Goal: Task Accomplishment & Management: Complete application form

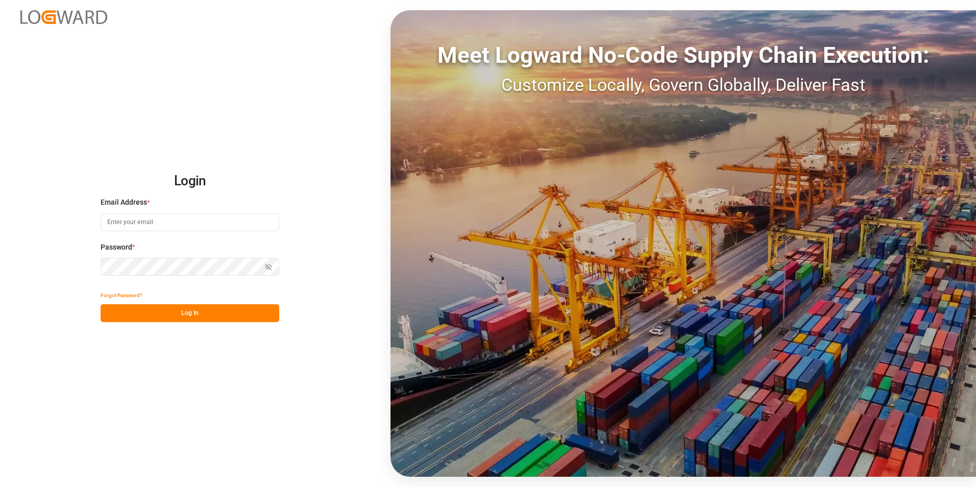
type input "evelyn.aceves@leschaco.com"
click at [218, 315] on button "Log In" at bounding box center [190, 313] width 179 height 18
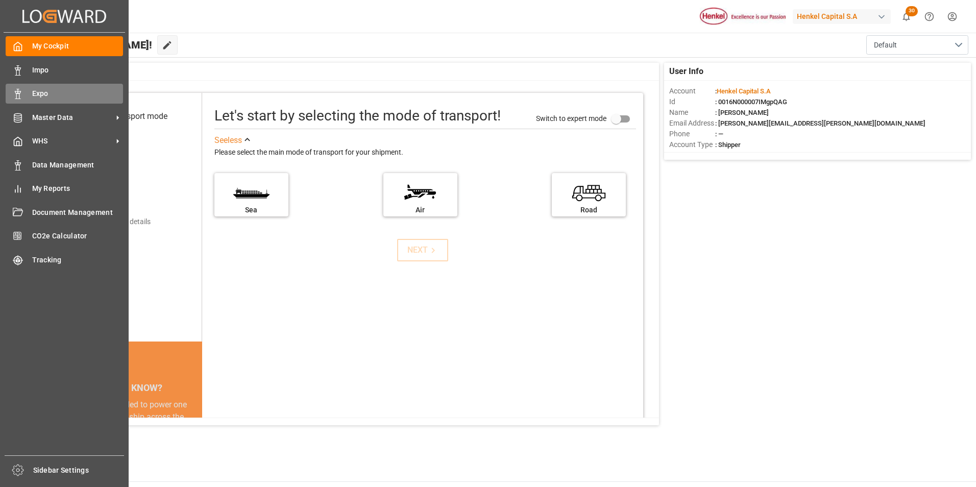
click at [54, 100] on div "Expo Expo" at bounding box center [64, 94] width 117 height 20
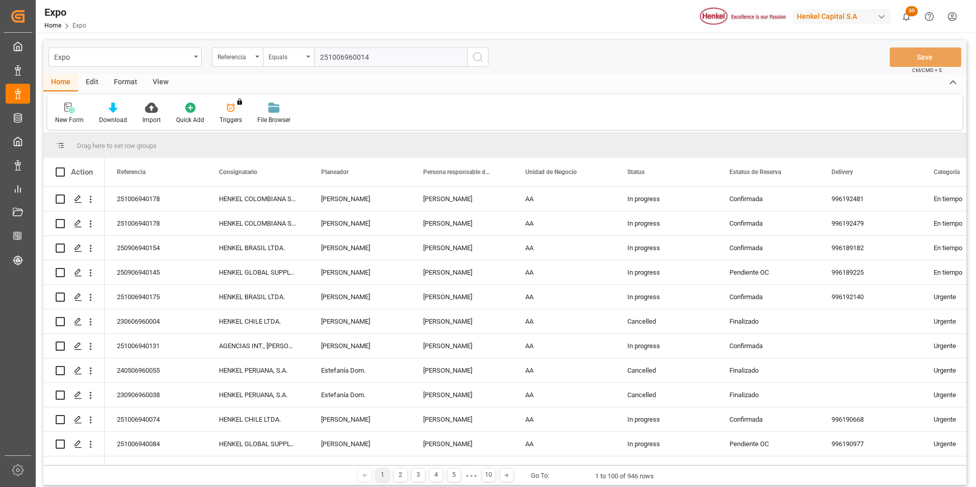
type input "251006960014"
click at [477, 58] on icon "search button" at bounding box center [478, 57] width 12 height 12
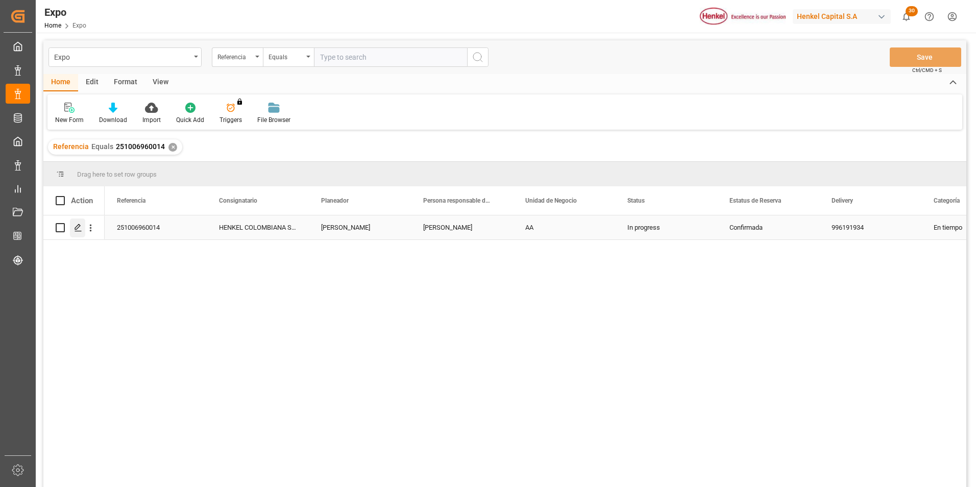
click at [78, 226] on icon "Press SPACE to select this row." at bounding box center [78, 228] width 8 height 8
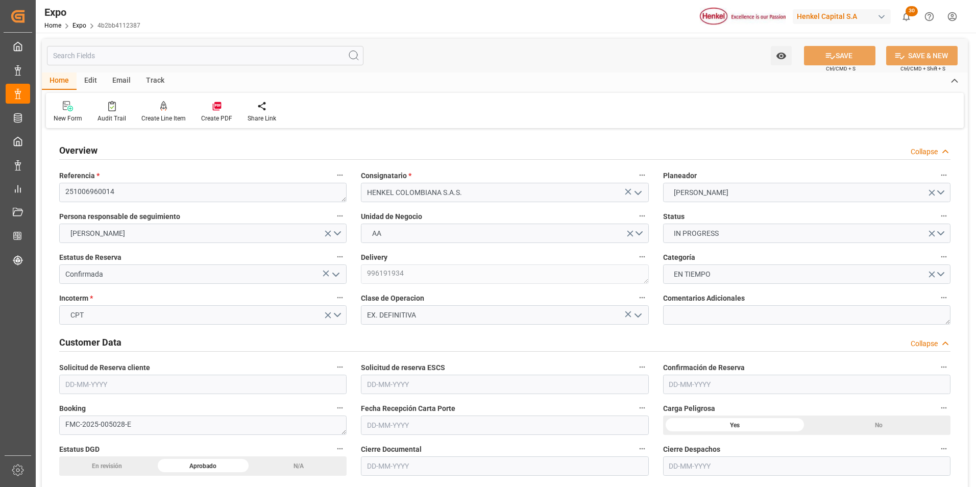
type input "1097.94"
type input "1629.03"
type input "5"
type input "9938456"
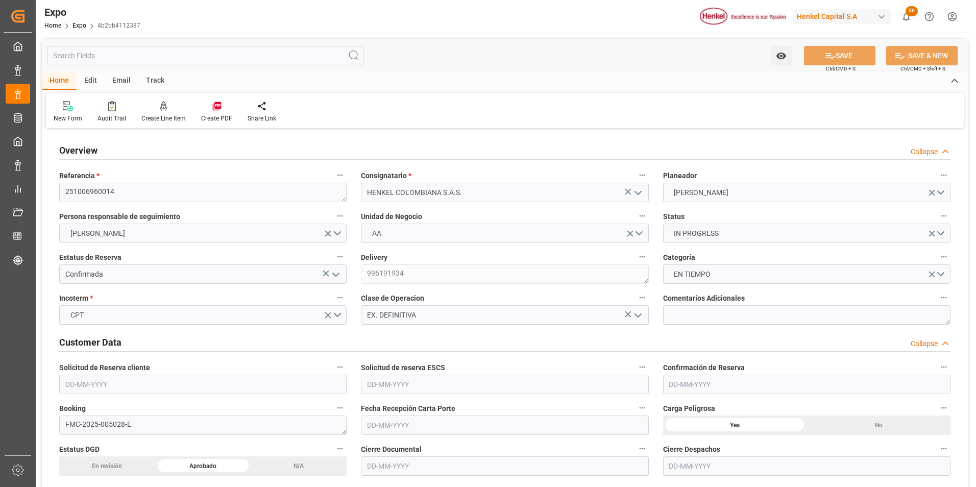
type input "MXZLO"
type input "COBUN"
type input "22-09-2025"
type input "25-09-2025"
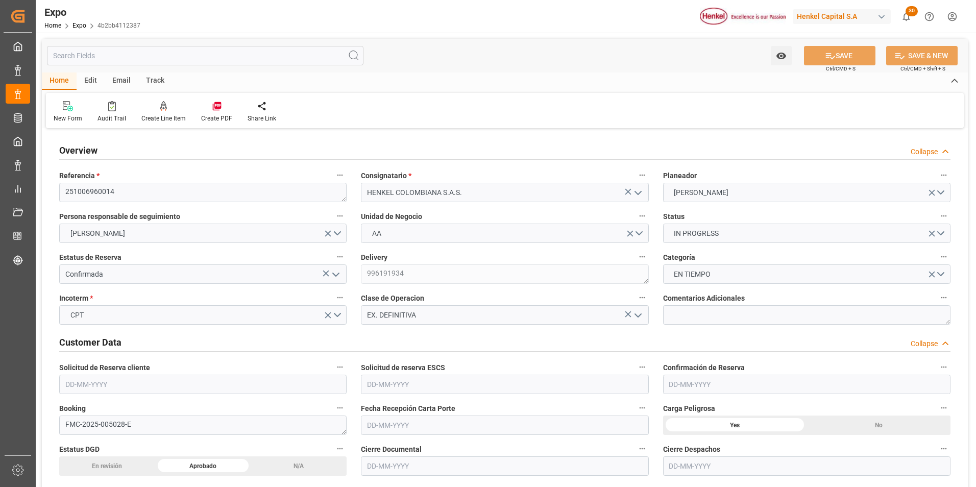
type input "23-09-2025"
type input "30-09-2025"
type input "02-10-2025"
type input "30-09-2025"
type input "30-09-2025 00:00"
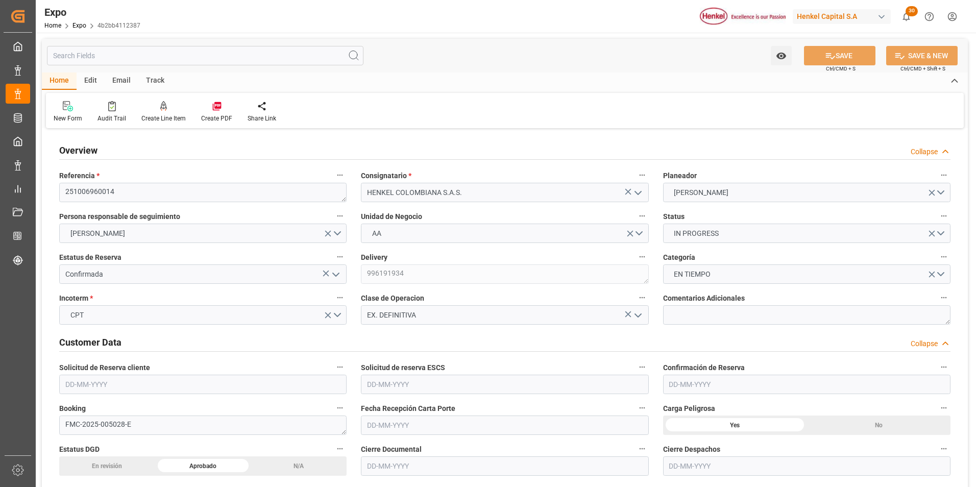
type input "30-09-2025"
type input "30-09-2025 00:00"
type input "03-10-2025"
type input "[DATE] 00:00"
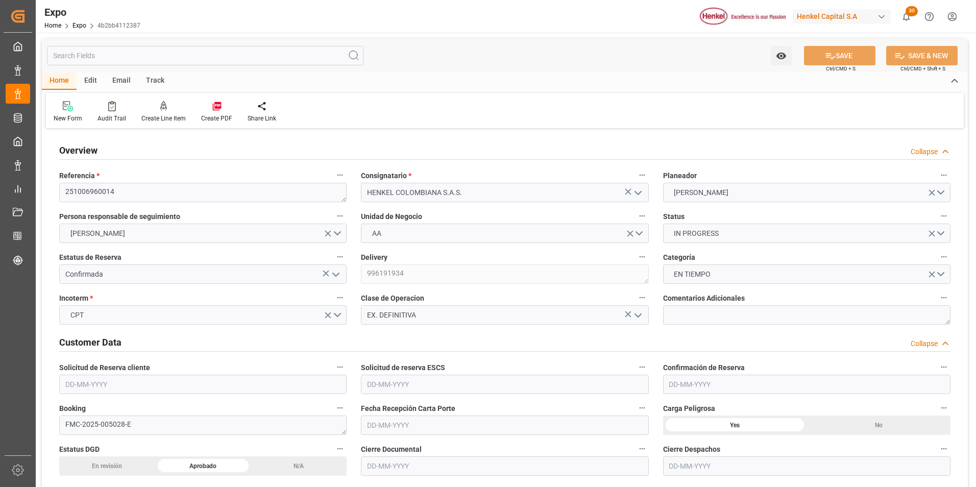
type input "[DATE] 00:00"
type input "19-10-2025 00:00"
type input "10-10-2025 10:00"
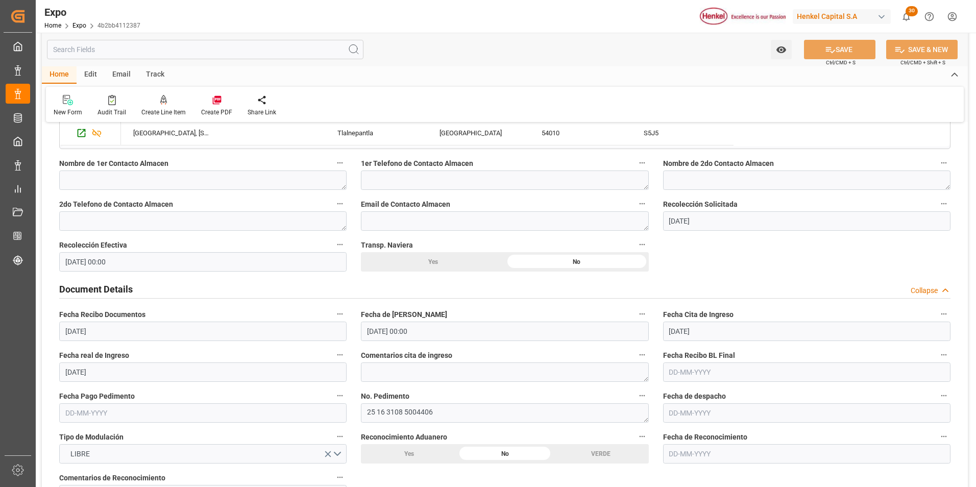
scroll to position [919, 0]
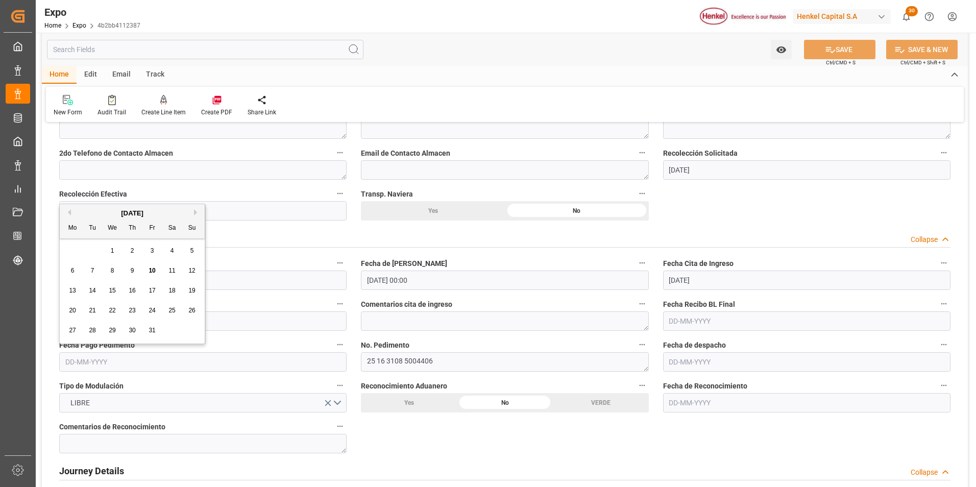
click at [94, 358] on input "text" at bounding box center [202, 361] width 287 height 19
click at [114, 271] on span "8" at bounding box center [113, 270] width 4 height 7
type input "[DATE]"
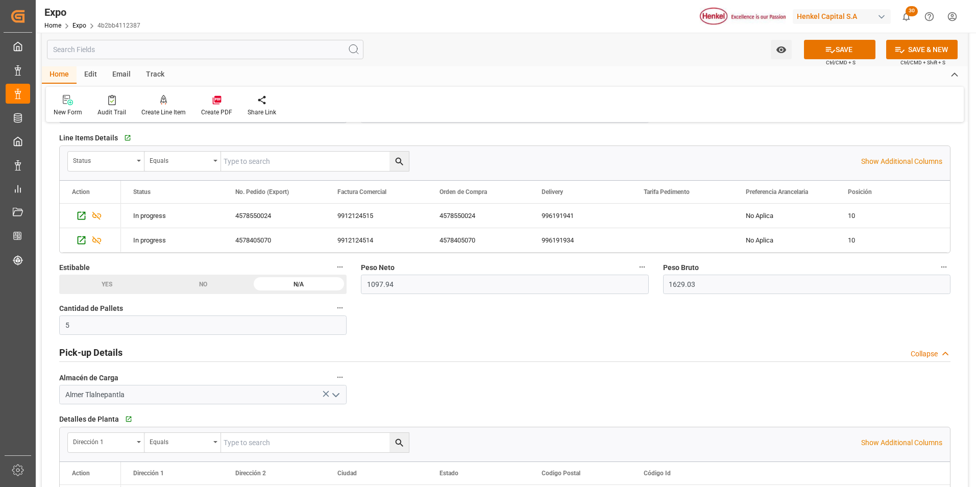
scroll to position [408, 0]
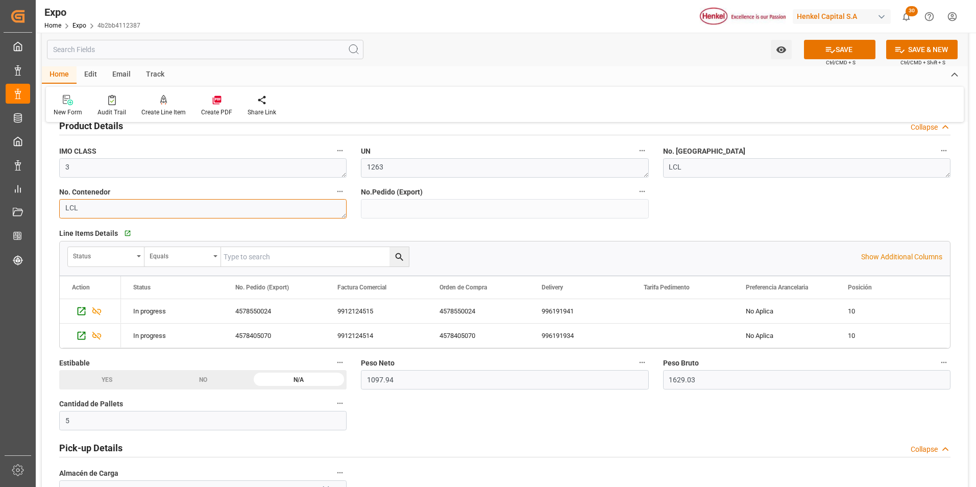
click at [204, 209] on textarea "LCL" at bounding box center [202, 208] width 287 height 19
type textarea "L"
paste textarea "TLLU2566483"
type textarea "TLLU2566483"
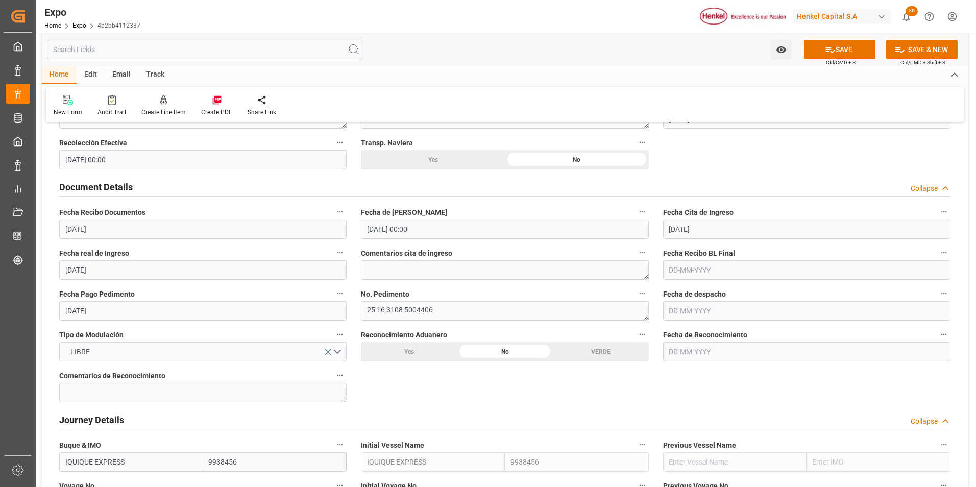
scroll to position [1021, 0]
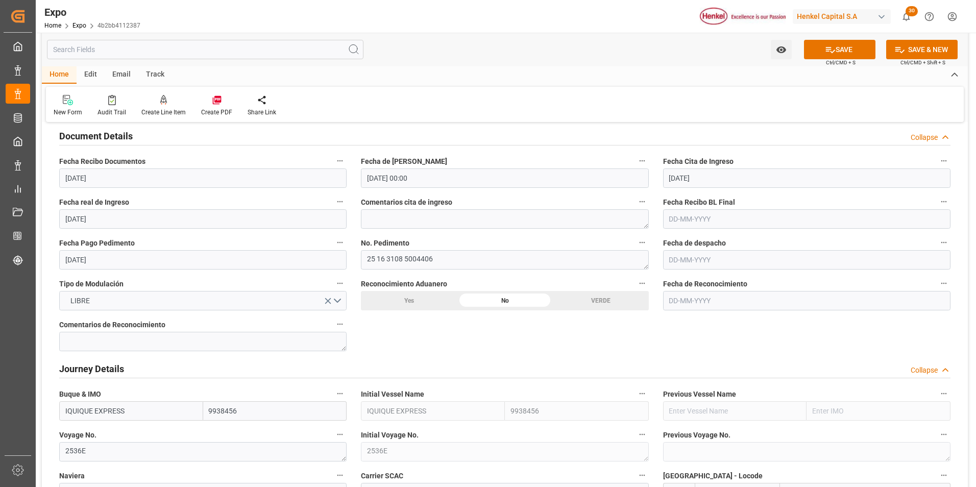
click at [666, 261] on input "text" at bounding box center [806, 259] width 287 height 19
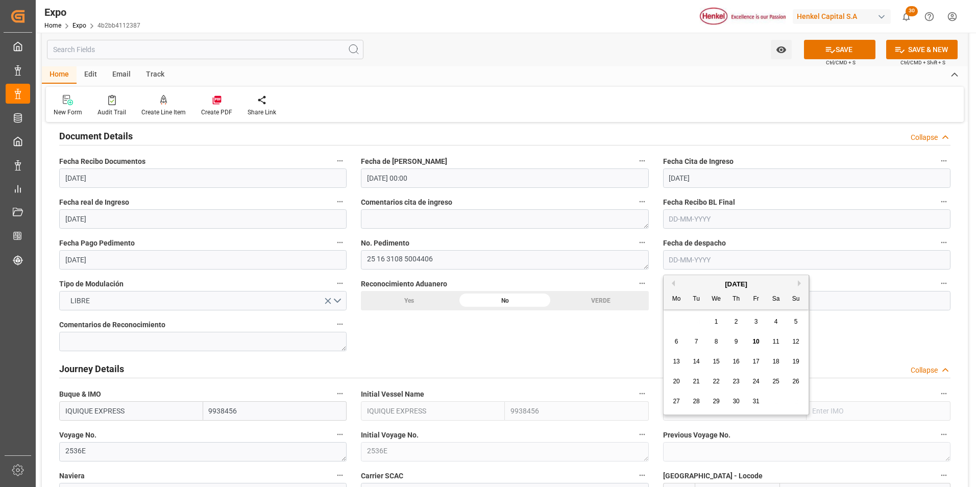
click at [737, 341] on span "9" at bounding box center [736, 341] width 4 height 7
type input "[DATE]"
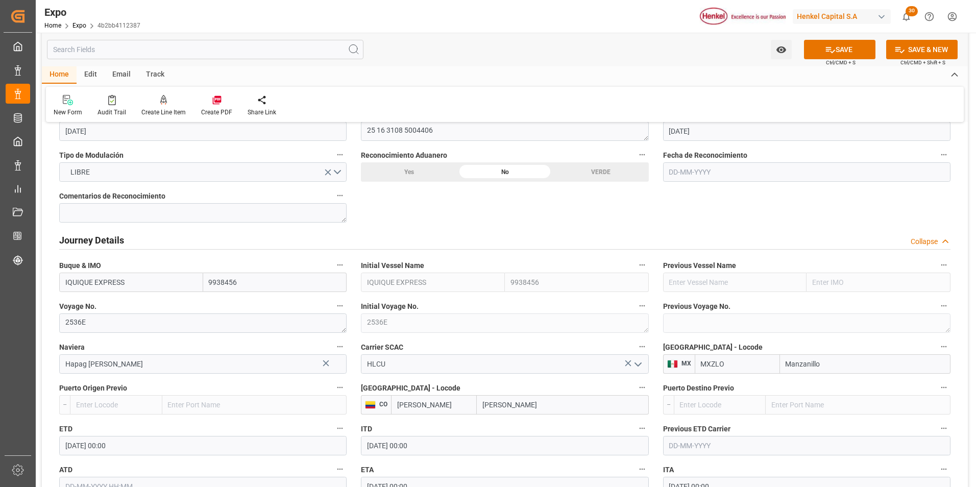
scroll to position [1174, 0]
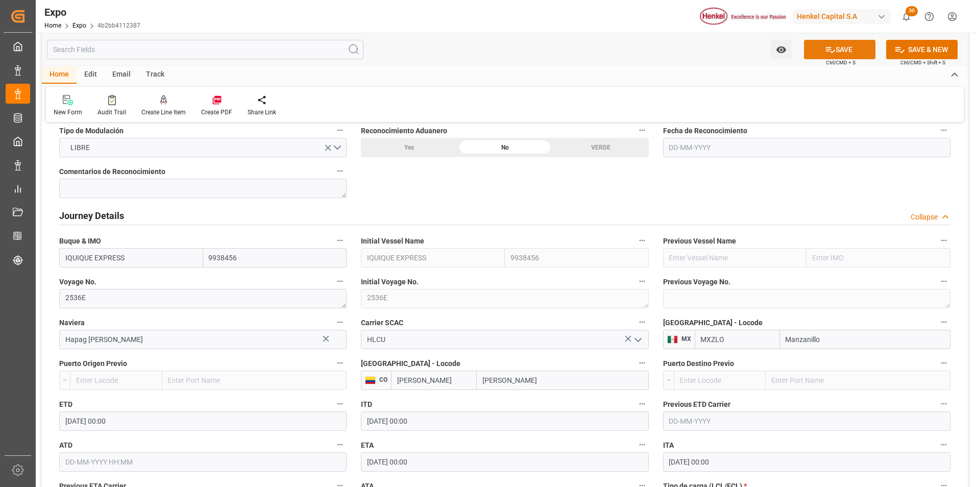
click at [846, 57] on button "SAVE" at bounding box center [839, 49] width 71 height 19
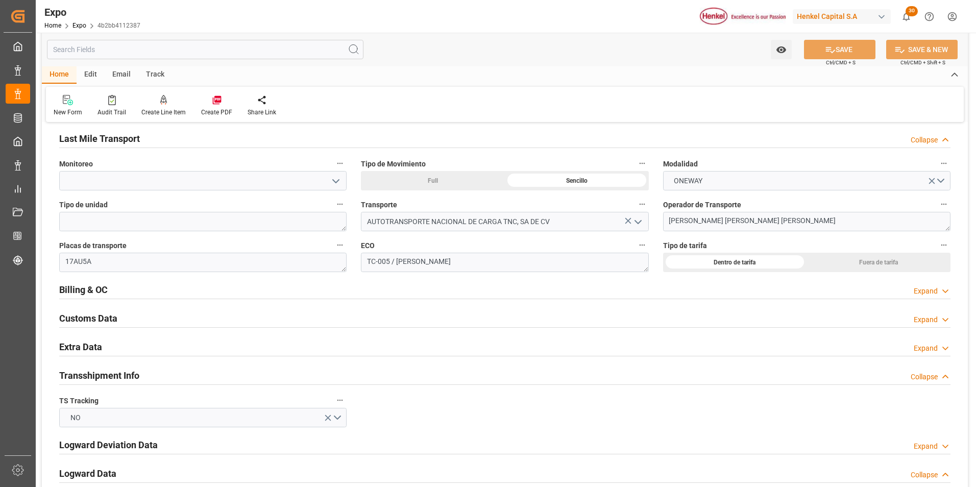
scroll to position [1633, 0]
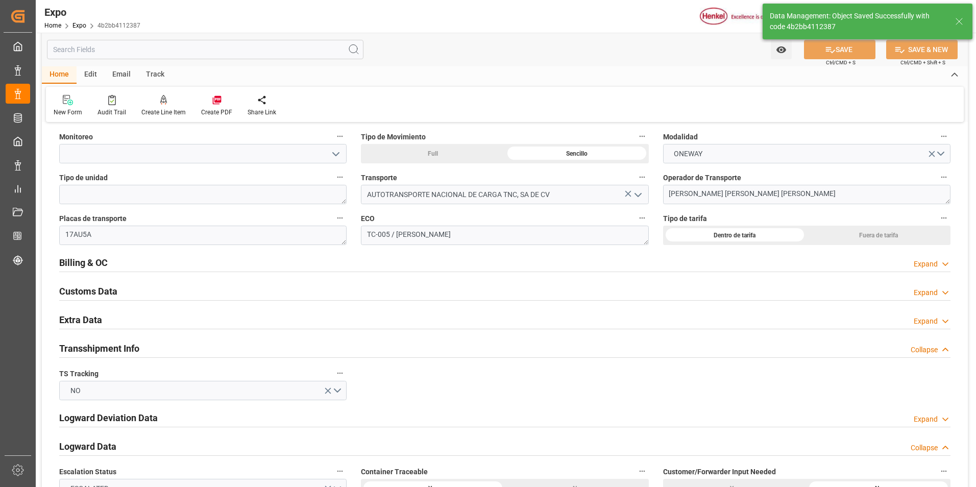
type textarea "[PERSON_NAME]"
click at [926, 323] on div "Expand" at bounding box center [925, 321] width 24 height 11
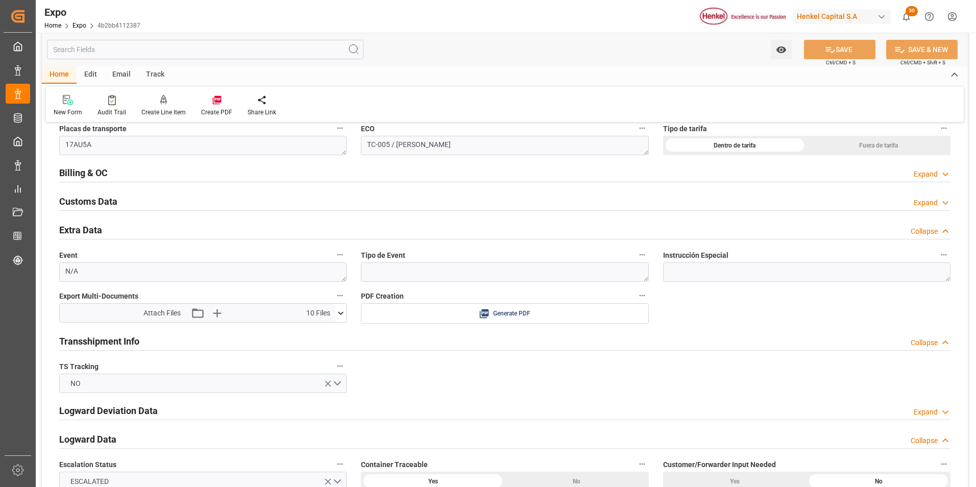
scroll to position [1735, 0]
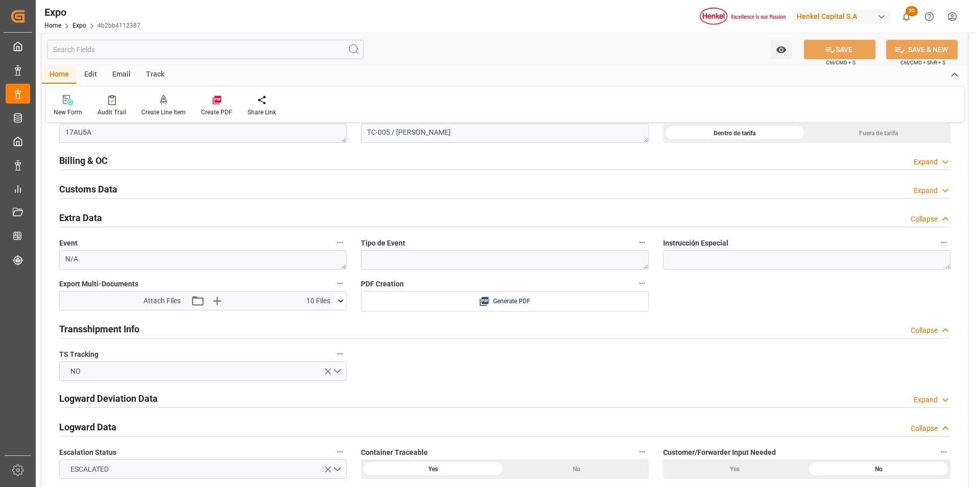
click at [342, 303] on icon at bounding box center [340, 300] width 11 height 11
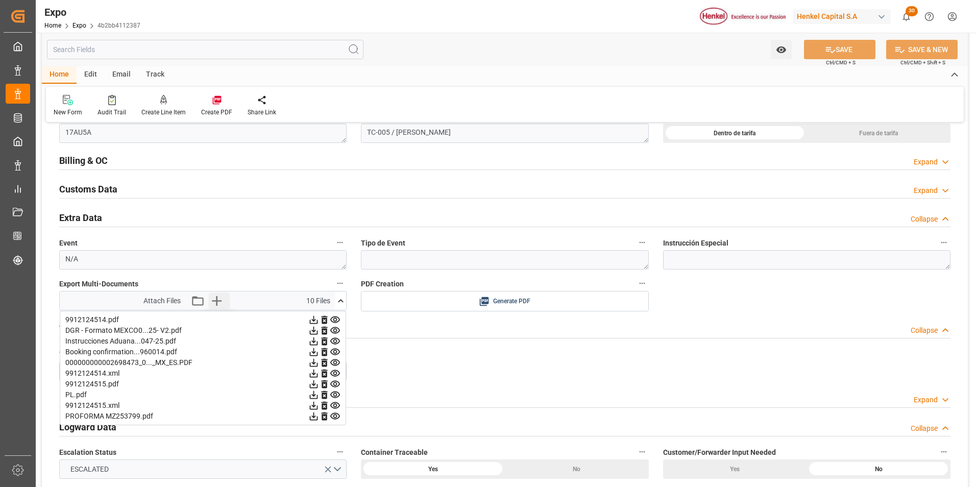
click at [215, 301] on icon "button" at bounding box center [217, 301] width 10 height 10
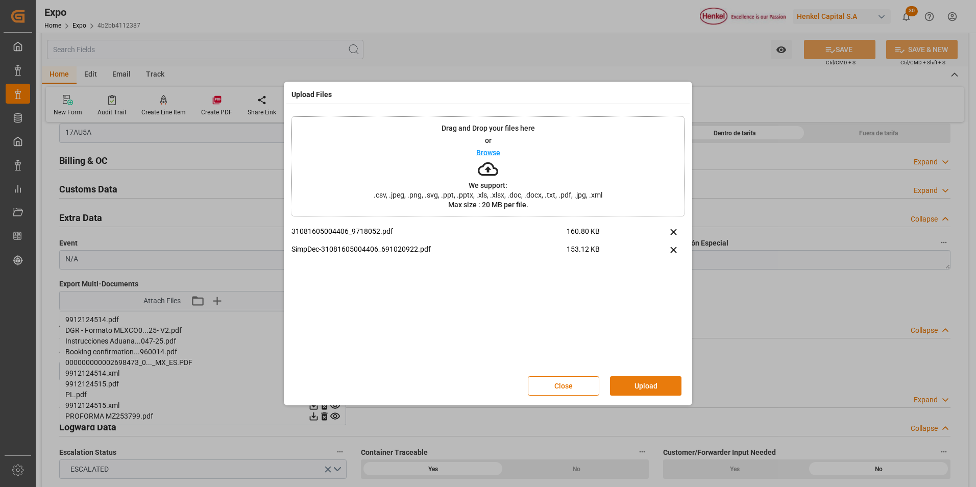
click at [631, 395] on button "Upload" at bounding box center [645, 385] width 71 height 19
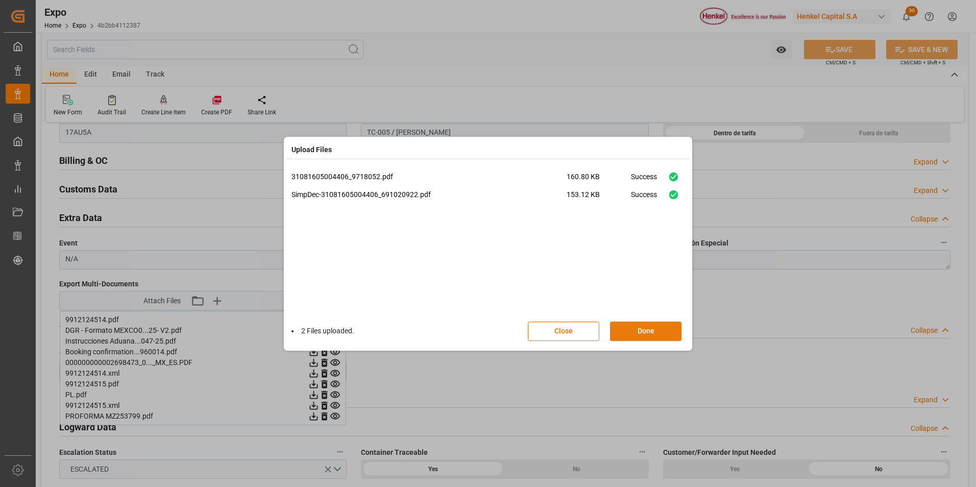
click at [638, 326] on button "Done" at bounding box center [645, 331] width 71 height 19
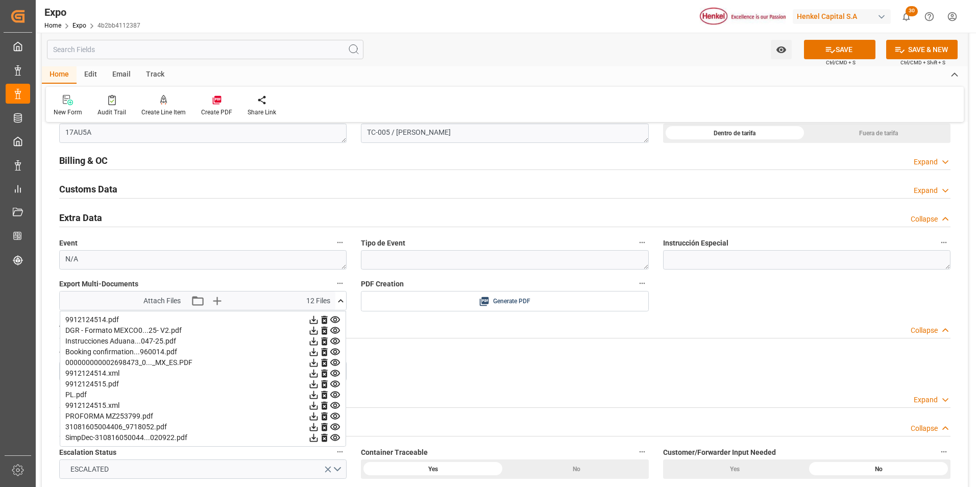
click at [860, 49] on button "SAVE" at bounding box center [839, 49] width 71 height 19
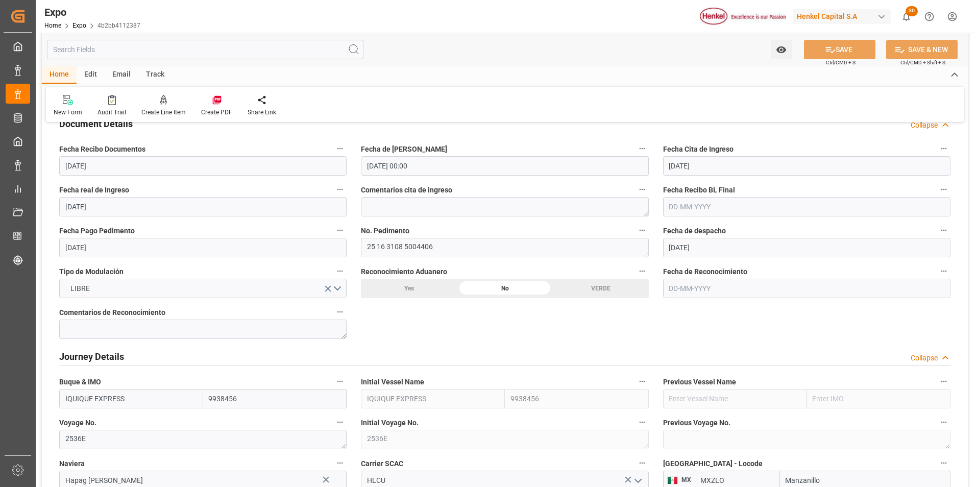
scroll to position [970, 0]
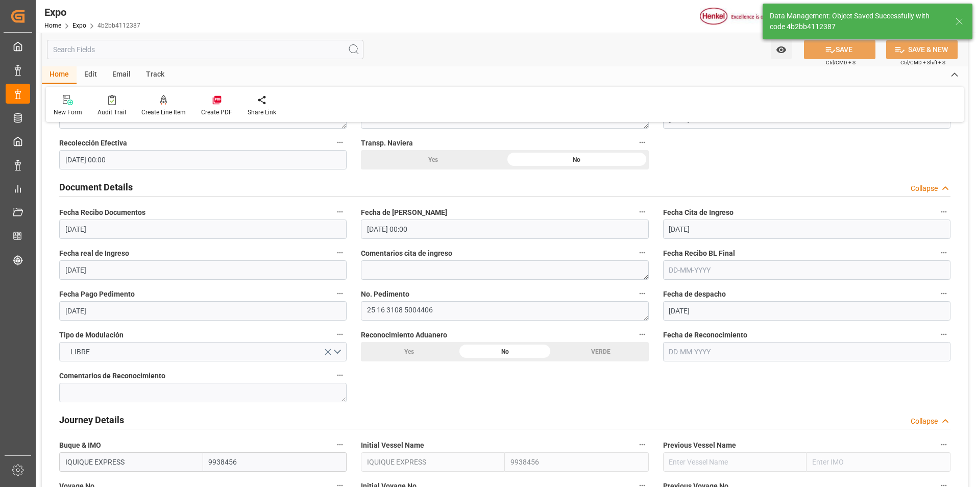
type input "10-10-2025 15:45"
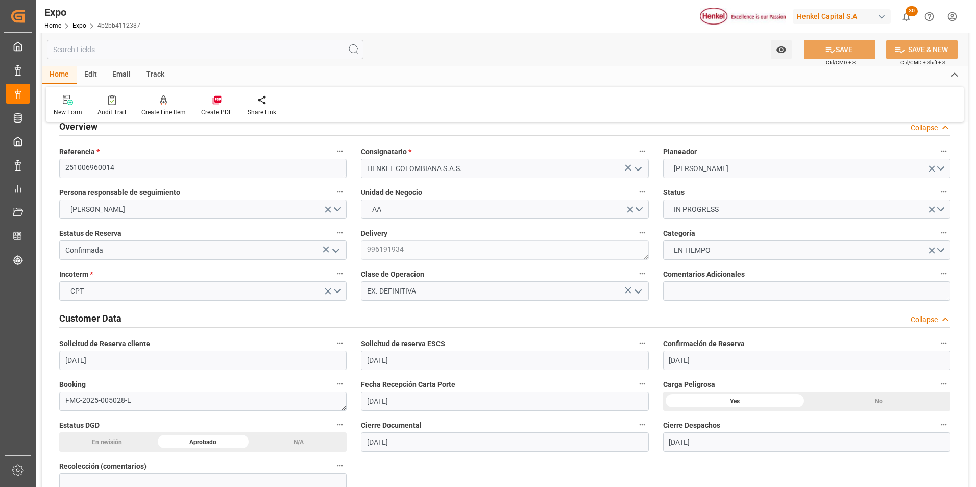
scroll to position [0, 0]
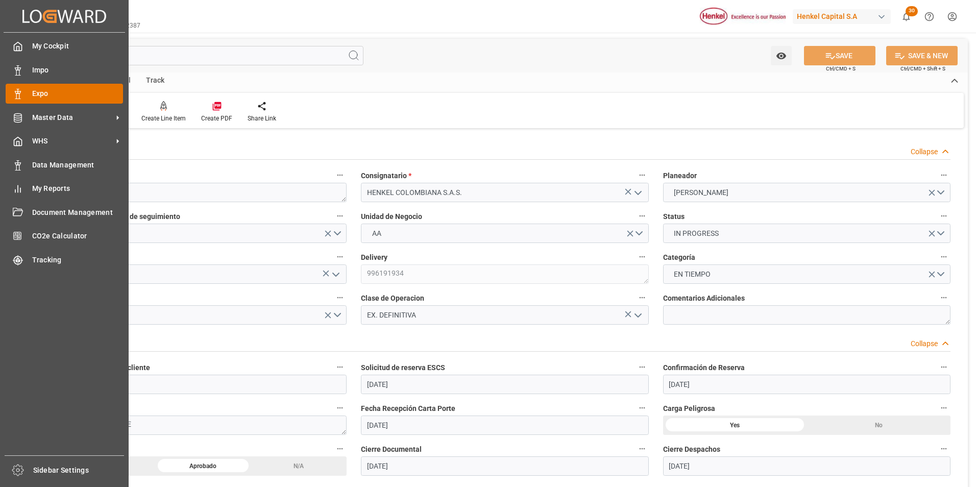
click at [26, 94] on div "Expo Expo" at bounding box center [64, 94] width 117 height 20
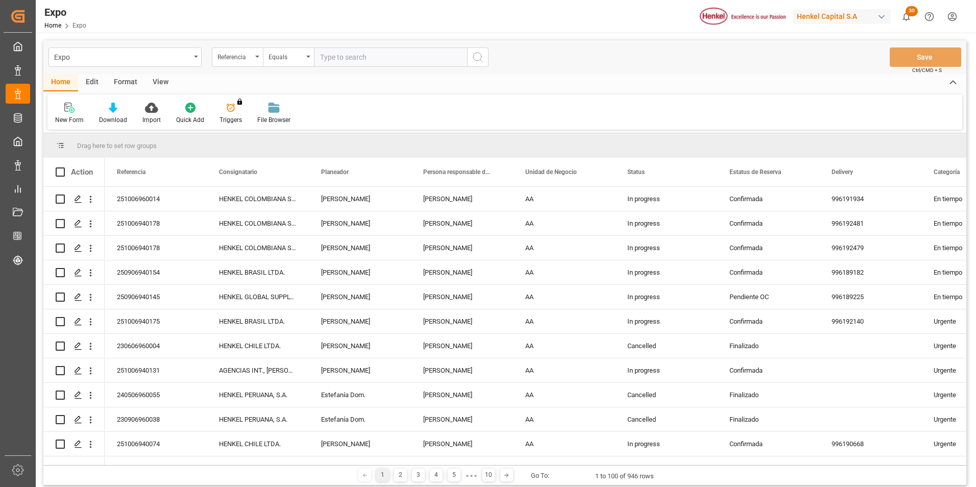
click at [360, 60] on input "text" at bounding box center [390, 56] width 153 height 19
paste input "251106940054"
type input "251106940054"
click at [486, 62] on button "search button" at bounding box center [477, 56] width 21 height 19
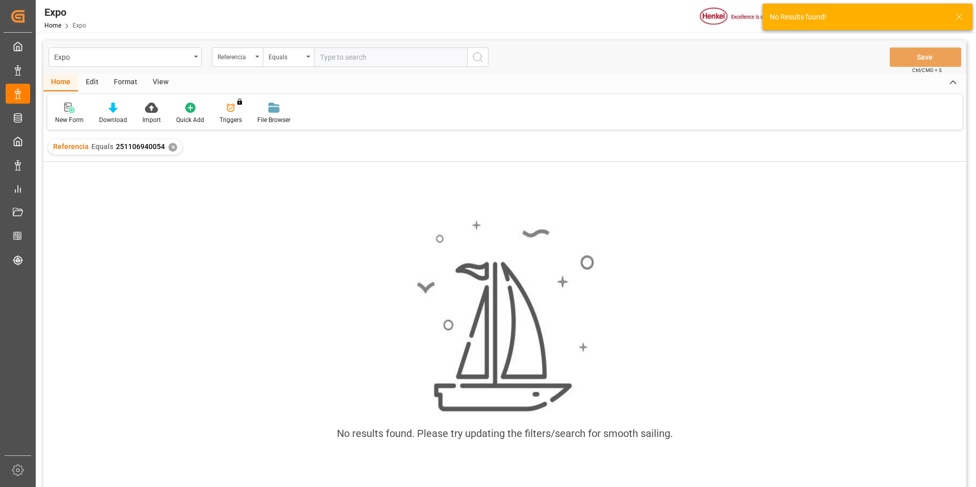
click at [70, 110] on icon at bounding box center [69, 108] width 10 height 10
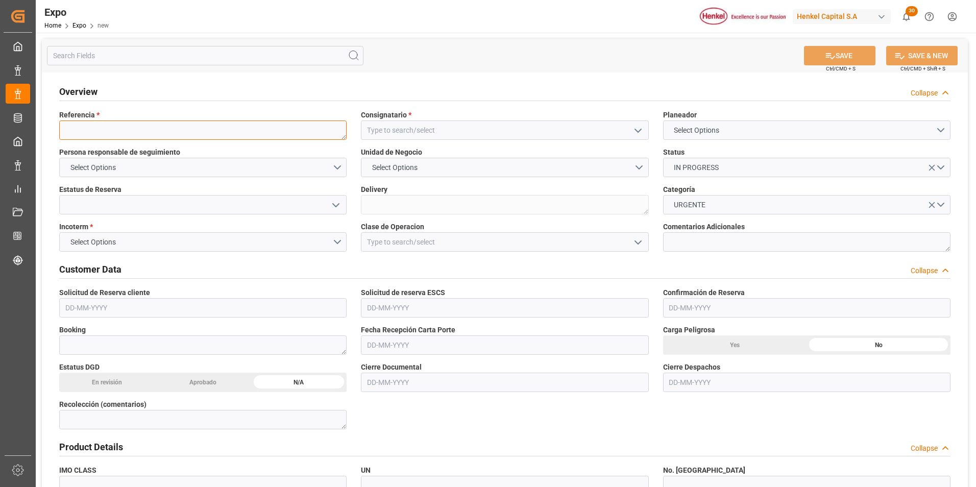
click at [171, 132] on textarea at bounding box center [202, 129] width 287 height 19
paste textarea "251106940054"
type textarea "251106940054"
click at [381, 128] on input at bounding box center [504, 129] width 287 height 19
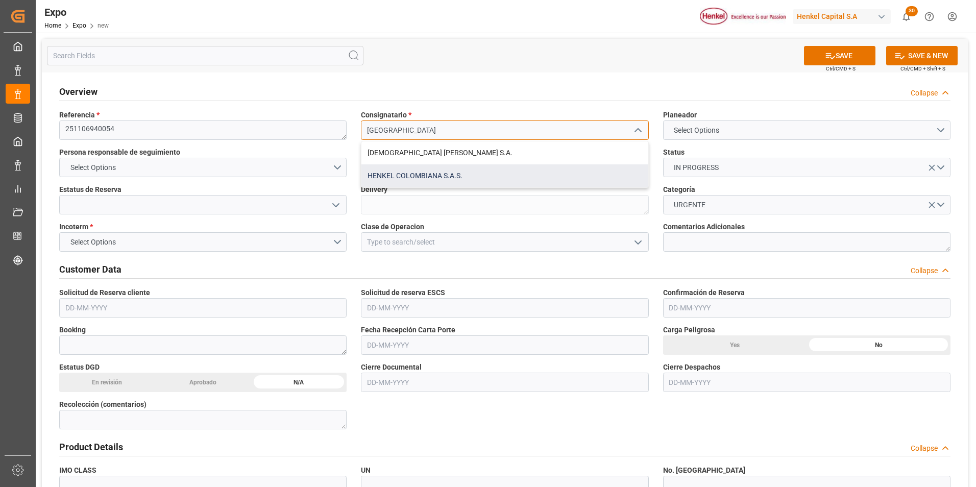
click at [415, 172] on div "HENKEL COLOMBIANA S.A.S." at bounding box center [504, 175] width 286 height 23
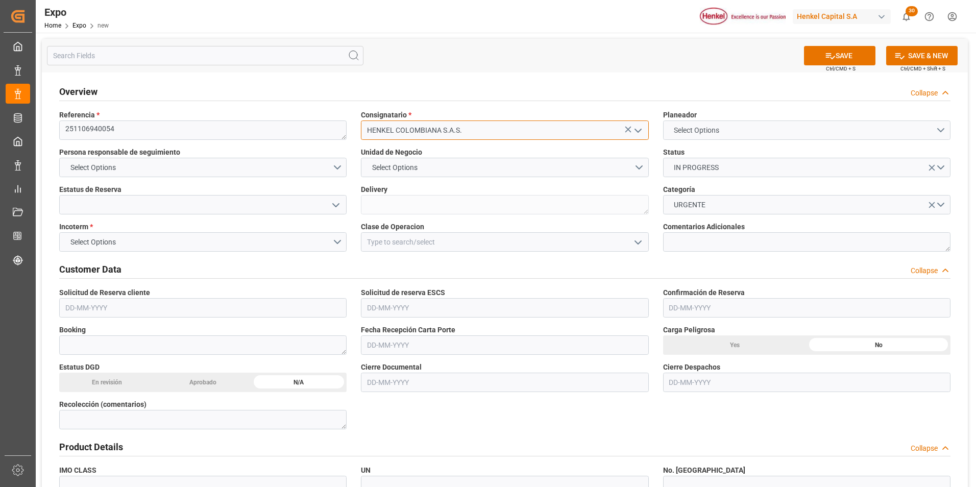
type input "HENKEL COLOMBIANA S.A.S."
click at [680, 135] on button "Select Options" at bounding box center [806, 129] width 287 height 19
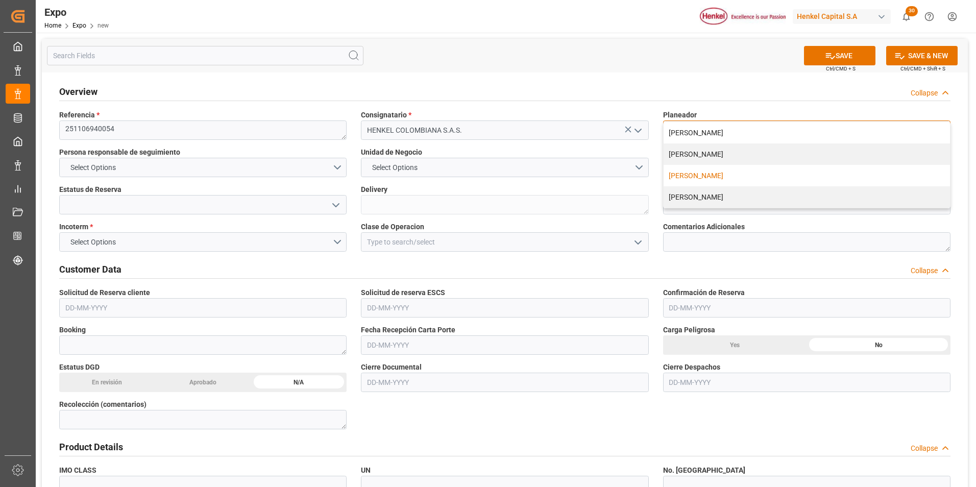
click at [682, 171] on div "[PERSON_NAME]" at bounding box center [806, 175] width 286 height 21
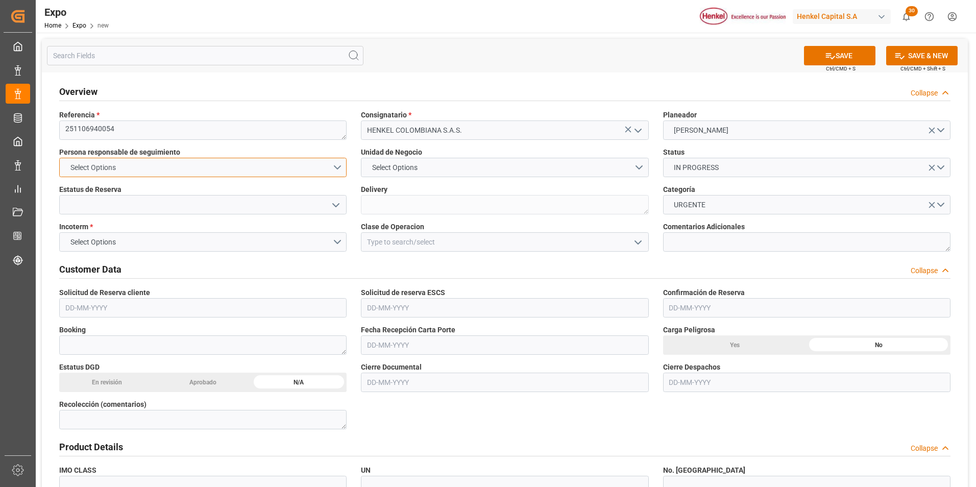
click at [339, 166] on button "Select Options" at bounding box center [202, 167] width 287 height 19
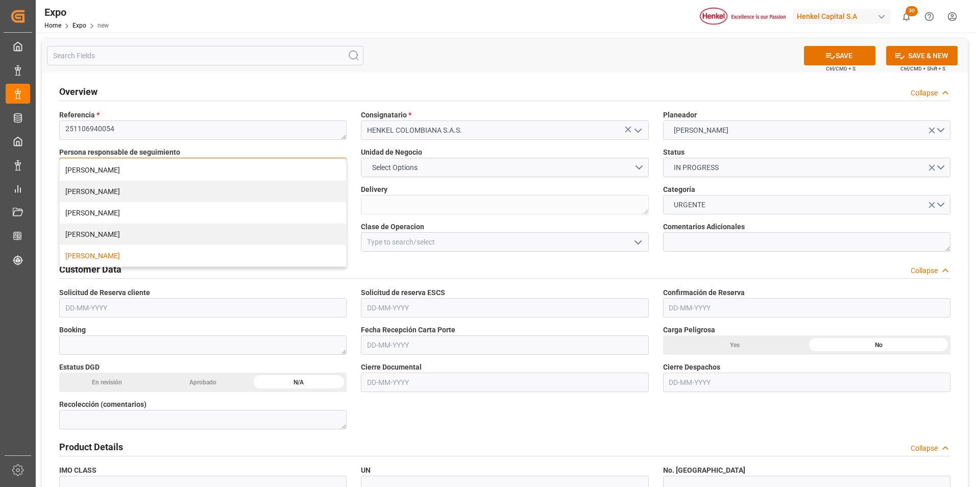
click at [122, 262] on div "[PERSON_NAME]" at bounding box center [203, 255] width 286 height 21
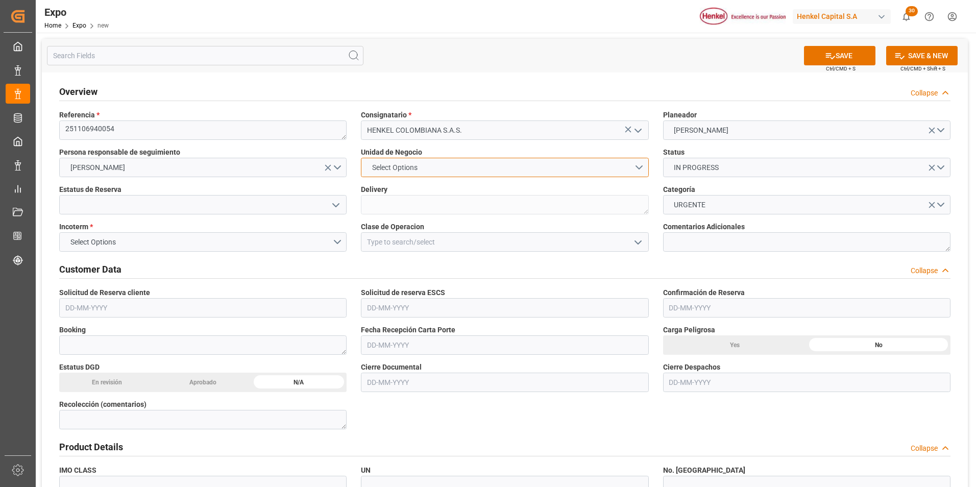
click at [463, 167] on button "Select Options" at bounding box center [504, 167] width 287 height 19
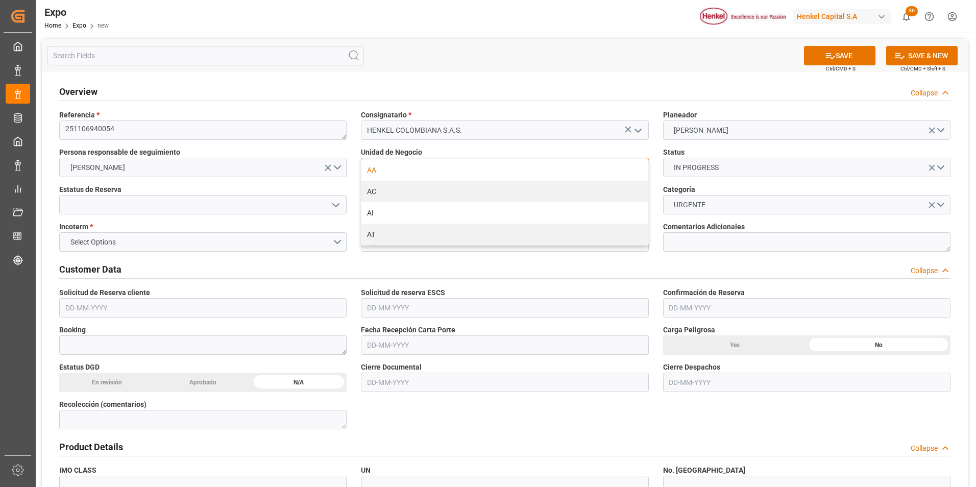
click at [413, 171] on div "AA" at bounding box center [504, 169] width 286 height 21
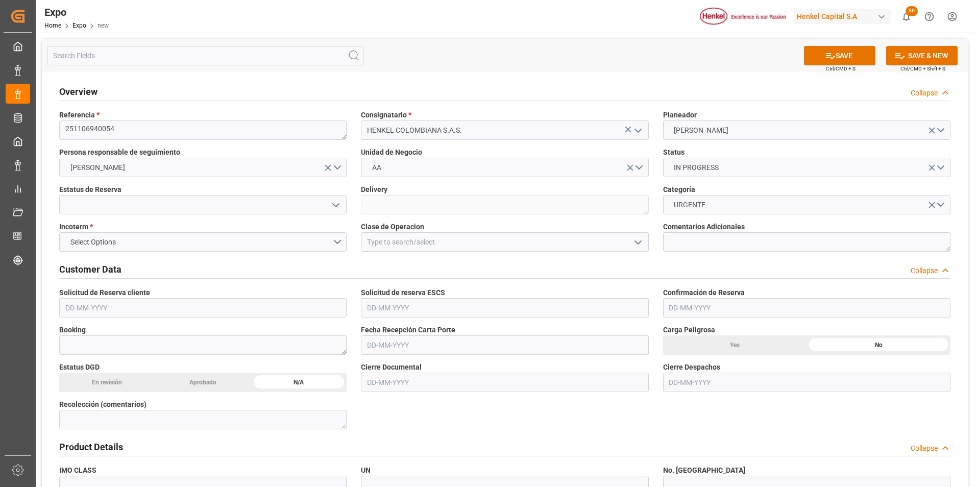
click at [337, 209] on icon "open menu" at bounding box center [336, 205] width 12 height 12
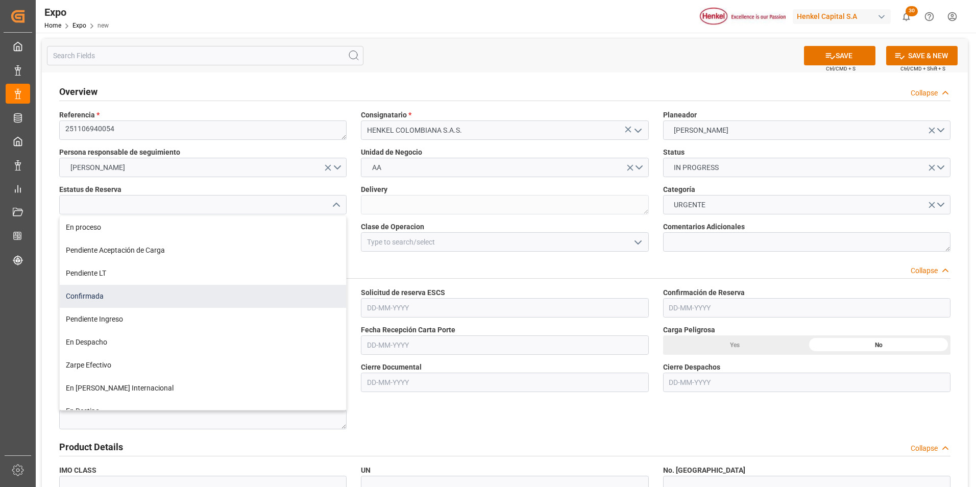
click at [119, 300] on div "Confirmada" at bounding box center [203, 296] width 286 height 23
type input "Confirmada"
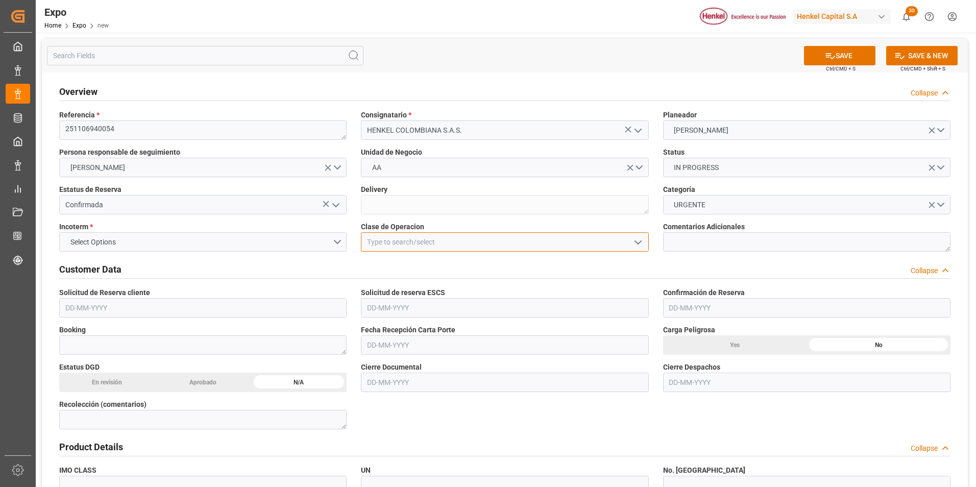
click at [612, 245] on input at bounding box center [504, 241] width 287 height 19
click at [637, 242] on icon "open menu" at bounding box center [638, 242] width 12 height 12
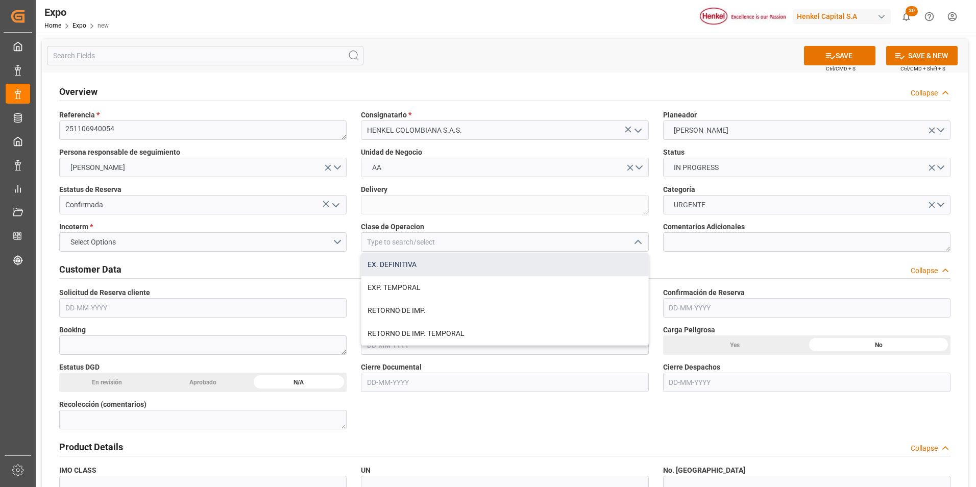
click at [438, 267] on div "EX. DEFINITIVA" at bounding box center [504, 264] width 286 height 23
type input "EX. DEFINITIVA"
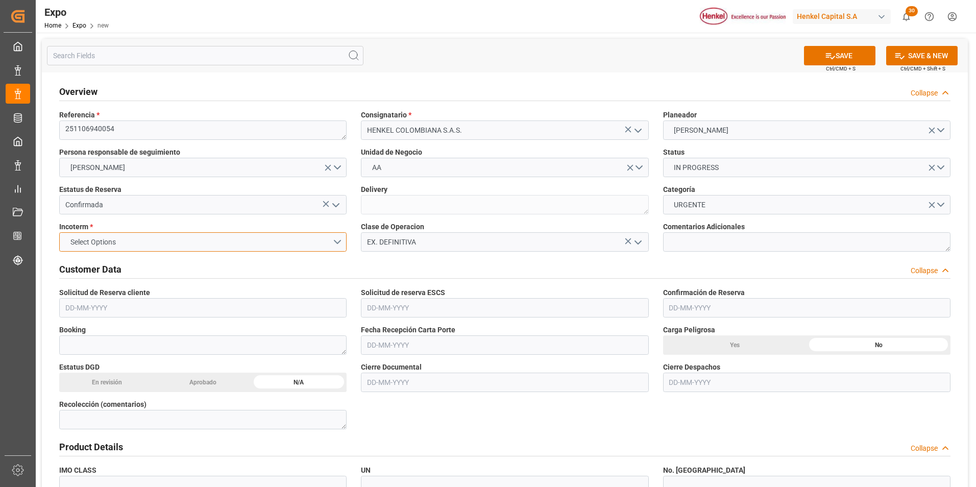
click at [342, 244] on button "Select Options" at bounding box center [202, 241] width 287 height 19
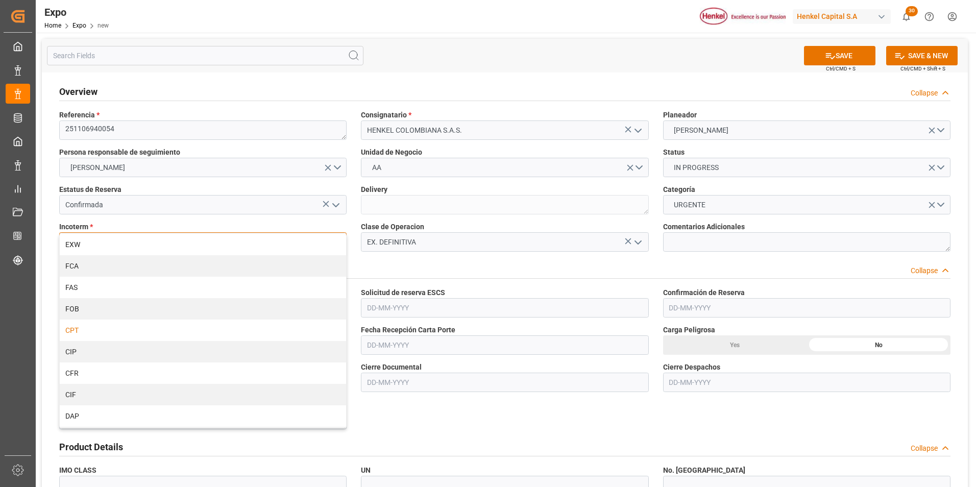
click at [162, 325] on div "CPT" at bounding box center [203, 329] width 286 height 21
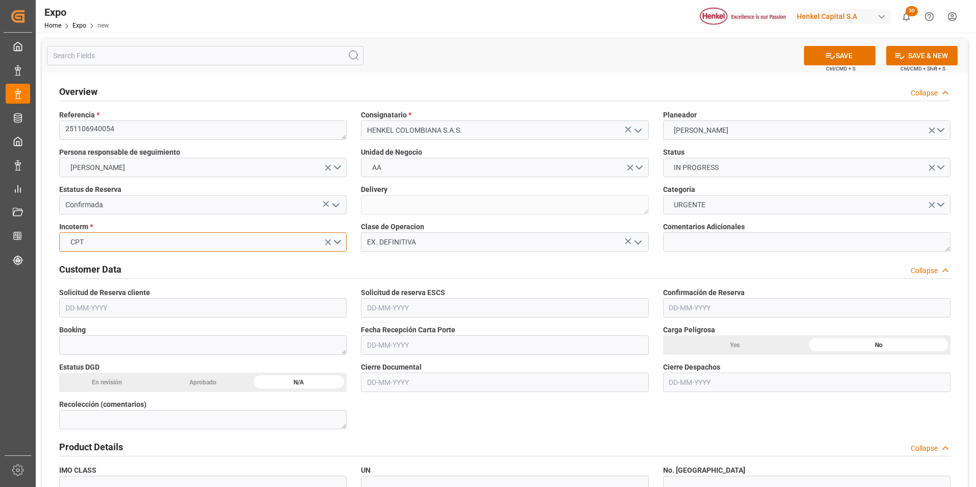
scroll to position [51, 0]
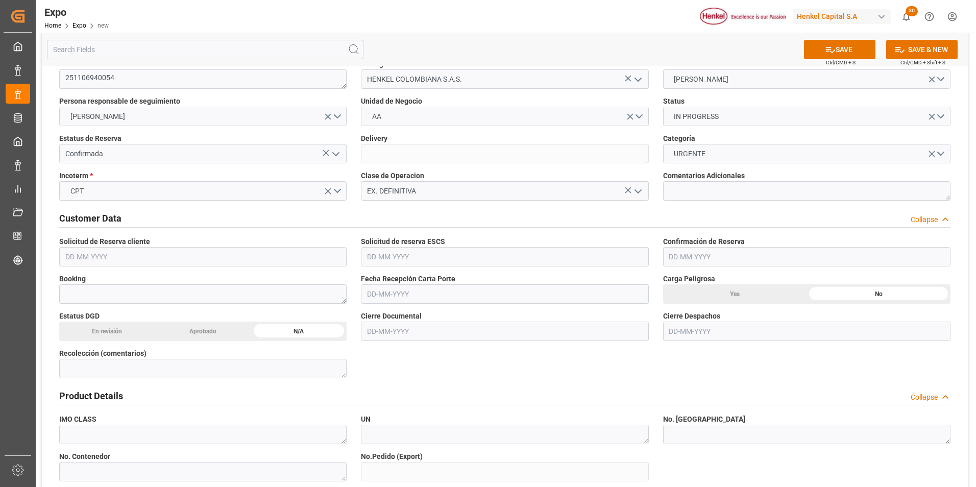
click at [103, 258] on input "text" at bounding box center [202, 256] width 287 height 19
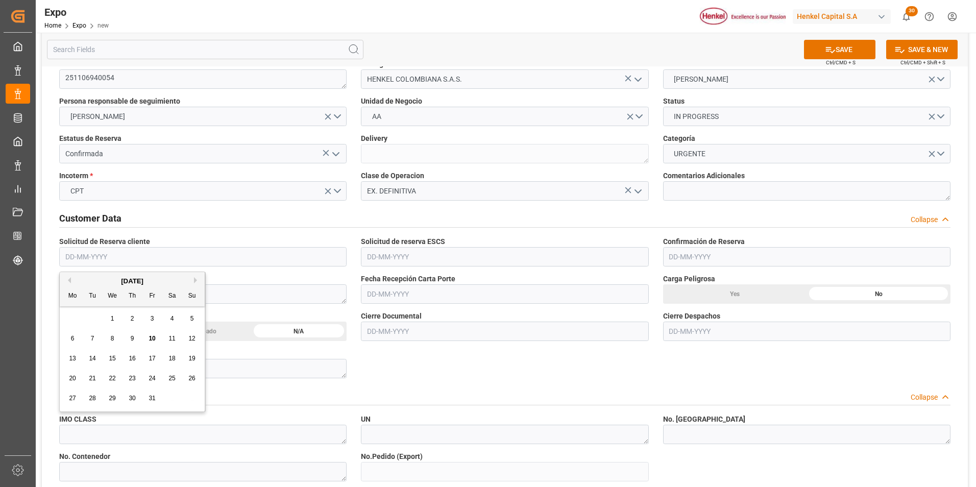
click at [97, 339] on div "7" at bounding box center [92, 339] width 13 height 12
type input "[DATE]"
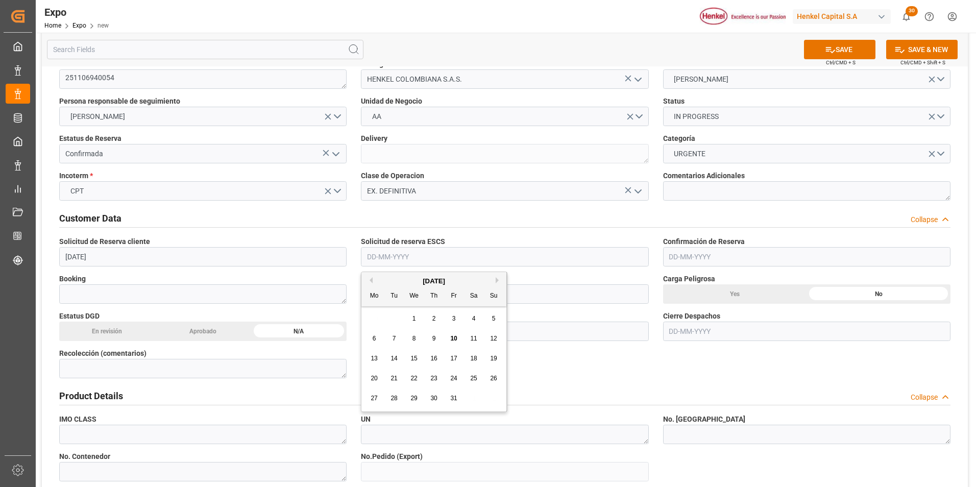
click at [406, 252] on input "text" at bounding box center [504, 256] width 287 height 19
click at [396, 333] on div "7" at bounding box center [394, 339] width 13 height 12
type input "[DATE]"
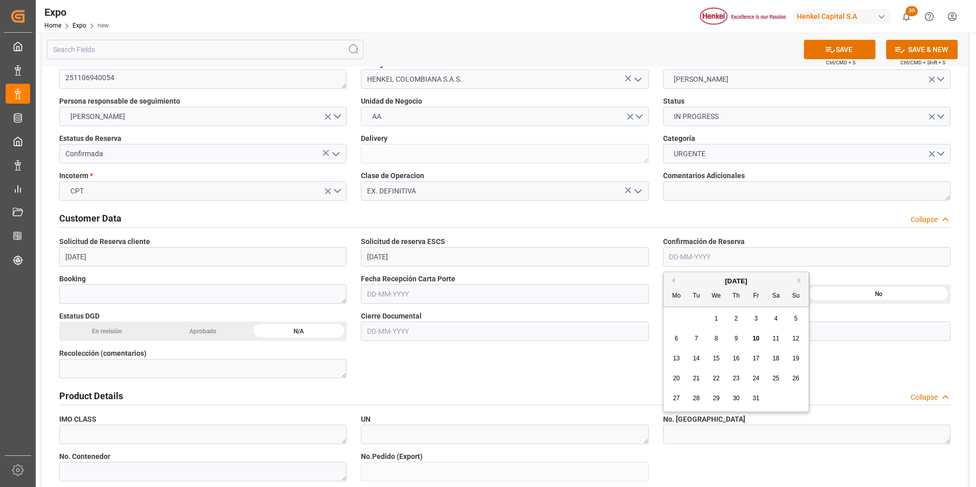
click at [673, 251] on input "text" at bounding box center [806, 256] width 287 height 19
click at [713, 332] on div "6 7 8 9 10 11 12" at bounding box center [735, 339] width 139 height 20
click at [715, 334] on div "8" at bounding box center [716, 339] width 13 height 12
type input "[DATE]"
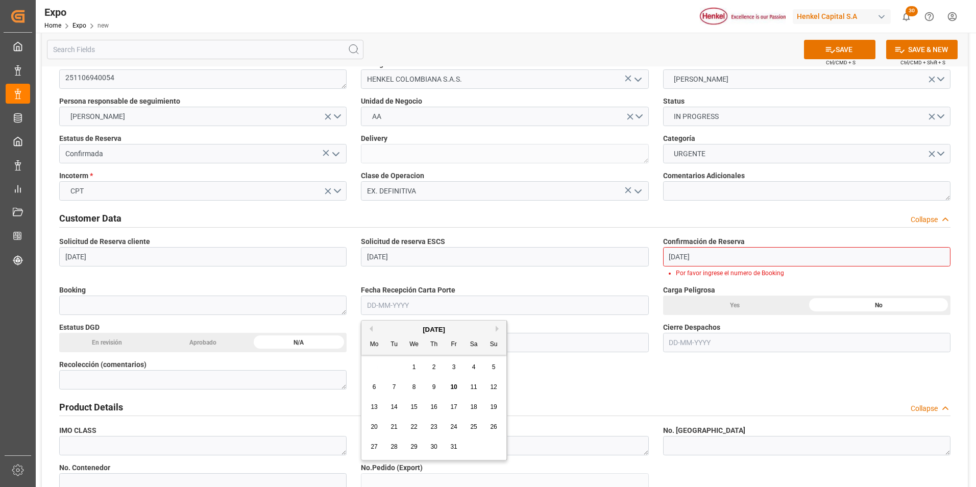
click at [409, 306] on input "text" at bounding box center [504, 304] width 287 height 19
click at [392, 387] on span "7" at bounding box center [394, 386] width 4 height 7
type input "[DATE]"
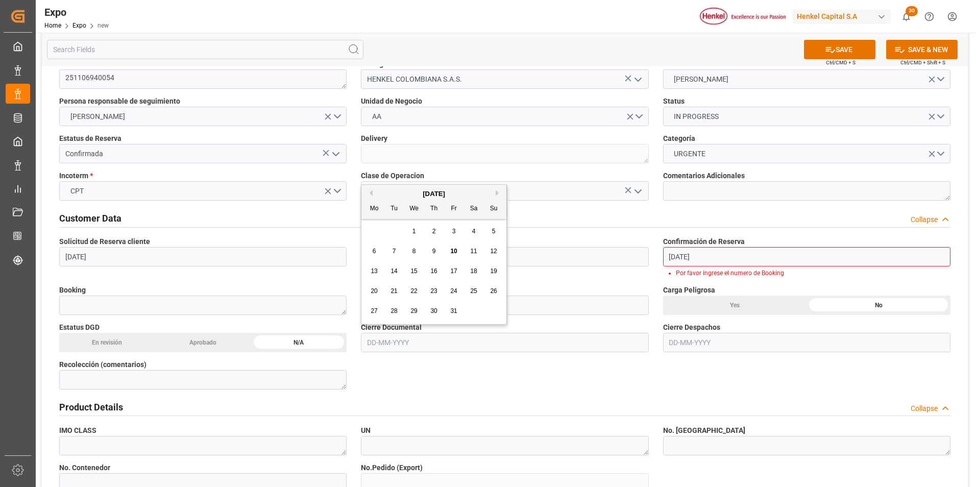
drag, startPoint x: 408, startPoint y: 338, endPoint x: 426, endPoint y: 327, distance: 20.7
click at [409, 338] on input "text" at bounding box center [504, 342] width 287 height 19
click at [415, 273] on span "15" at bounding box center [413, 270] width 7 height 7
type input "[DATE]"
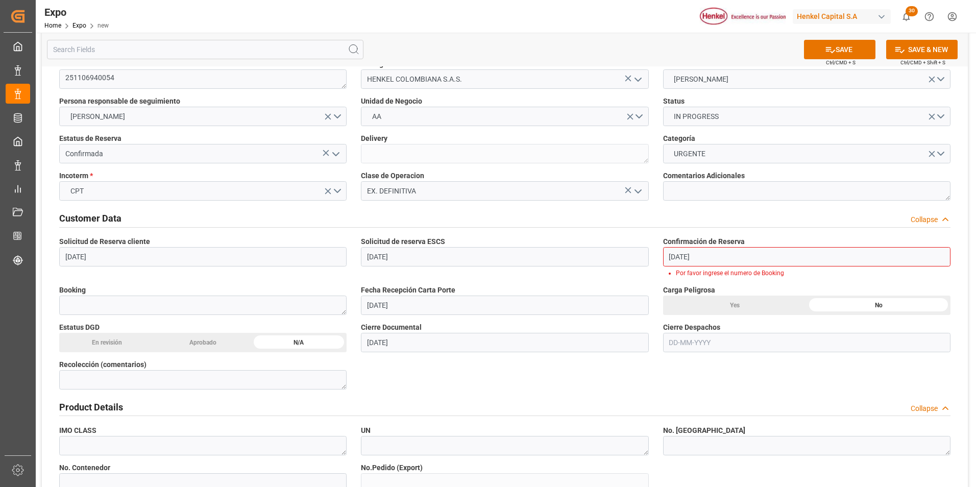
click at [687, 347] on input "text" at bounding box center [806, 342] width 287 height 19
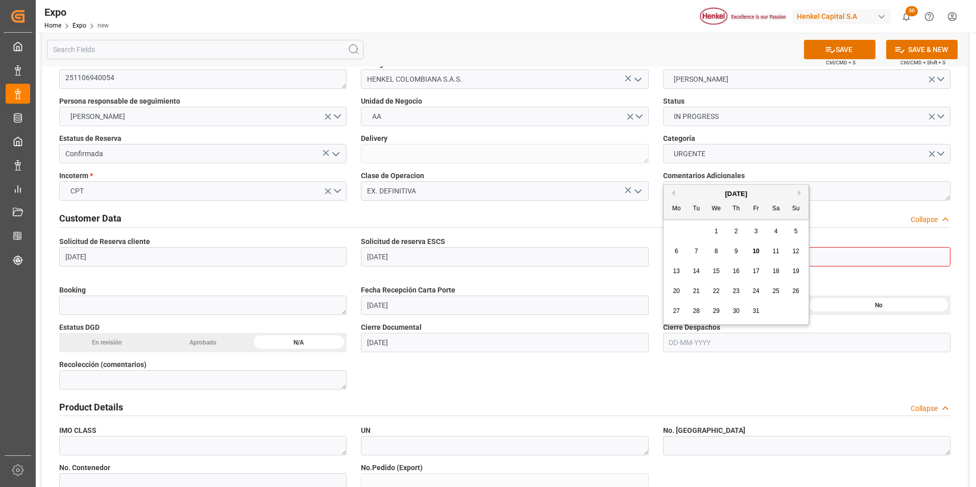
click at [778, 271] on span "18" at bounding box center [775, 270] width 7 height 7
type input "[DATE]"
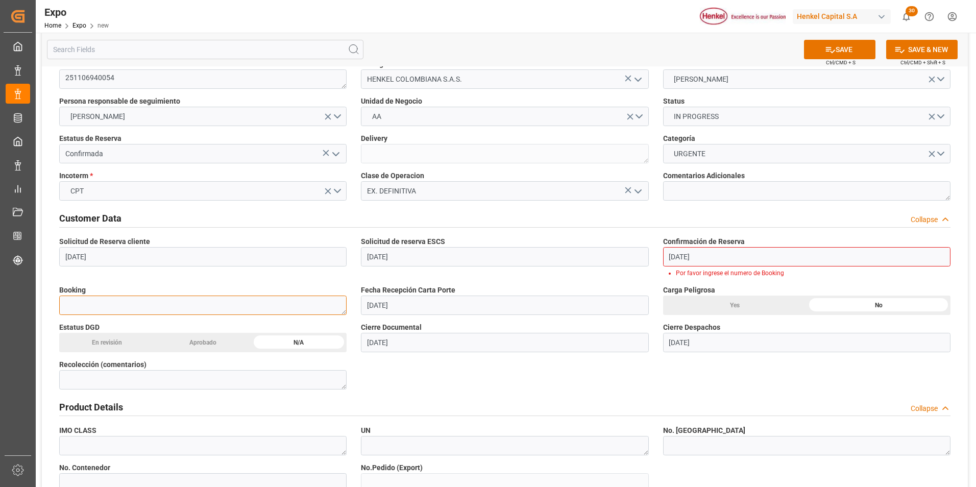
click at [164, 307] on textarea at bounding box center [202, 304] width 287 height 19
paste textarea "90353453"
type textarea "90353453"
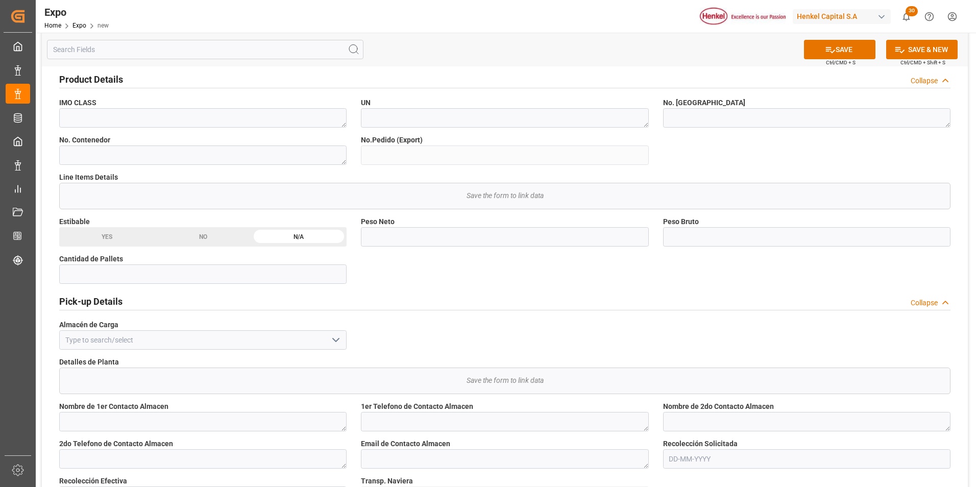
scroll to position [408, 0]
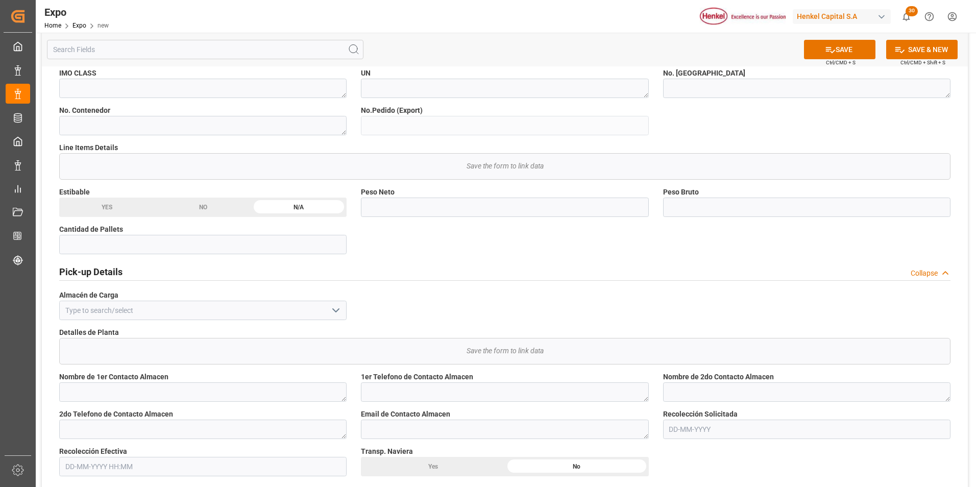
click at [338, 311] on icon "open menu" at bounding box center [336, 310] width 12 height 12
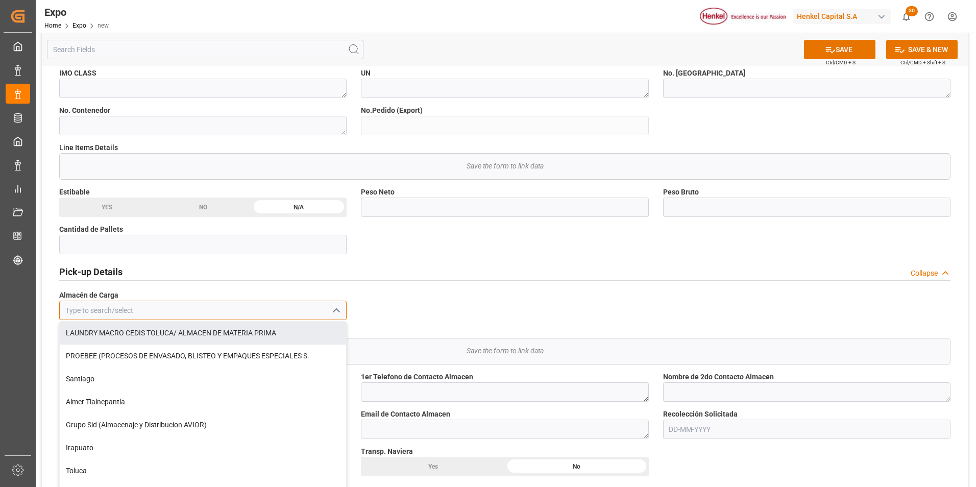
click at [235, 309] on input at bounding box center [202, 310] width 287 height 19
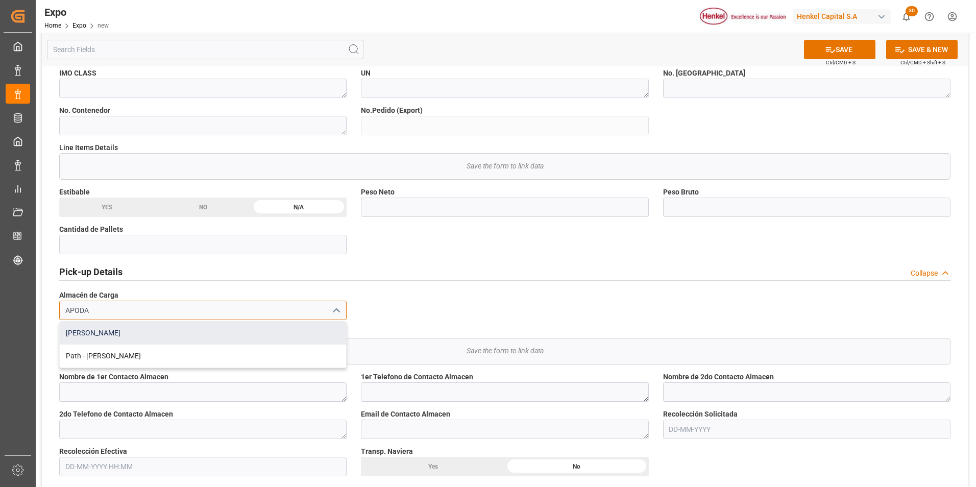
click at [234, 334] on div "[PERSON_NAME]" at bounding box center [203, 333] width 286 height 23
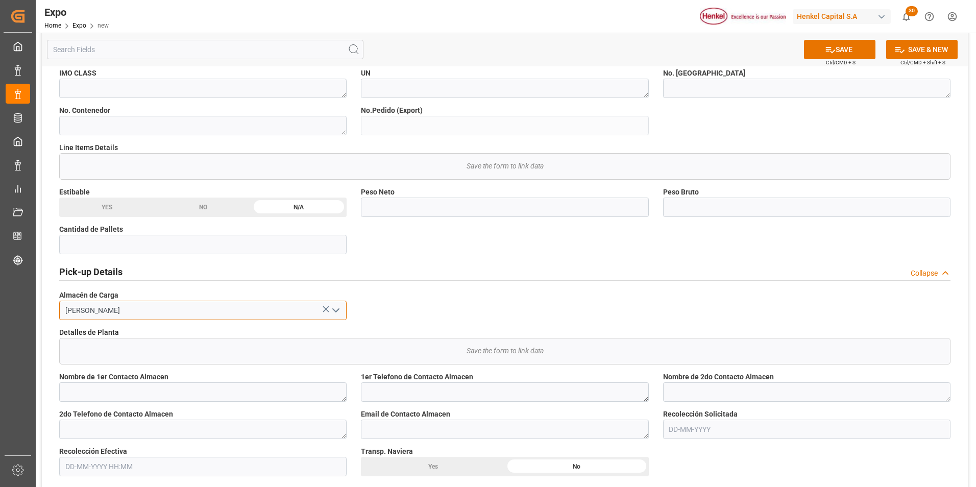
type input "[PERSON_NAME]"
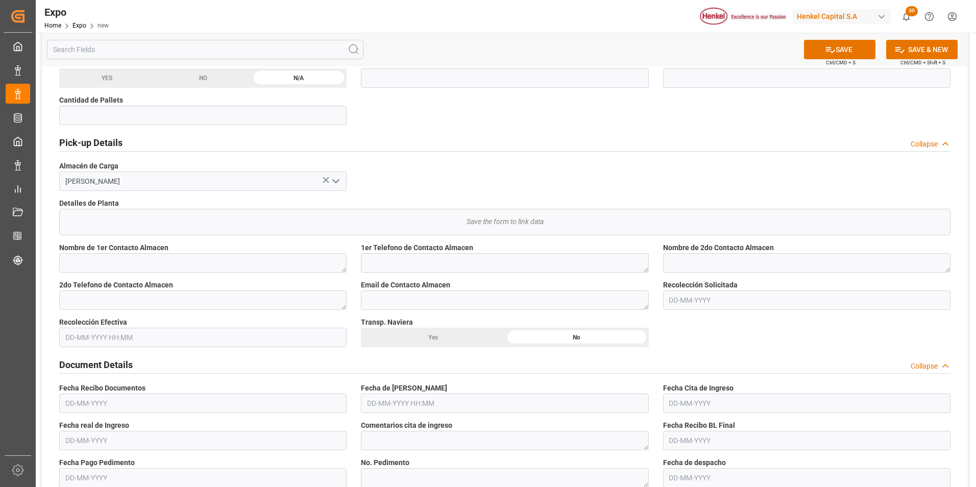
scroll to position [561, 0]
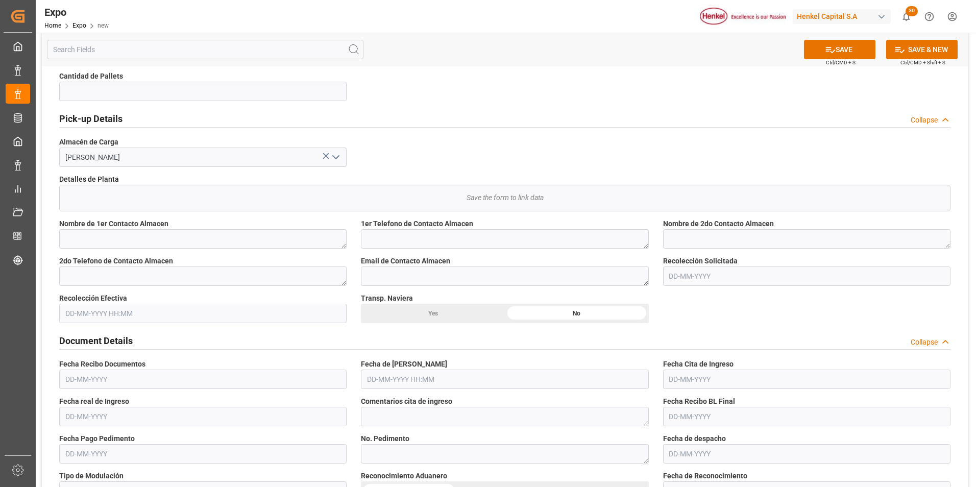
click at [674, 275] on input "text" at bounding box center [806, 275] width 287 height 19
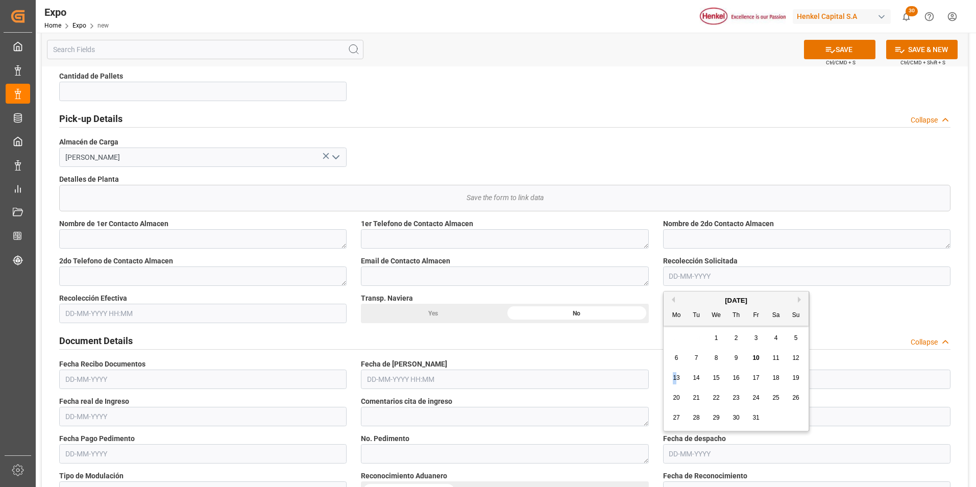
drag, startPoint x: 674, startPoint y: 379, endPoint x: 657, endPoint y: 314, distance: 67.5
click at [675, 379] on span "13" at bounding box center [676, 377] width 7 height 7
type input "[DATE]"
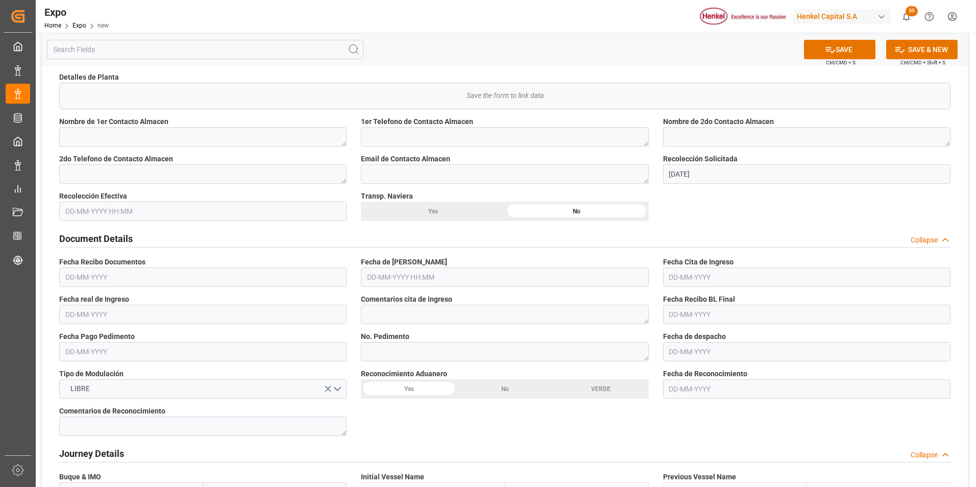
scroll to position [714, 0]
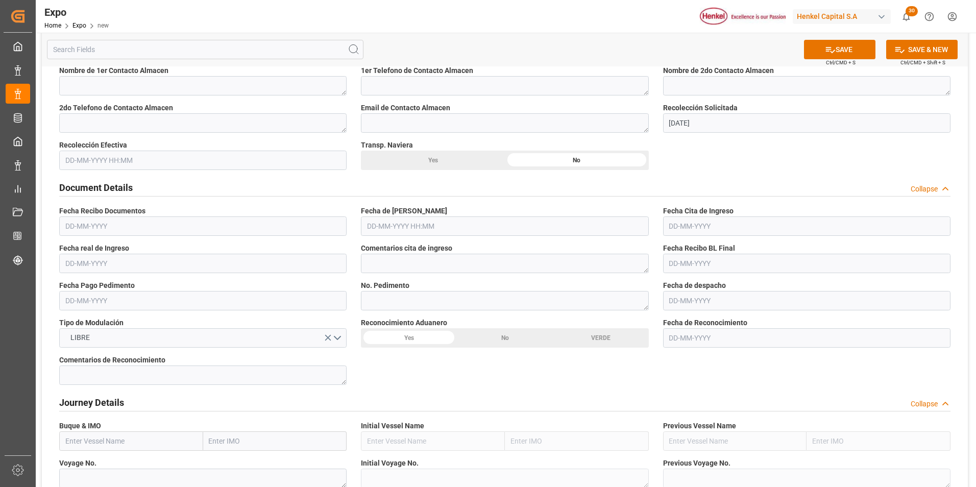
click at [424, 226] on input "text" at bounding box center [504, 225] width 287 height 19
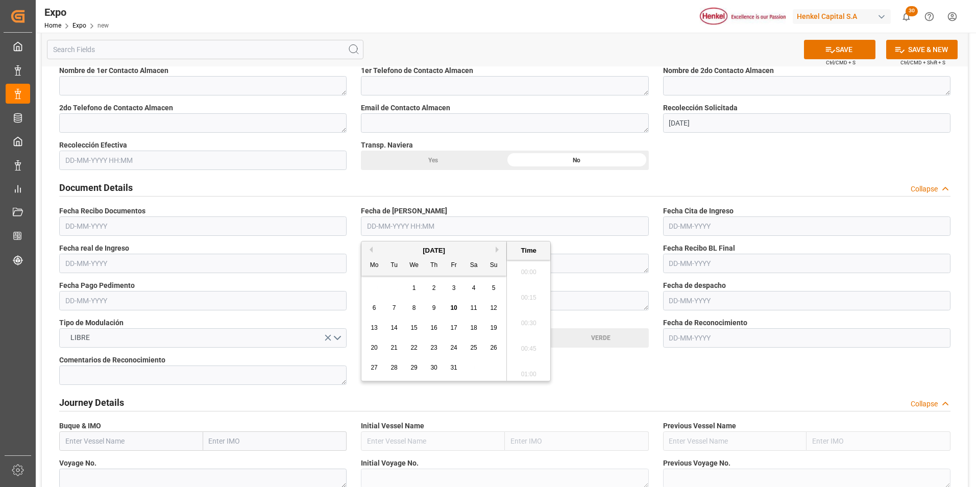
scroll to position [948, 0]
click at [490, 305] on span "12" at bounding box center [493, 307] width 7 height 7
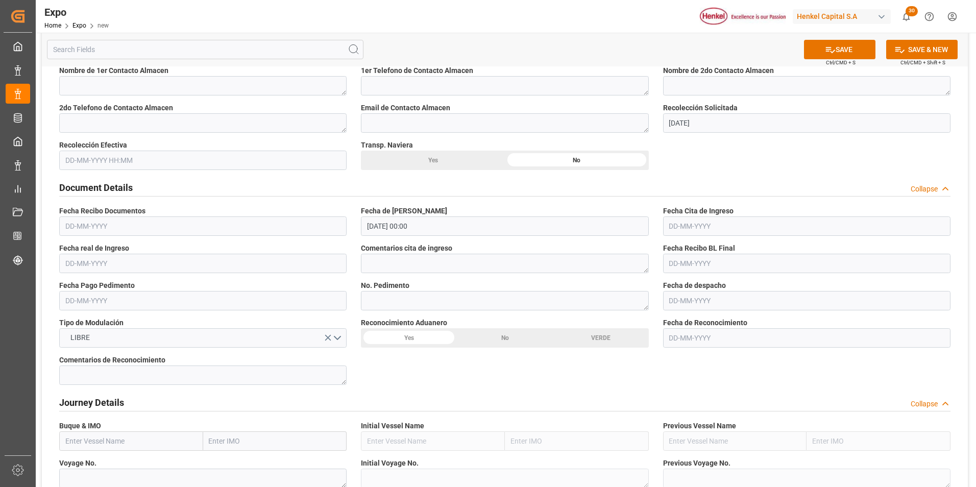
click at [372, 225] on input "12-10-2025 00:00" at bounding box center [504, 225] width 287 height 19
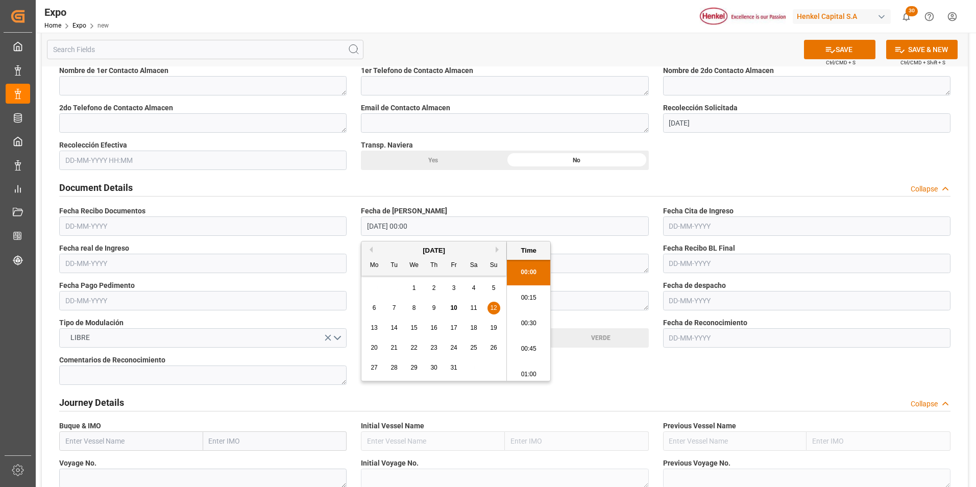
click at [473, 312] on div "11" at bounding box center [473, 308] width 13 height 12
type input "[DATE] 00:00"
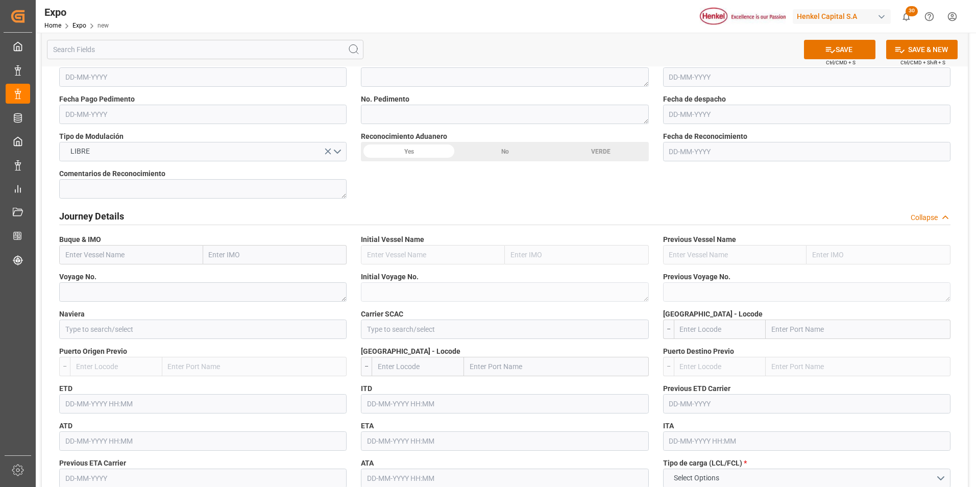
scroll to position [919, 0]
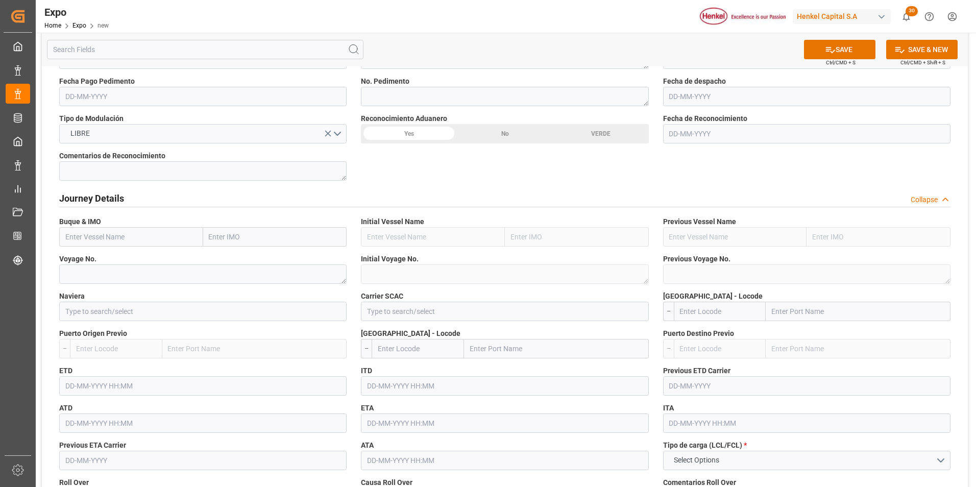
click at [144, 241] on input "text" at bounding box center [131, 236] width 144 height 19
paste input "ONE SPLENDOUR"
click at [141, 235] on input "ONE SPLENDOUR" at bounding box center [131, 236] width 144 height 19
click at [125, 237] on input "ONE SPLENDOUR" at bounding box center [131, 236] width 144 height 19
click at [116, 265] on div "ONE SPLENDOUR - 9975648" at bounding box center [110, 259] width 100 height 23
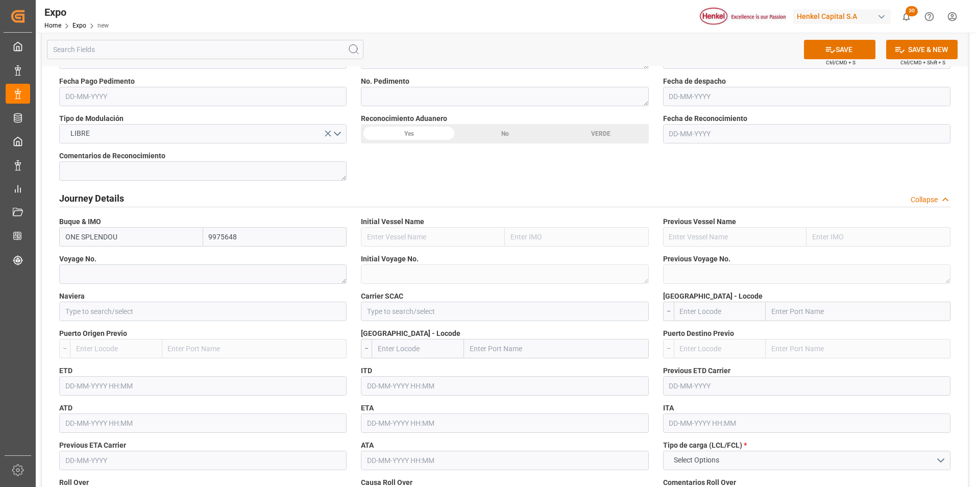
type input "ONE SPLENDOUR"
type input "9975648"
click at [116, 279] on textarea at bounding box center [202, 273] width 287 height 19
paste textarea "2537E"
type textarea "2537E"
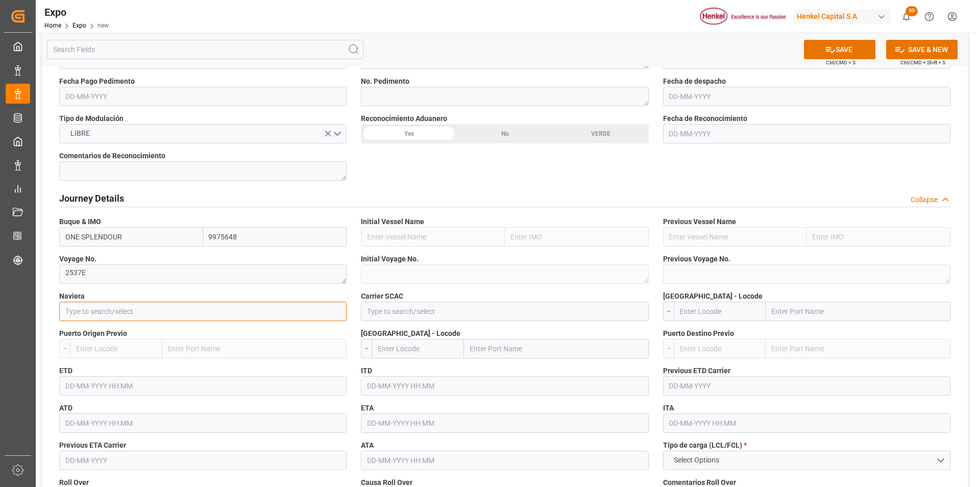
drag, startPoint x: 122, startPoint y: 312, endPoint x: 128, endPoint y: 317, distance: 7.6
click at [122, 312] on input at bounding box center [202, 311] width 287 height 19
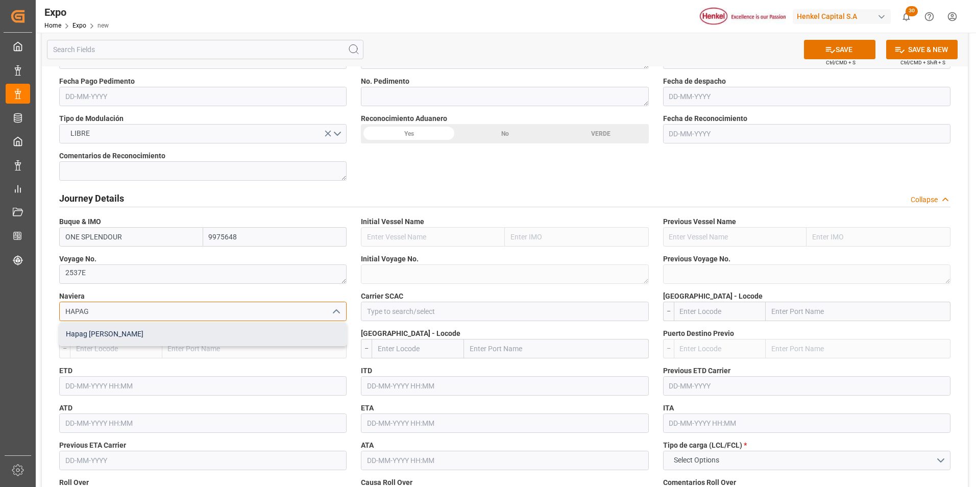
click at [225, 331] on div "Hapag [PERSON_NAME]" at bounding box center [203, 334] width 286 height 23
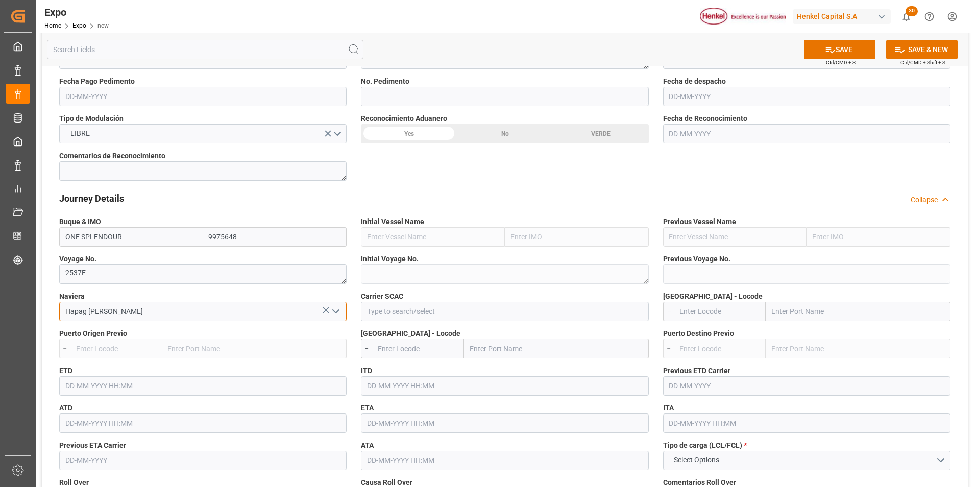
type input "Hapag [PERSON_NAME]"
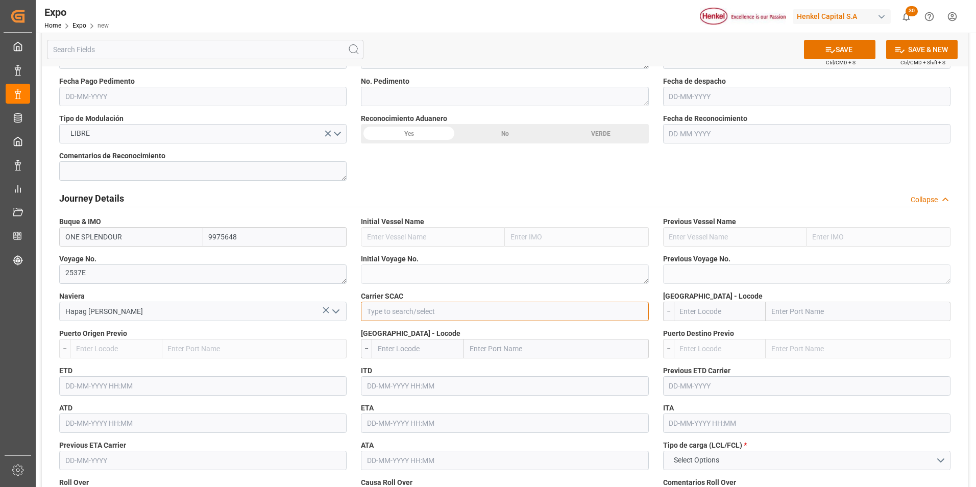
click at [393, 314] on input at bounding box center [504, 311] width 287 height 19
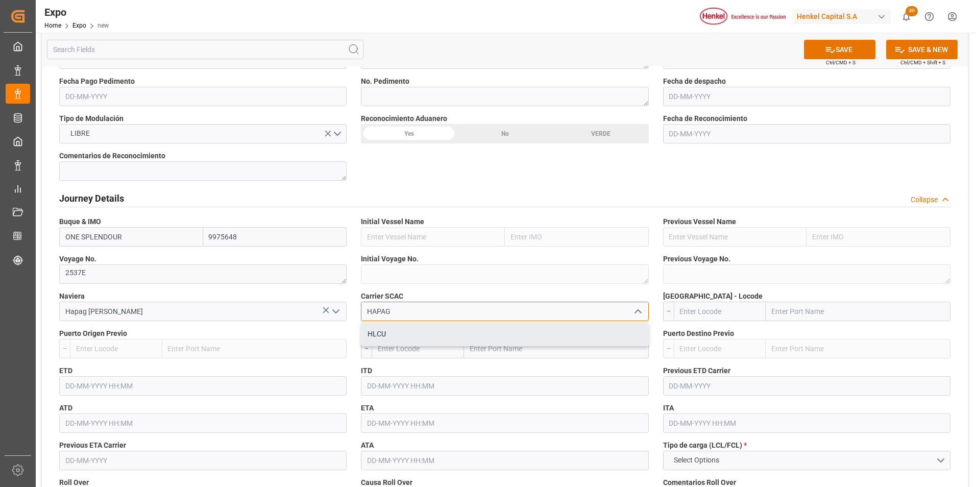
click at [407, 328] on div "HLCU" at bounding box center [504, 334] width 286 height 23
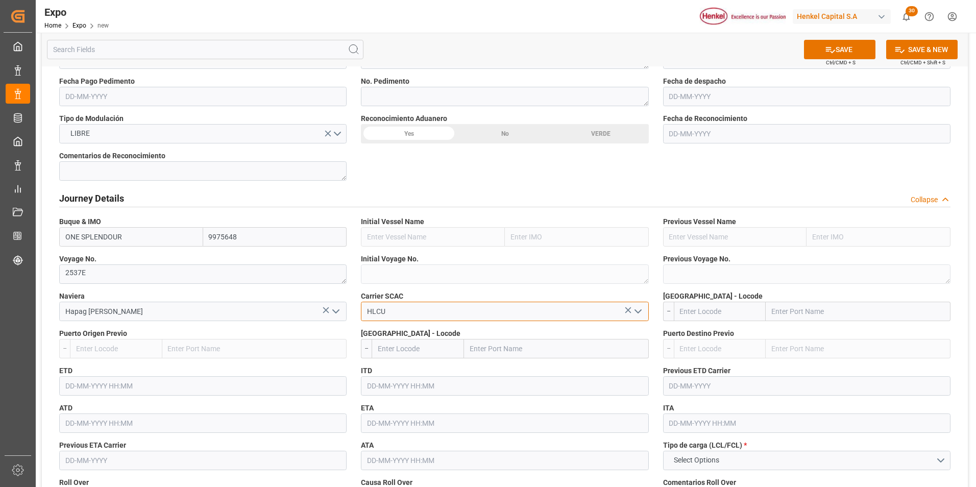
type input "HLCU"
click at [708, 314] on input "text" at bounding box center [720, 311] width 92 height 19
type input "MXZLO"
click at [698, 327] on div "MXZLO - Manzanillo" at bounding box center [710, 334] width 73 height 23
type input "Manzanillo"
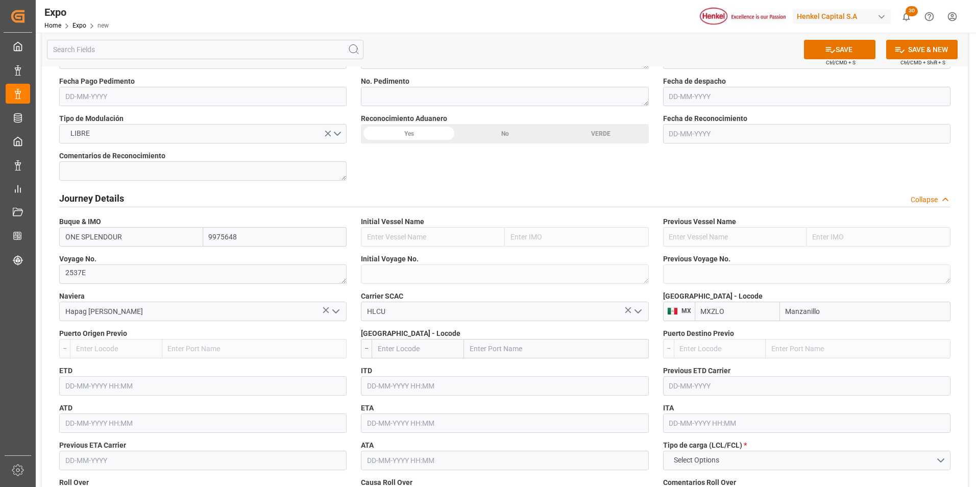
type input "MXZLO"
click at [428, 350] on input "text" at bounding box center [418, 348] width 92 height 19
type input "COBUN"
click at [426, 367] on span "COBUN - Buenaventura" at bounding box center [406, 376] width 57 height 19
type input "[PERSON_NAME]"
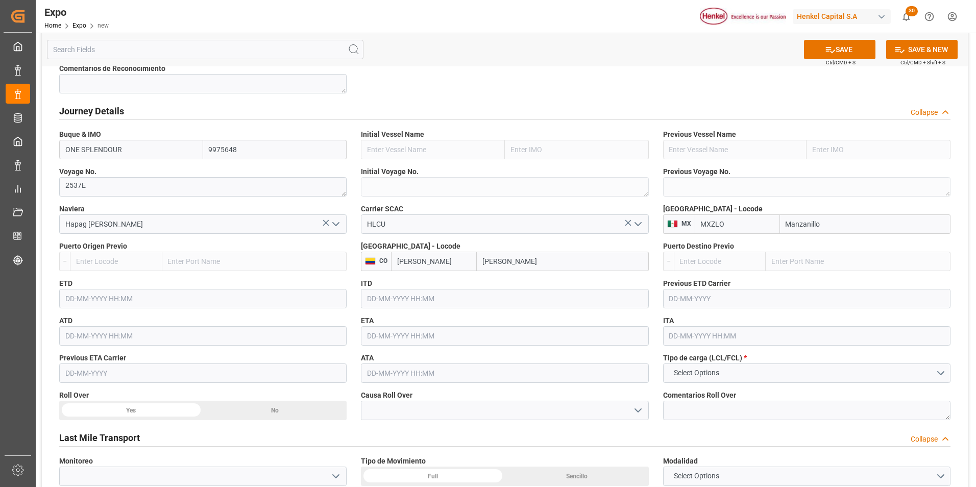
scroll to position [1021, 0]
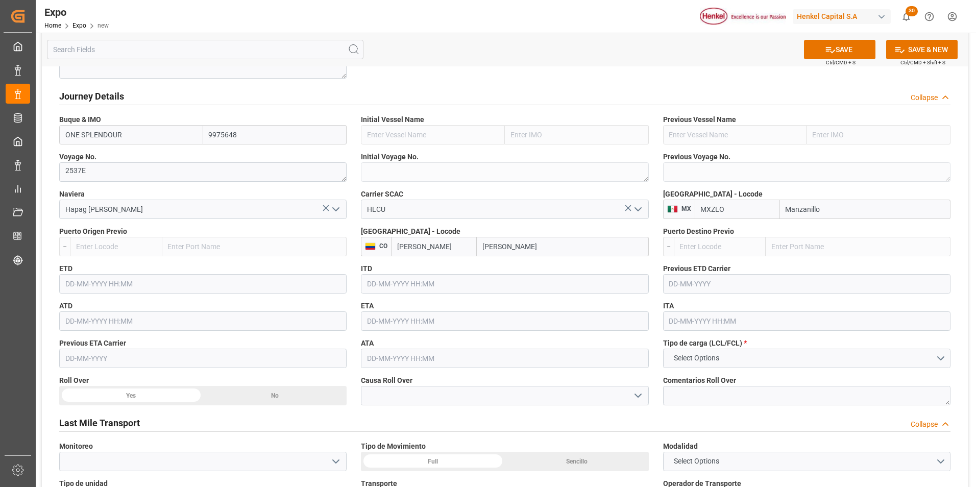
type input "COBUN"
click at [73, 284] on input "text" at bounding box center [202, 283] width 287 height 19
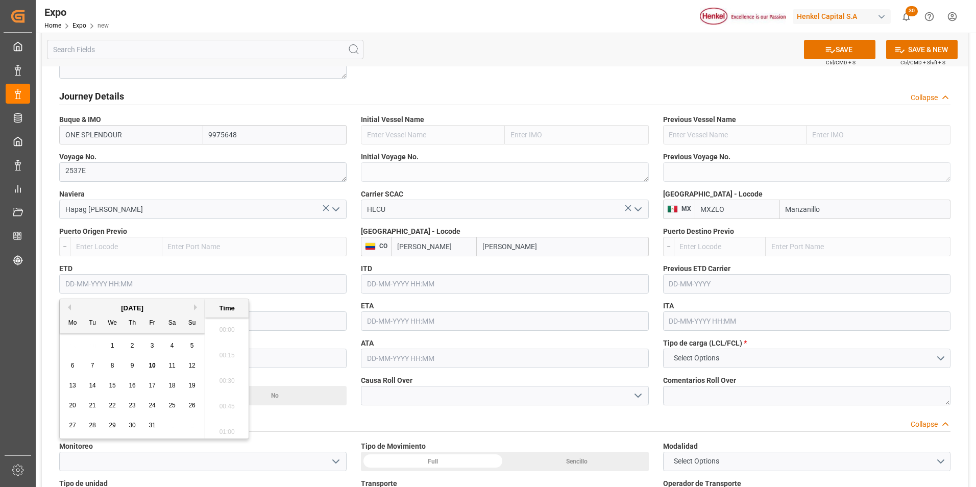
scroll to position [948, 0]
click at [94, 406] on span "21" at bounding box center [92, 405] width 7 height 7
type input "[DATE] 00:00"
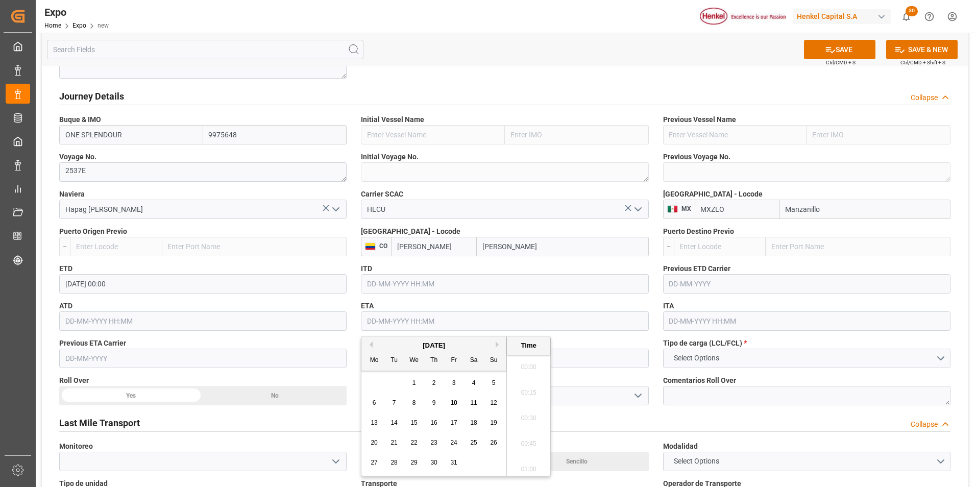
click at [393, 318] on input "text" at bounding box center [504, 320] width 287 height 19
click at [394, 461] on span "28" at bounding box center [393, 462] width 7 height 7
type input "[DATE] 00:00"
click at [783, 359] on button "Select Options" at bounding box center [806, 358] width 287 height 19
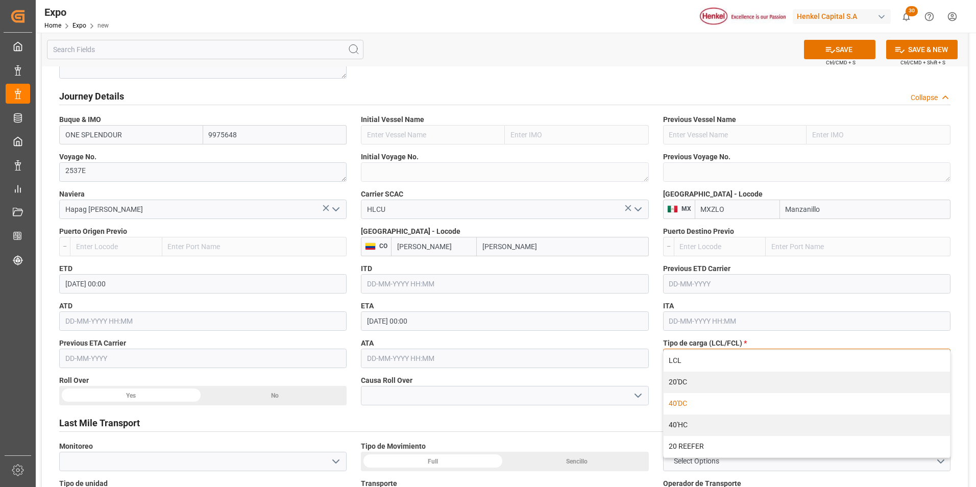
click at [675, 406] on div "40'DC" at bounding box center [806, 403] width 286 height 21
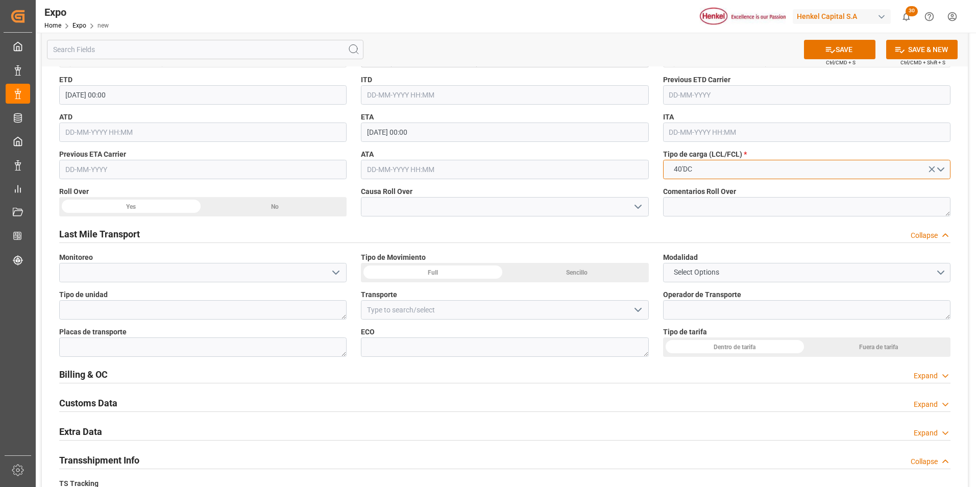
scroll to position [1225, 0]
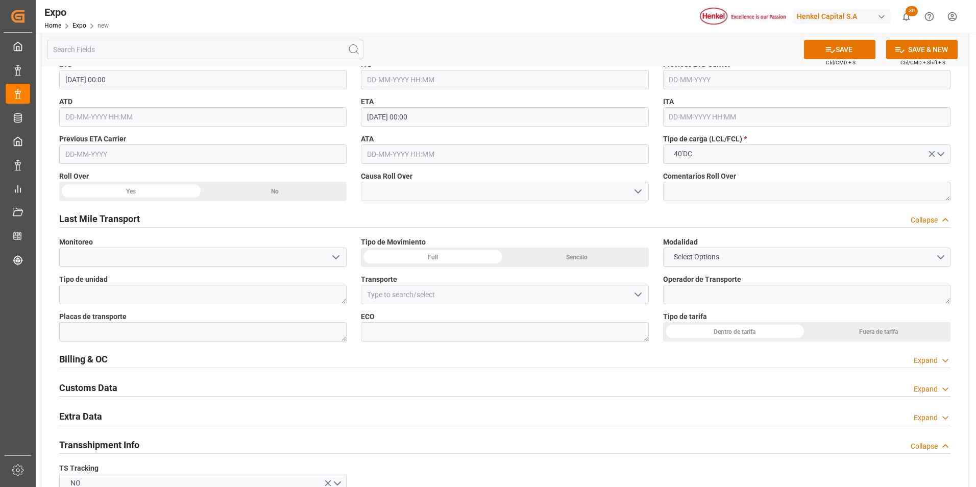
drag, startPoint x: 569, startPoint y: 259, endPoint x: 582, endPoint y: 267, distance: 15.1
click at [570, 259] on div "Sencillo" at bounding box center [577, 257] width 144 height 19
click at [706, 254] on span "Select Options" at bounding box center [697, 257] width 56 height 11
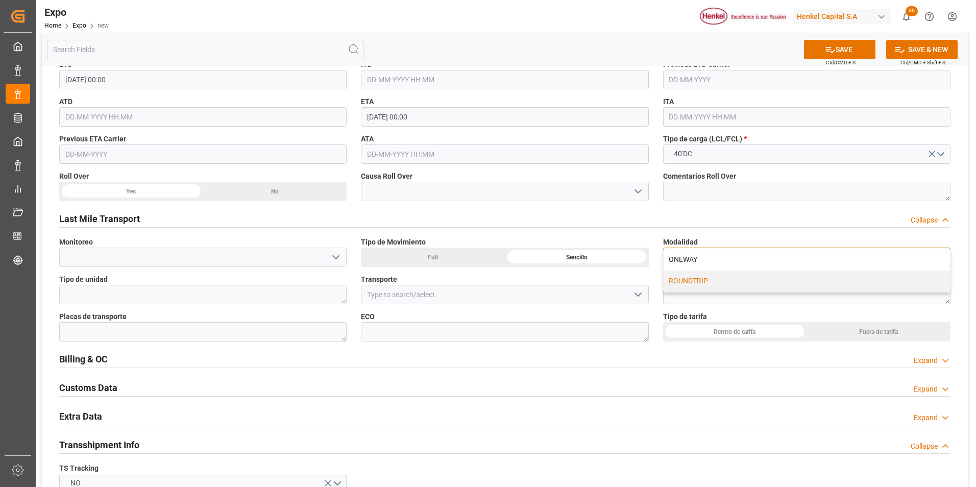
click at [701, 281] on div "ROUNDTRIP" at bounding box center [806, 280] width 286 height 21
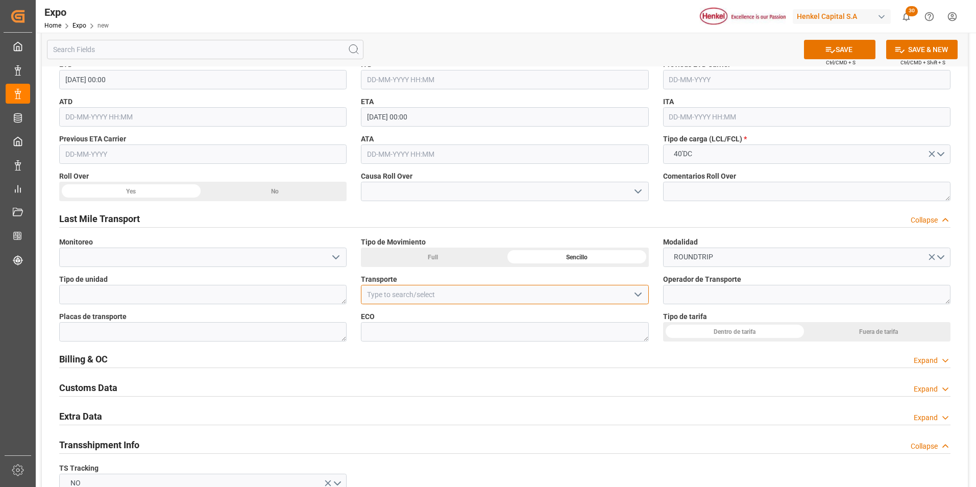
click at [604, 296] on input at bounding box center [504, 294] width 287 height 19
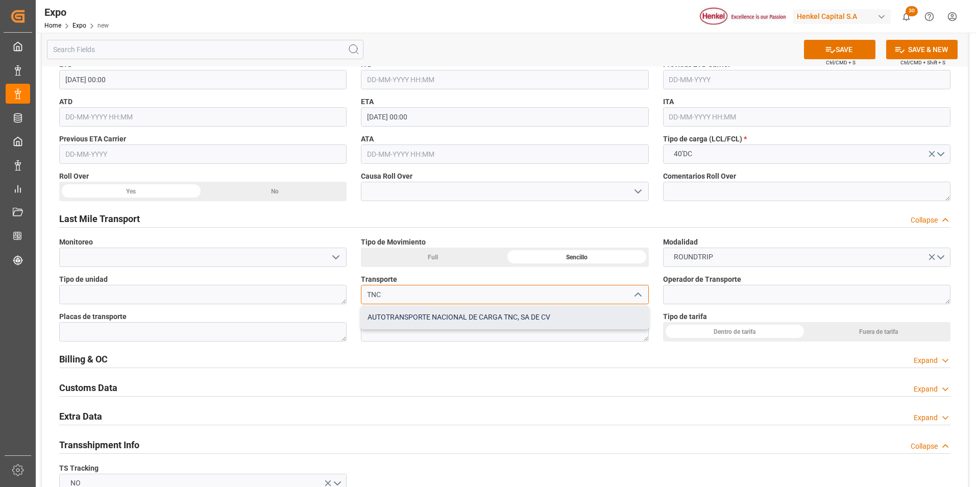
click at [540, 314] on div "AUTOTRANSPORTE NACIONAL DE CARGA TNC, SA DE CV" at bounding box center [504, 317] width 286 height 23
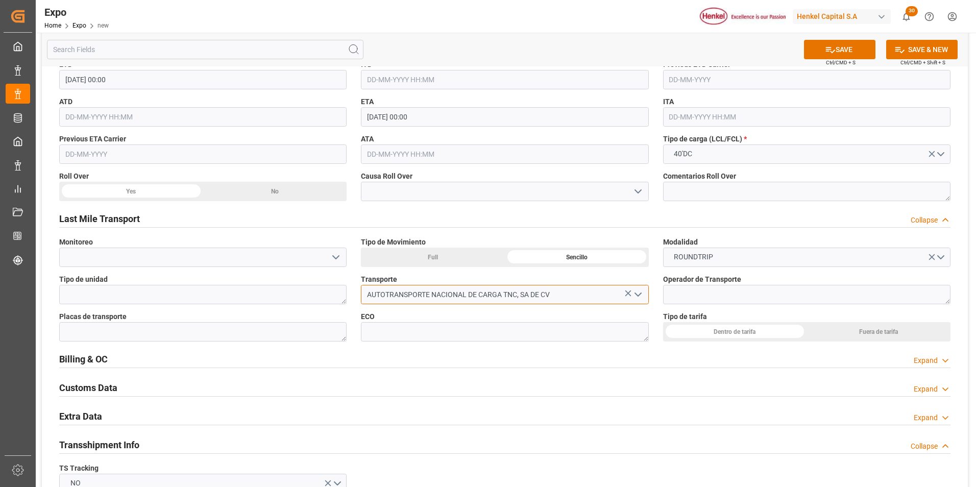
type input "AUTOTRANSPORTE NACIONAL DE CARGA TNC, SA DE CV"
click at [720, 334] on div "Dentro de tarifa" at bounding box center [735, 331] width 144 height 19
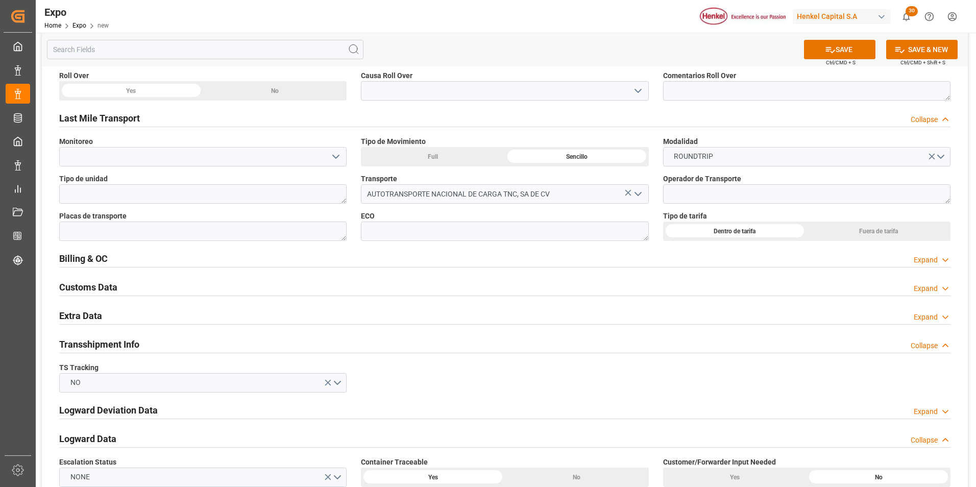
scroll to position [1327, 0]
click at [918, 314] on div "Expand" at bounding box center [925, 315] width 24 height 11
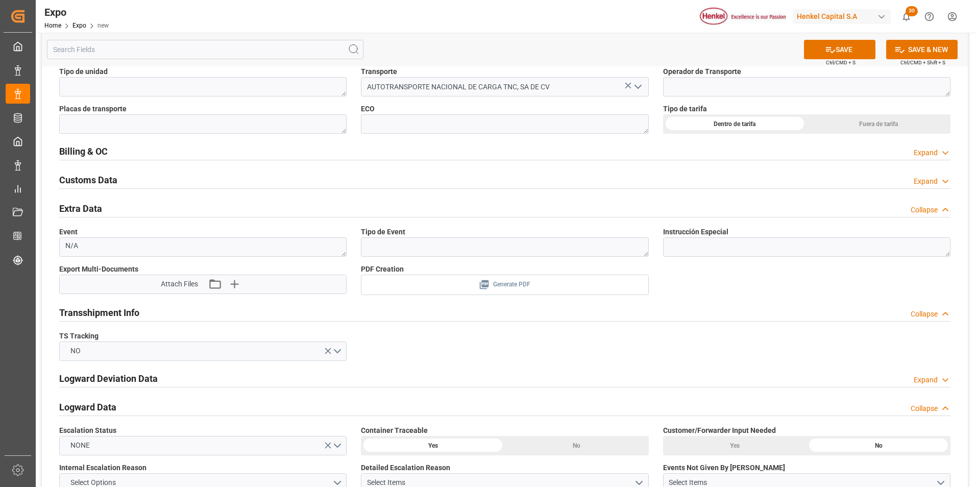
scroll to position [1480, 0]
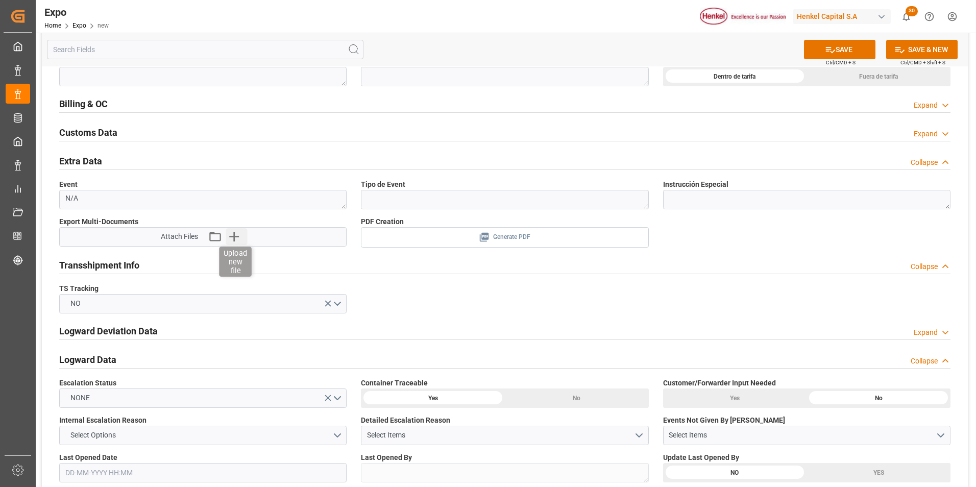
click at [232, 235] on icon "button" at bounding box center [234, 236] width 16 height 16
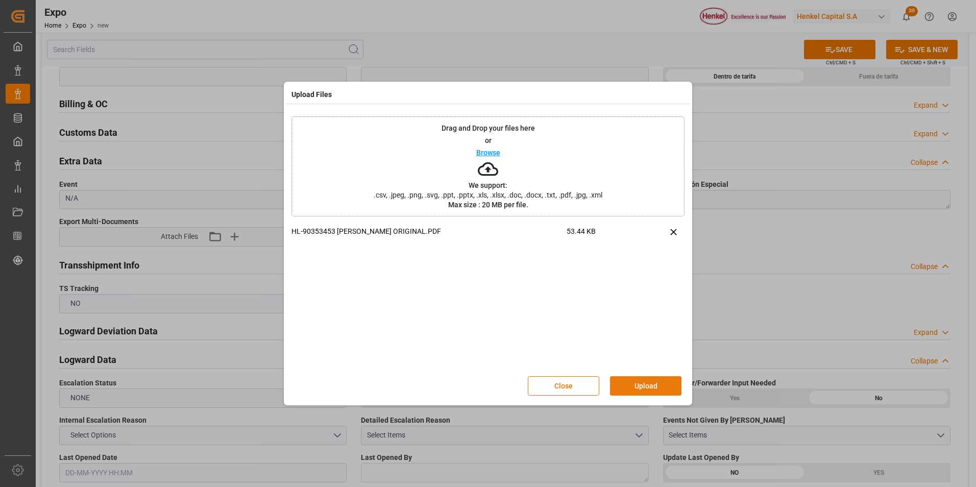
click at [629, 393] on button "Upload" at bounding box center [645, 385] width 71 height 19
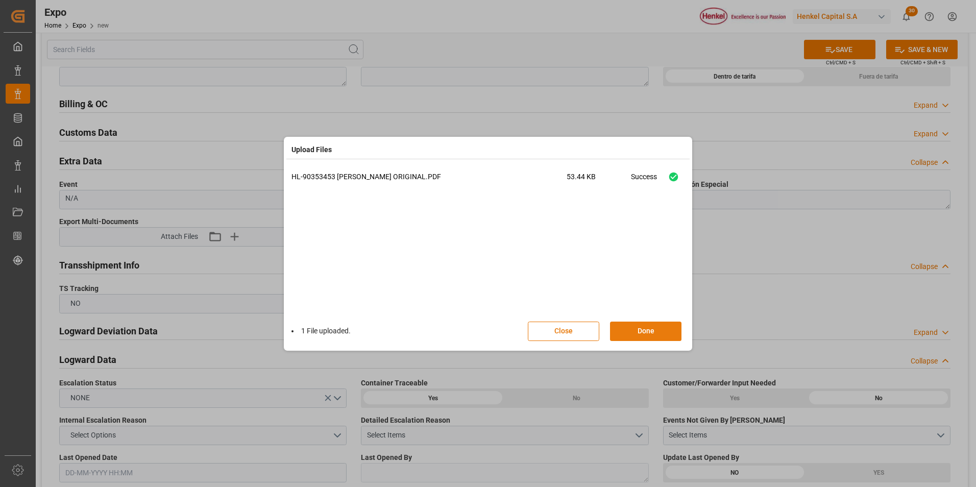
click at [641, 322] on div "Close Done" at bounding box center [610, 331] width 164 height 19
click at [652, 334] on button "Done" at bounding box center [645, 331] width 71 height 19
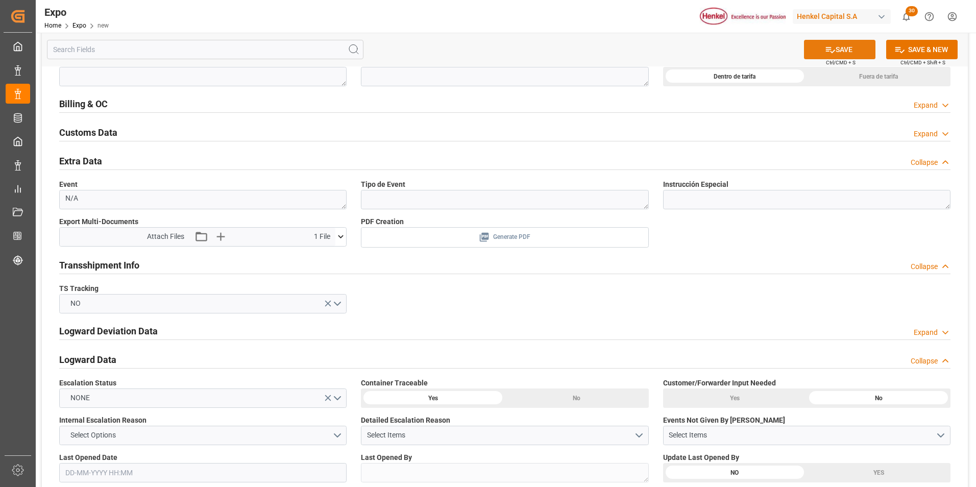
click at [837, 51] on button "SAVE" at bounding box center [839, 49] width 71 height 19
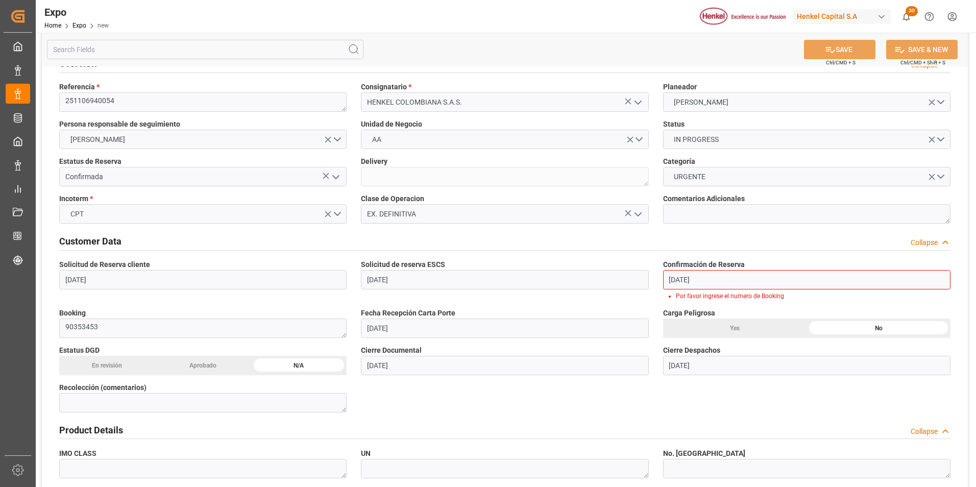
scroll to position [0, 0]
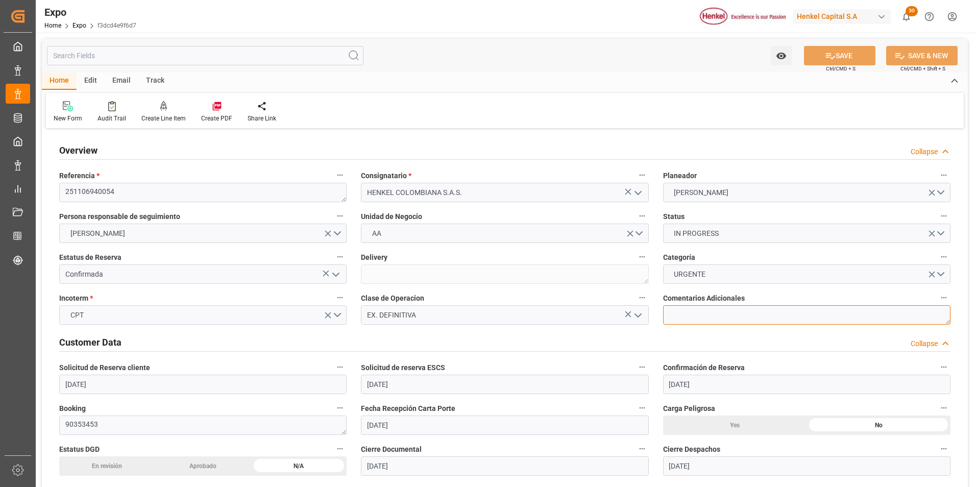
click at [729, 320] on textarea at bounding box center [806, 314] width 287 height 19
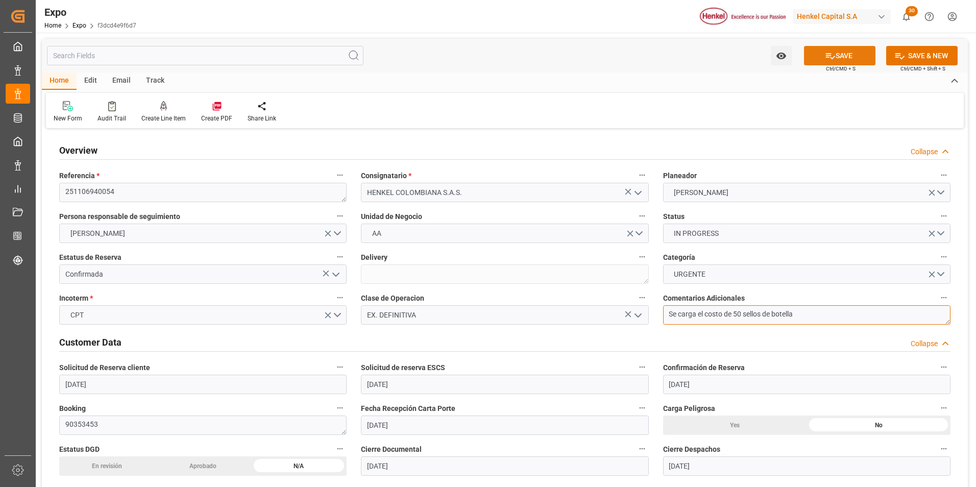
type textarea "Se carga el costo de 50 sellos de botella"
click at [832, 53] on icon at bounding box center [830, 56] width 11 height 11
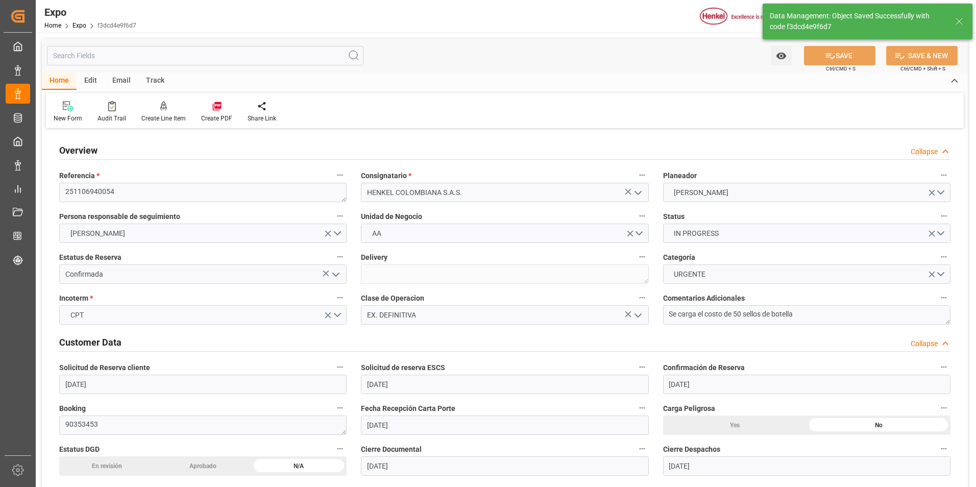
type input "[DATE] 15:51"
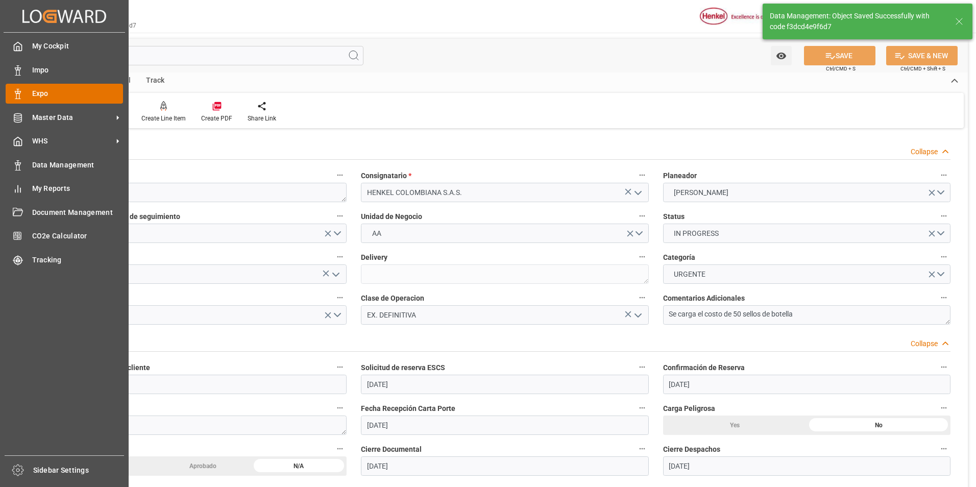
click at [22, 95] on icon at bounding box center [18, 94] width 10 height 10
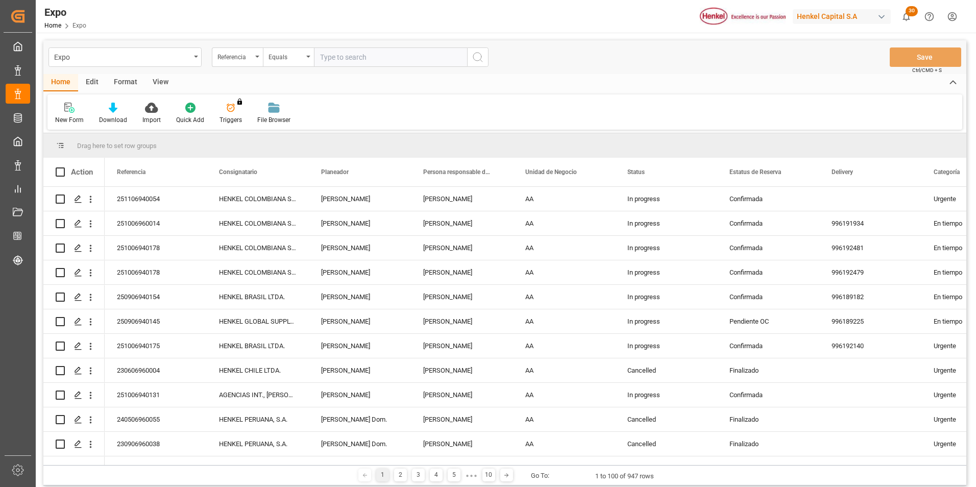
click at [334, 57] on input "text" at bounding box center [390, 56] width 153 height 19
paste input "251106940052"
type input "251106940052"
click at [482, 56] on icon "search button" at bounding box center [478, 57] width 12 height 12
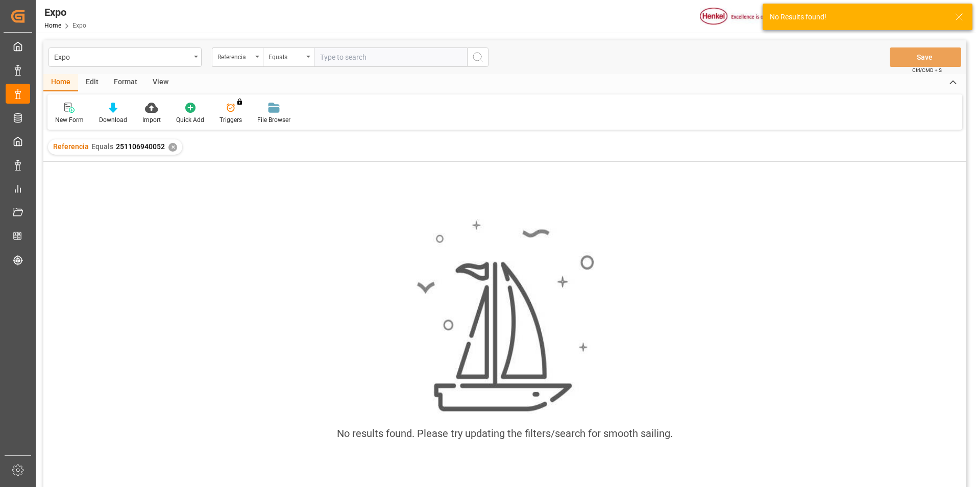
click at [72, 101] on div "New Form Download Import Quick Add Triggers You do not have permission for Trig…" at bounding box center [504, 111] width 915 height 35
click at [75, 109] on div at bounding box center [69, 107] width 29 height 11
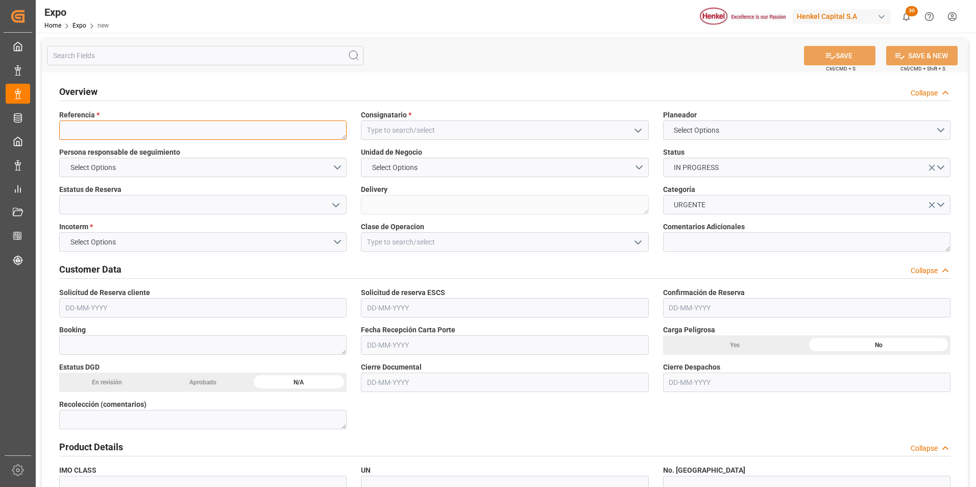
click at [146, 127] on textarea at bounding box center [202, 129] width 287 height 19
paste textarea "251106940052"
type textarea "251106940052"
click at [637, 129] on icon "open menu" at bounding box center [638, 131] width 12 height 12
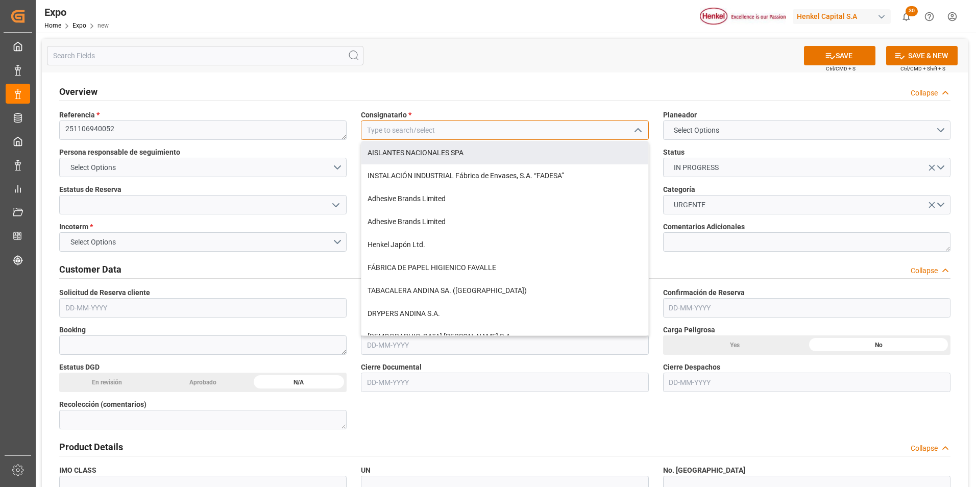
click at [464, 136] on input at bounding box center [504, 129] width 287 height 19
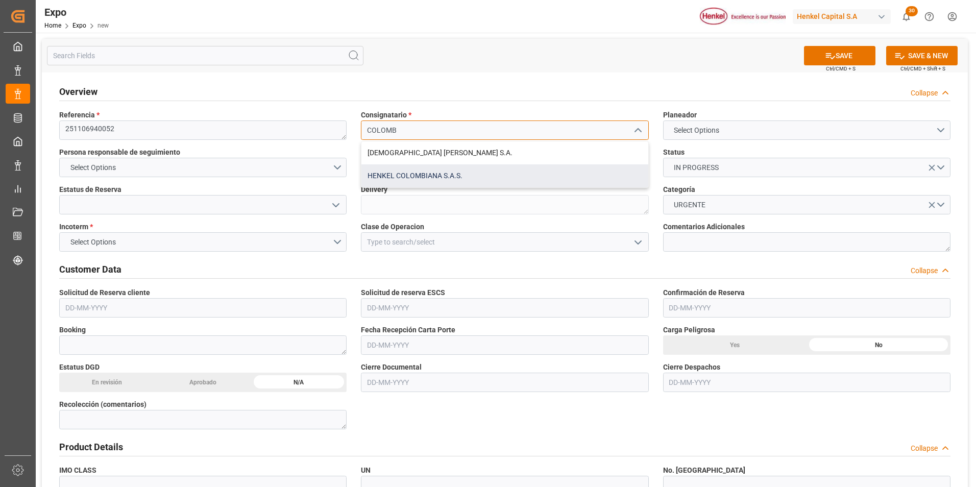
click at [441, 169] on div "HENKEL COLOMBIANA S.A.S." at bounding box center [504, 175] width 286 height 23
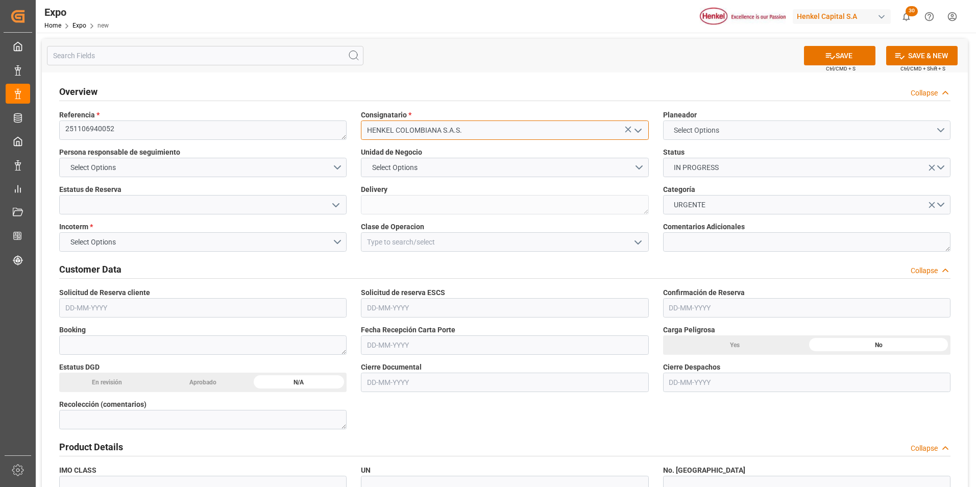
type input "HENKEL COLOMBIANA S.A.S."
click at [681, 135] on span "Select Options" at bounding box center [697, 130] width 56 height 11
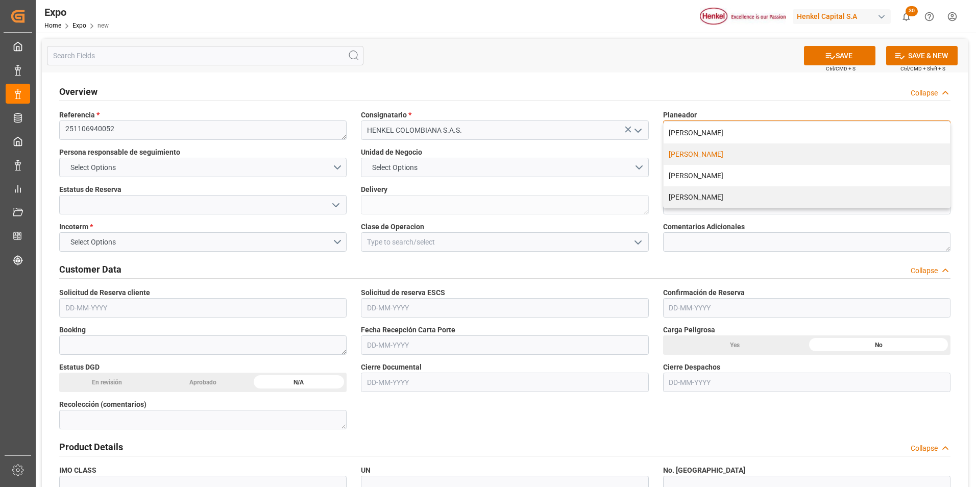
click at [677, 153] on div "[PERSON_NAME]" at bounding box center [806, 153] width 286 height 21
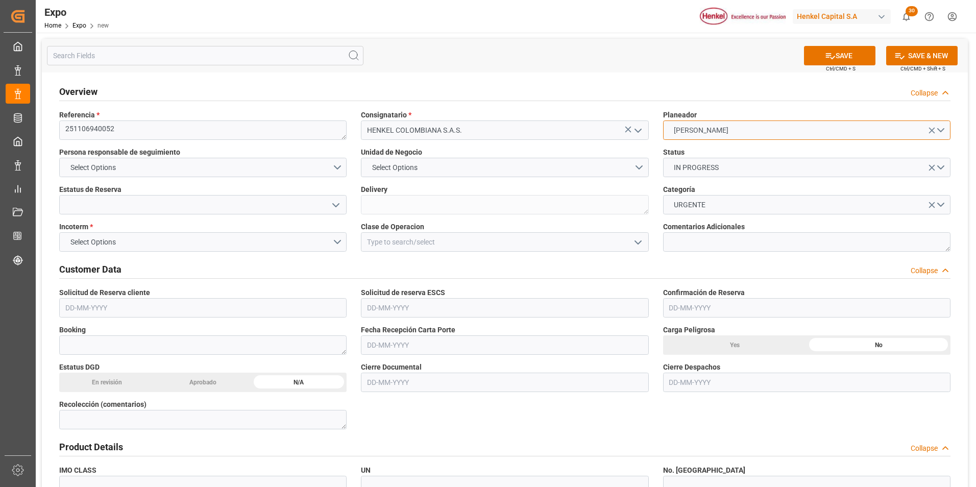
click at [687, 130] on span "[PERSON_NAME]" at bounding box center [701, 130] width 65 height 11
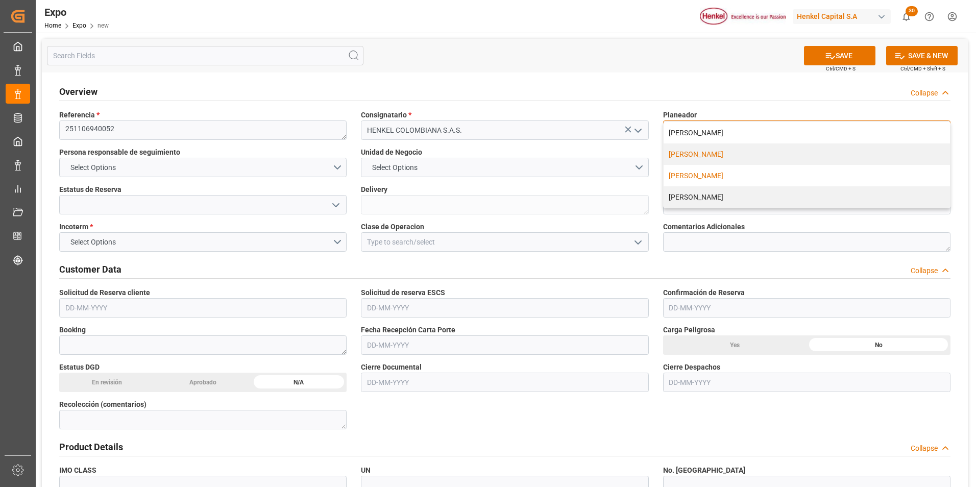
click at [676, 176] on div "[PERSON_NAME]" at bounding box center [806, 175] width 286 height 21
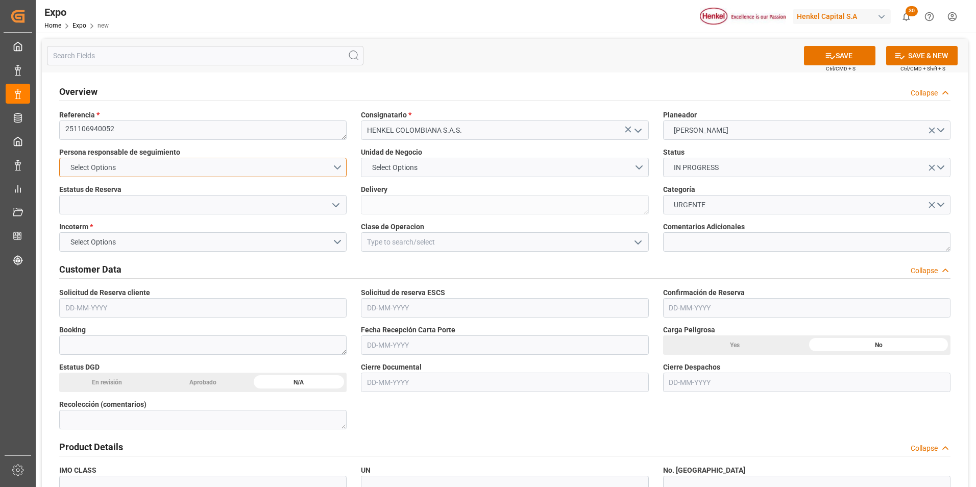
click at [334, 164] on button "Select Options" at bounding box center [202, 167] width 287 height 19
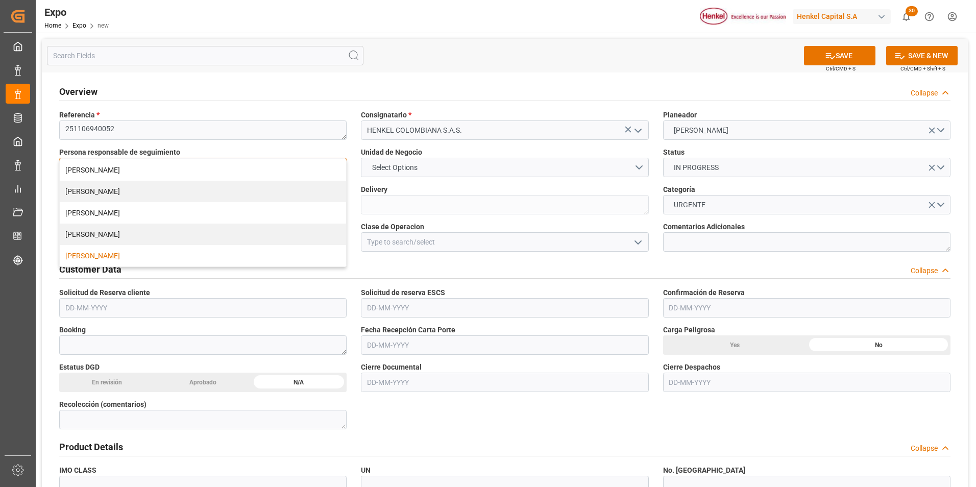
click at [144, 254] on div "[PERSON_NAME]" at bounding box center [203, 255] width 286 height 21
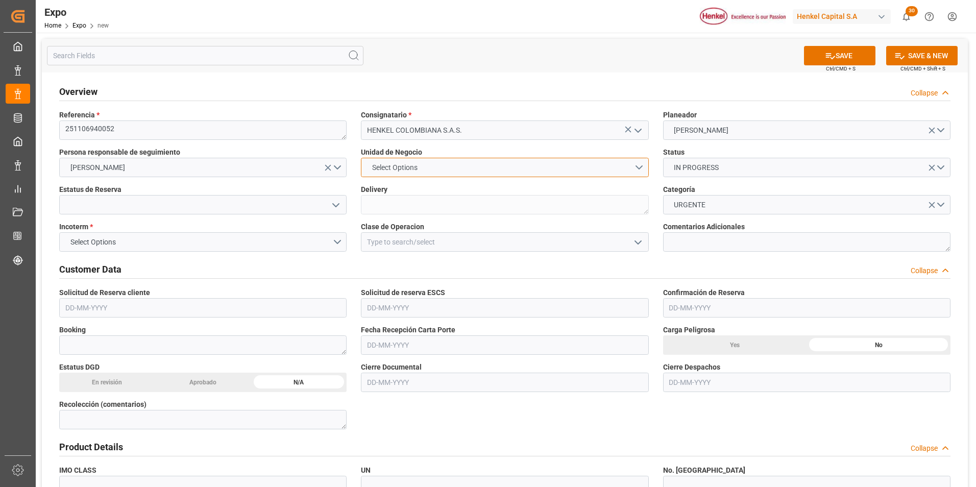
click at [490, 175] on button "Select Options" at bounding box center [504, 167] width 287 height 19
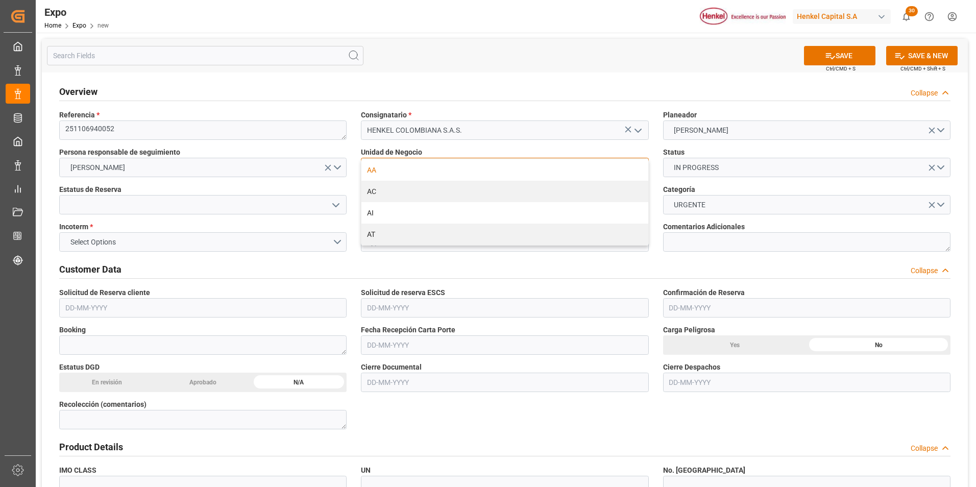
click at [490, 171] on div "AA" at bounding box center [504, 169] width 286 height 21
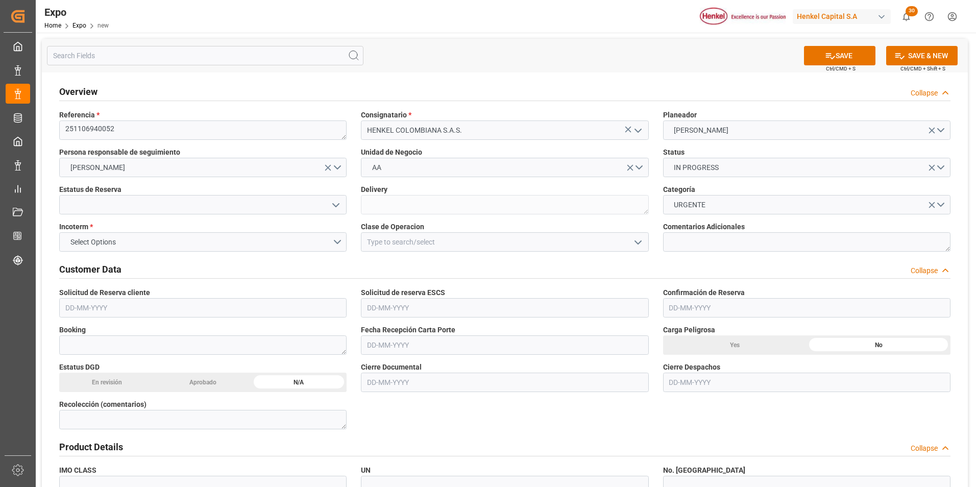
click at [337, 206] on polyline "open menu" at bounding box center [336, 205] width 6 height 3
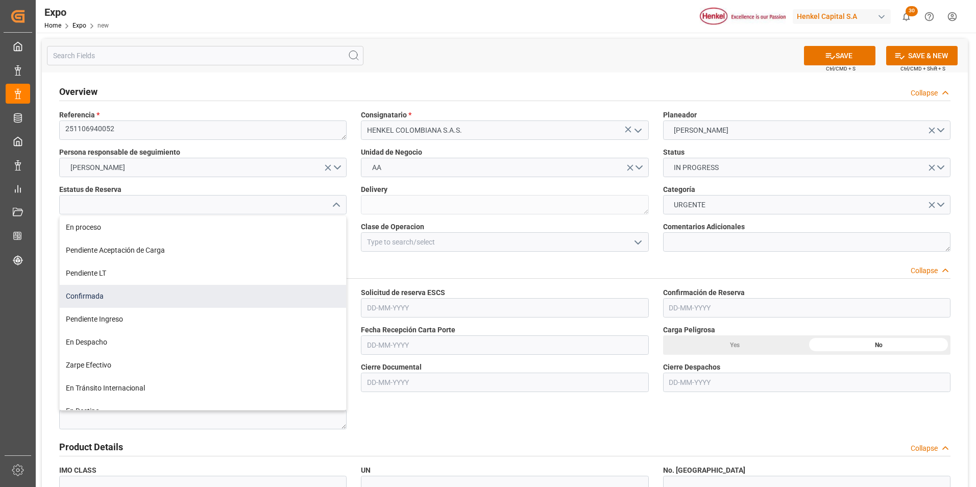
click at [147, 290] on div "Confirmada" at bounding box center [203, 296] width 286 height 23
type input "Confirmada"
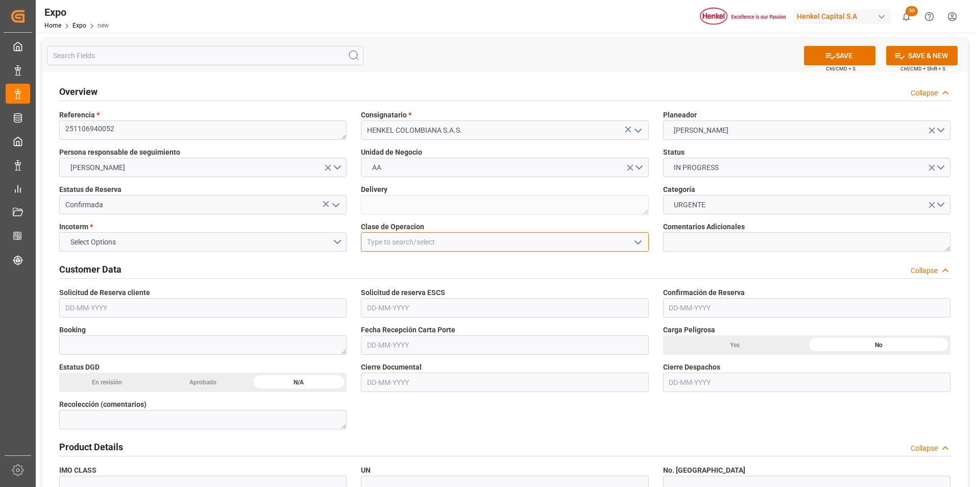
click at [535, 247] on input at bounding box center [504, 241] width 287 height 19
click at [636, 244] on icon "open menu" at bounding box center [638, 242] width 12 height 12
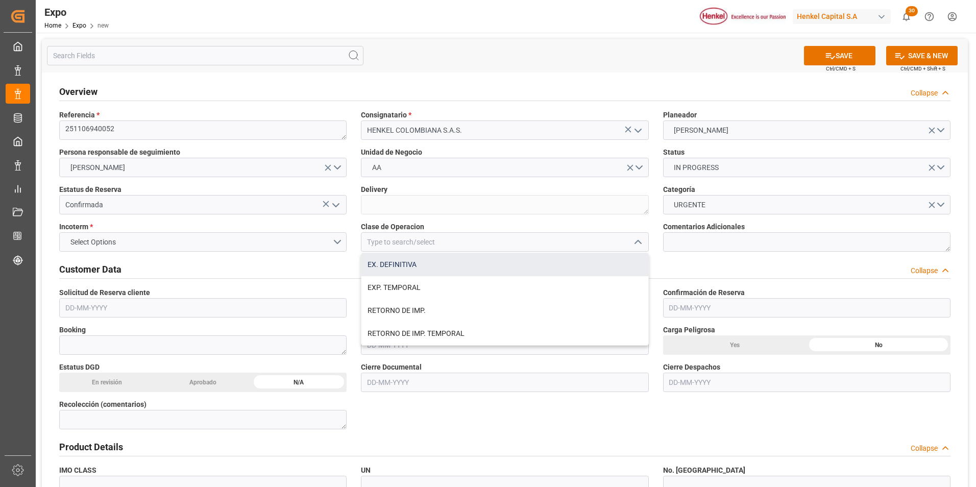
click at [416, 270] on div "EX. DEFINITIVA" at bounding box center [504, 264] width 286 height 23
type input "EX. DEFINITIVA"
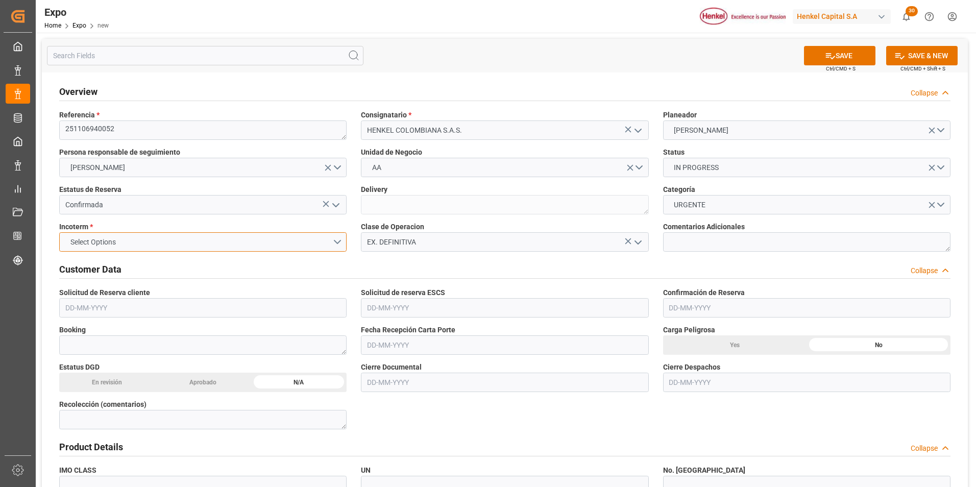
click at [338, 246] on button "Select Options" at bounding box center [202, 241] width 287 height 19
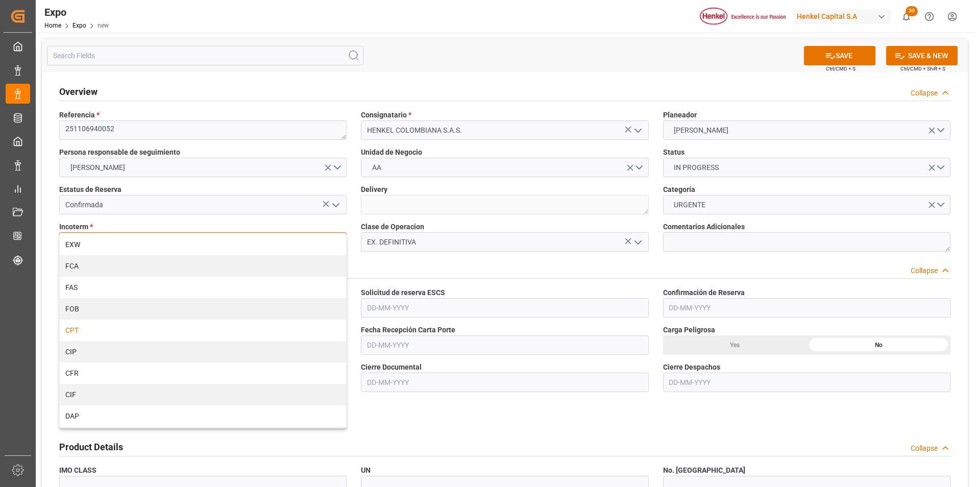
click at [136, 327] on div "CPT" at bounding box center [203, 329] width 286 height 21
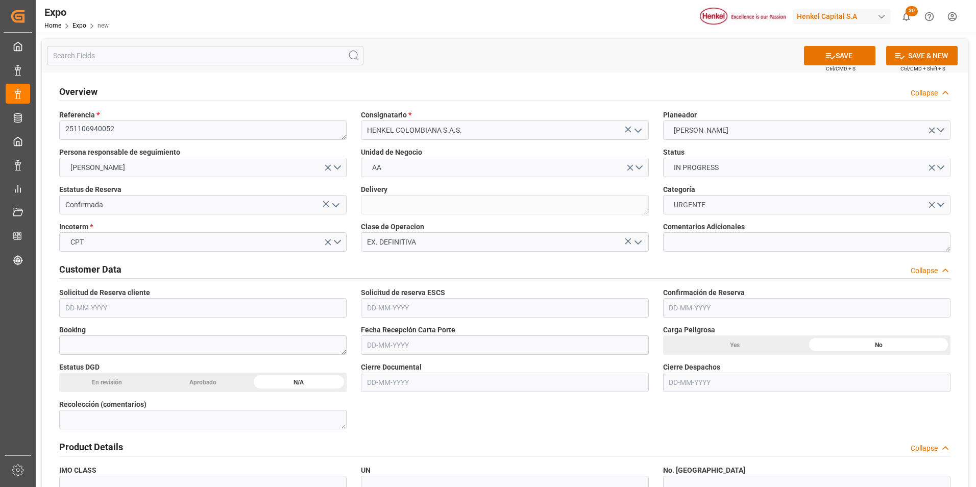
click at [106, 305] on input "text" at bounding box center [202, 307] width 287 height 19
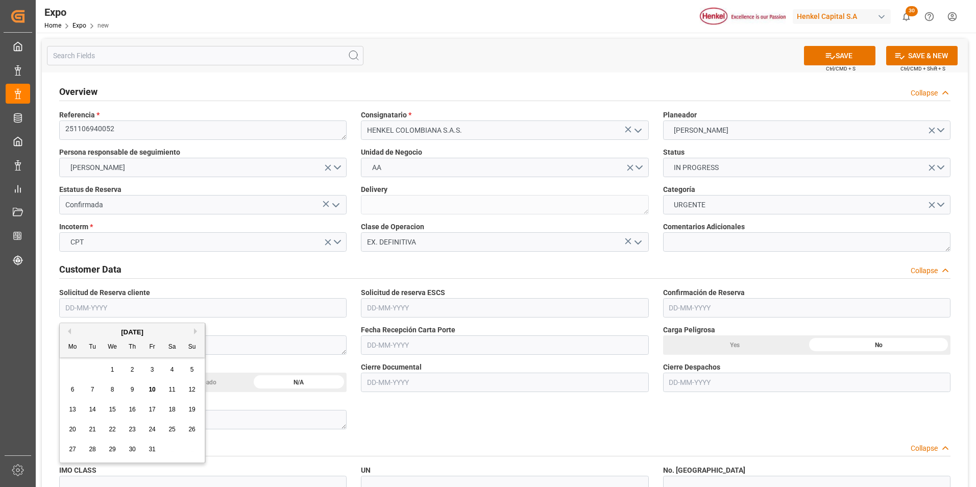
click at [92, 387] on span "7" at bounding box center [93, 389] width 4 height 7
type input "[DATE]"
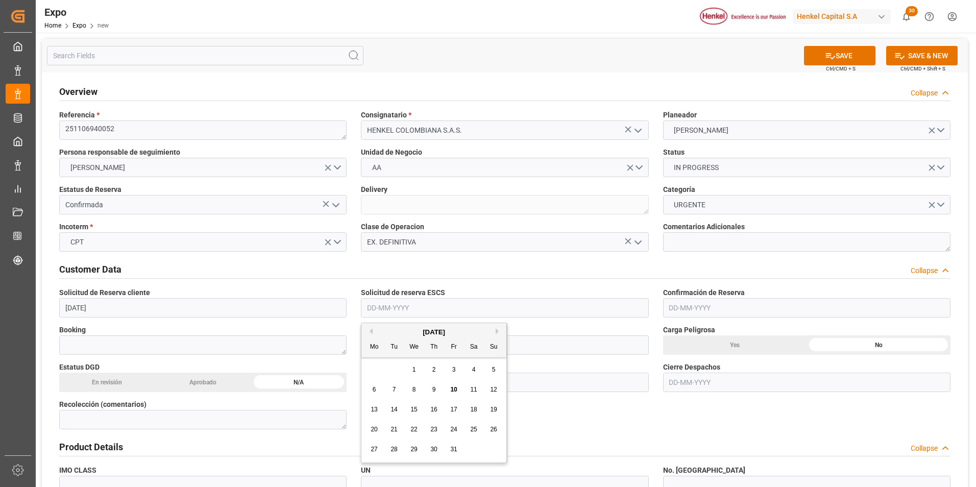
click at [378, 309] on input "text" at bounding box center [504, 307] width 287 height 19
click at [393, 392] on span "7" at bounding box center [394, 389] width 4 height 7
type input "[DATE]"
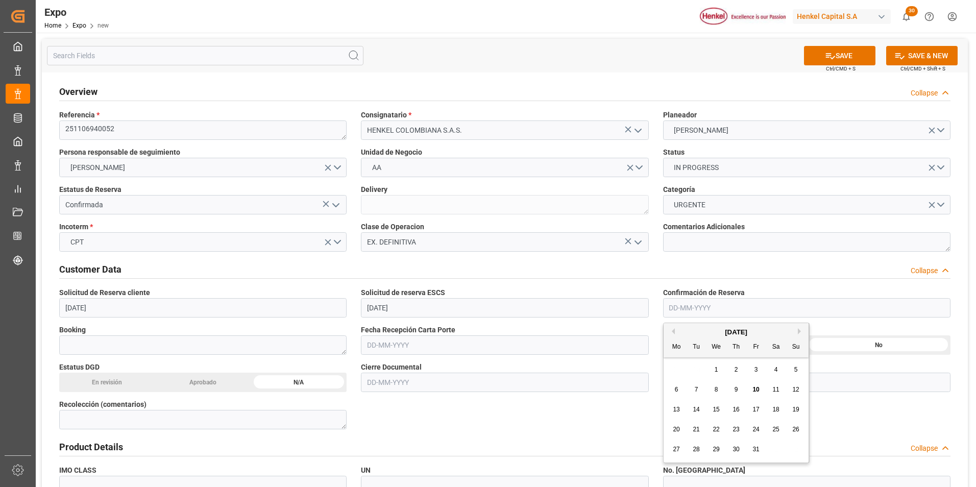
click at [680, 313] on input "text" at bounding box center [806, 307] width 287 height 19
click at [713, 386] on div "8" at bounding box center [716, 390] width 13 height 12
type input "[DATE]"
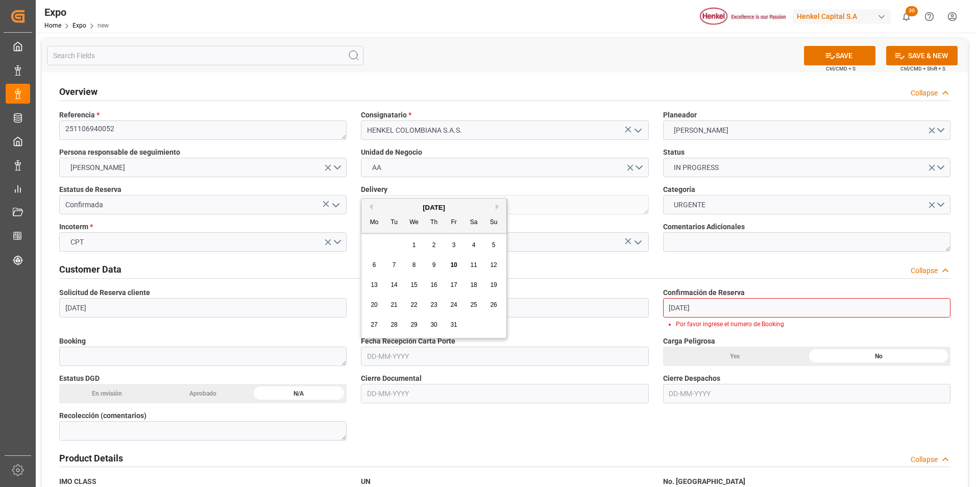
click at [372, 353] on input "text" at bounding box center [504, 356] width 287 height 19
click at [392, 266] on span "7" at bounding box center [394, 264] width 4 height 7
type input "[DATE]"
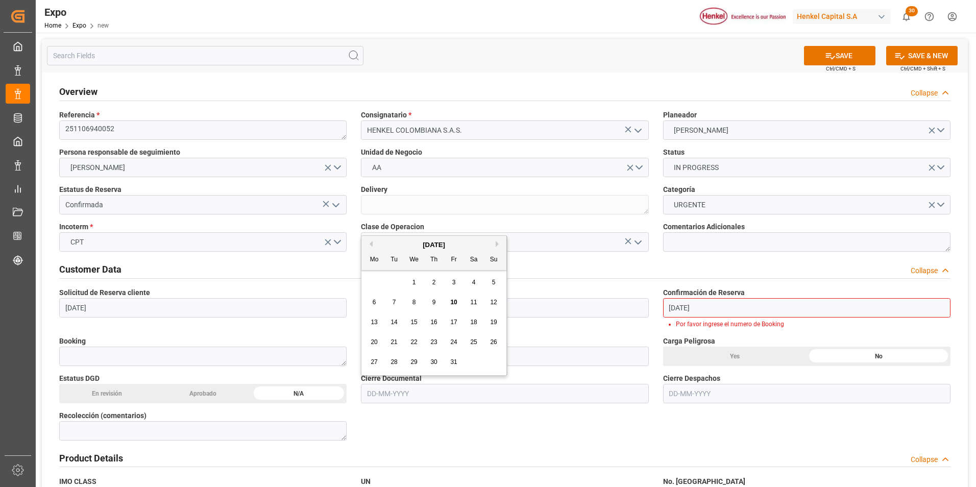
click at [401, 390] on input "text" at bounding box center [504, 393] width 287 height 19
click at [417, 325] on div "15" at bounding box center [414, 322] width 13 height 12
type input "[DATE]"
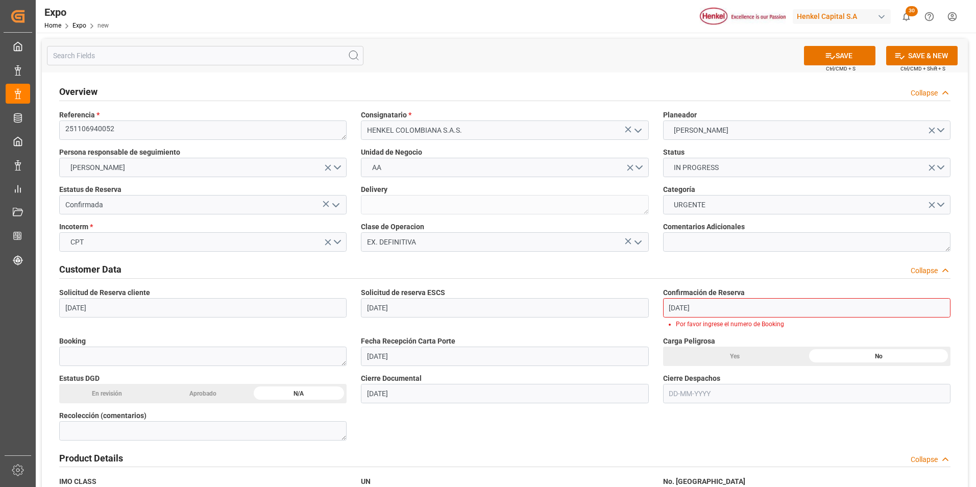
click at [672, 396] on input "text" at bounding box center [806, 393] width 287 height 19
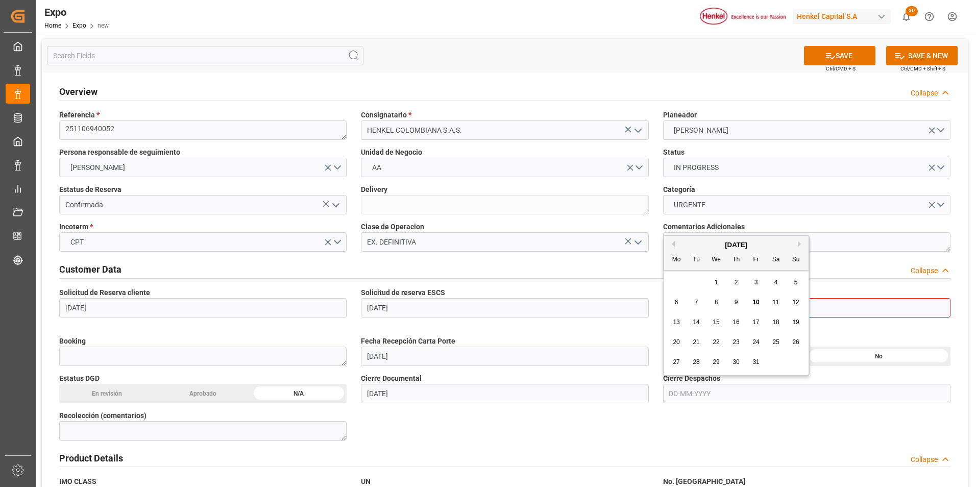
click at [774, 325] on span "18" at bounding box center [775, 321] width 7 height 7
type input "[DATE]"
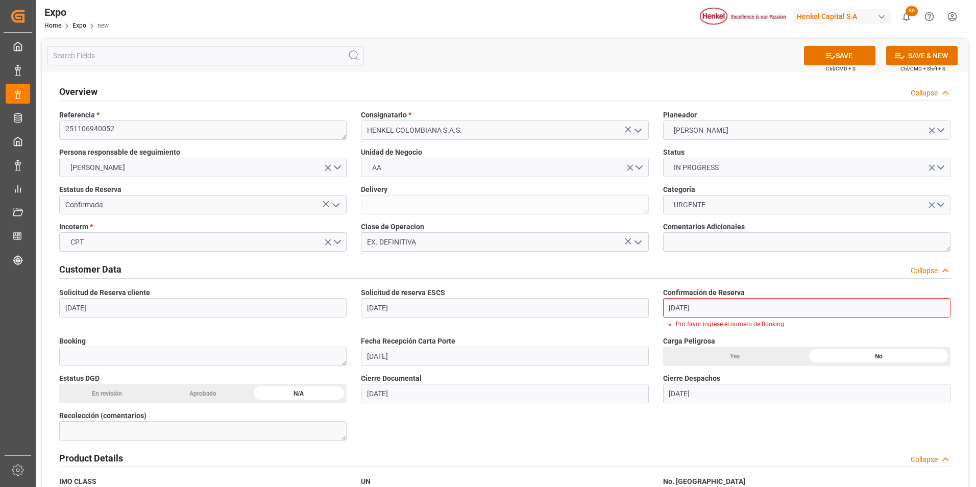
click at [105, 307] on input "[DATE]" at bounding box center [202, 307] width 287 height 19
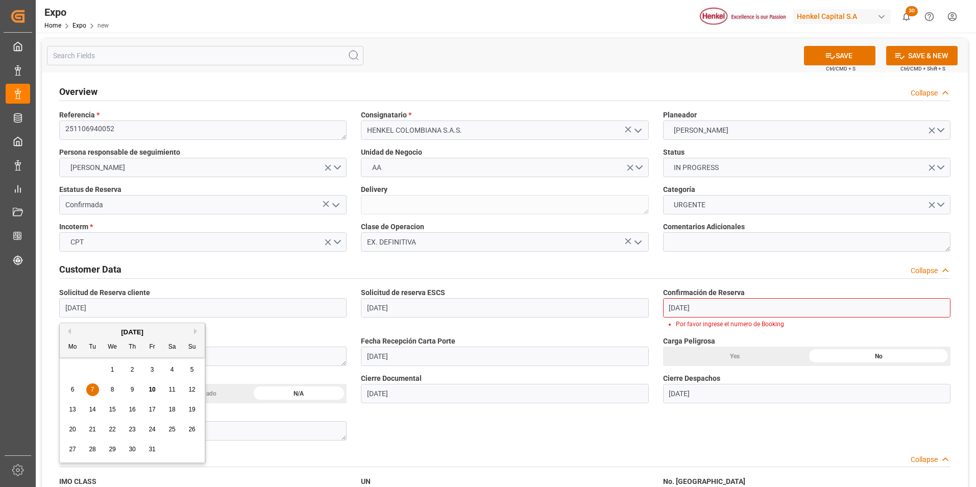
click at [112, 385] on div "8" at bounding box center [112, 390] width 13 height 12
type input "[DATE]"
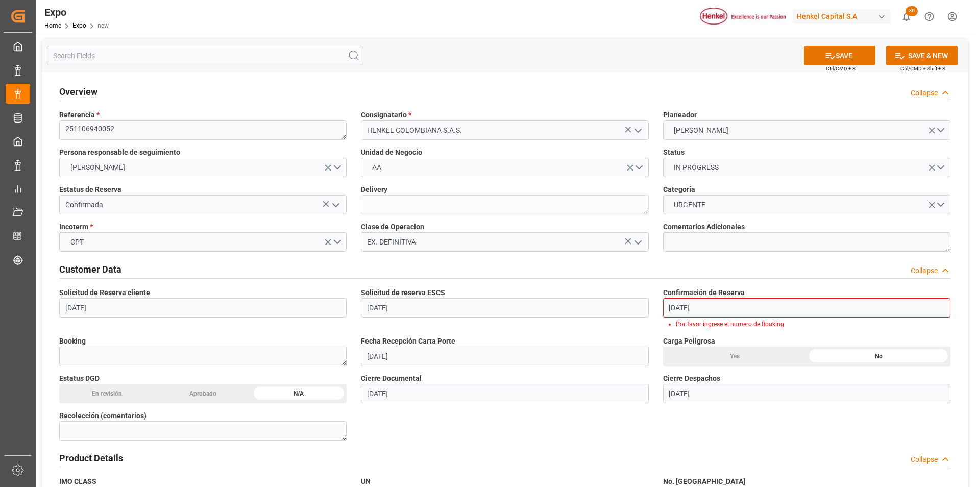
click at [391, 313] on input "[DATE]" at bounding box center [504, 307] width 287 height 19
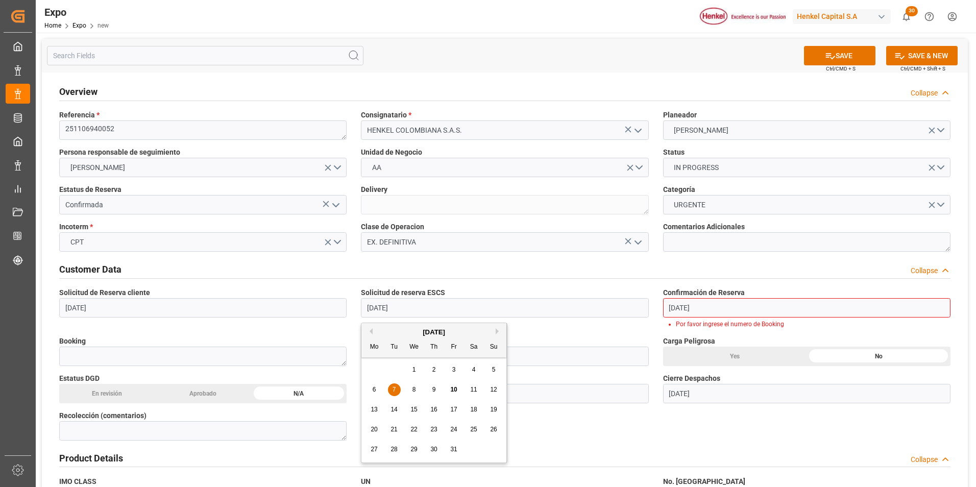
click at [412, 389] on span "8" at bounding box center [414, 389] width 4 height 7
type input "[DATE]"
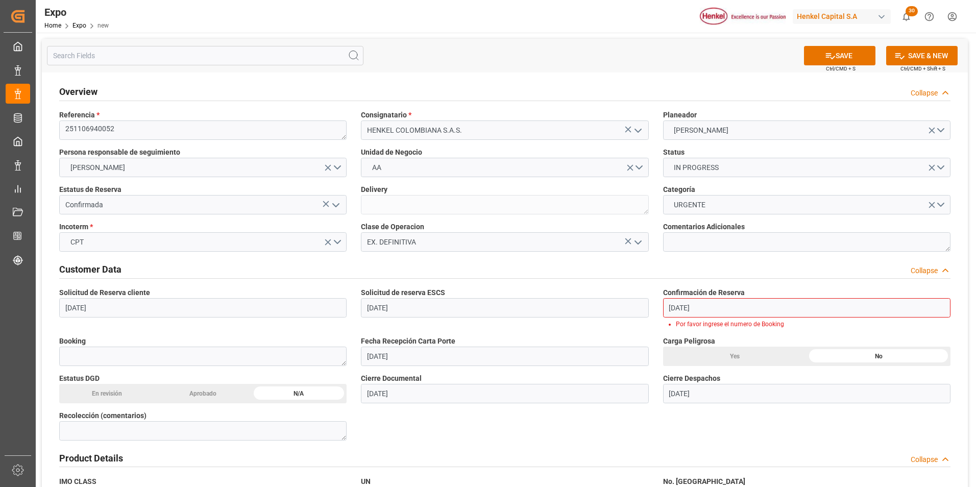
click at [675, 307] on input "[DATE]" at bounding box center [806, 307] width 287 height 19
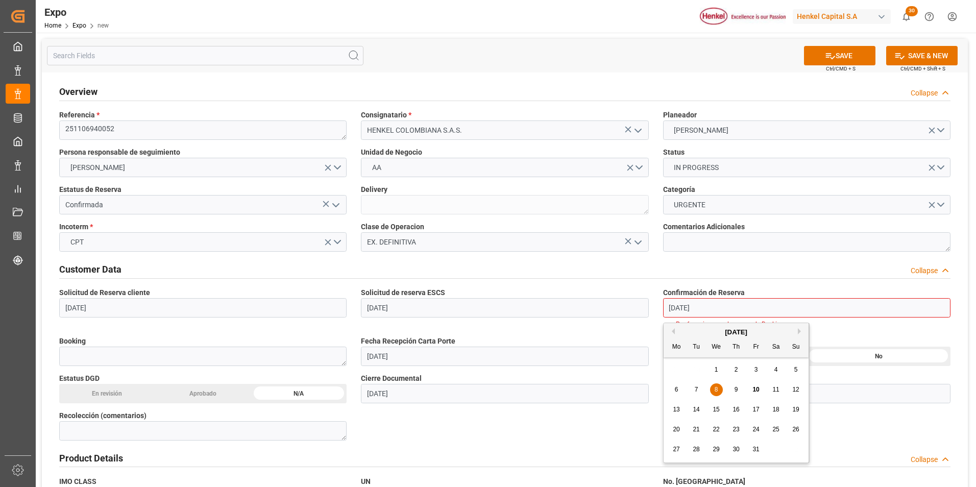
click at [735, 389] on span "9" at bounding box center [736, 389] width 4 height 7
type input "[DATE]"
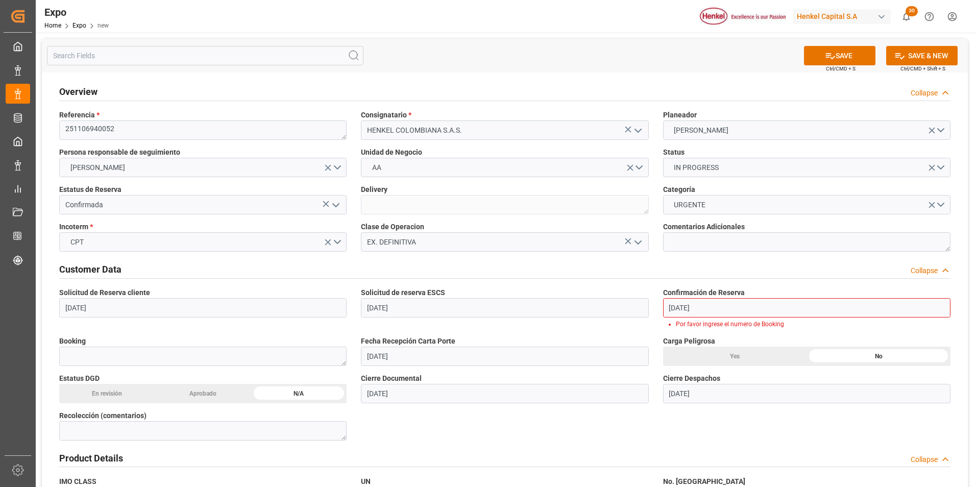
click at [392, 357] on input "[DATE]" at bounding box center [504, 356] width 287 height 19
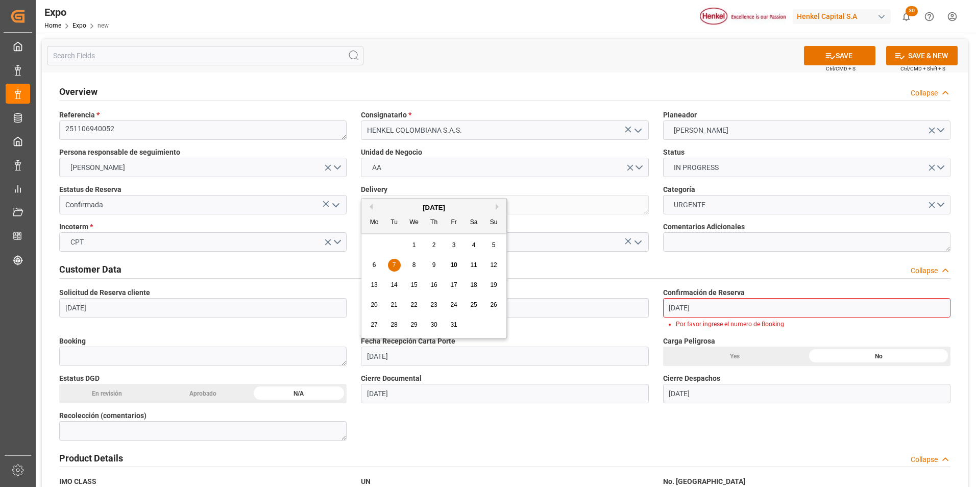
click at [413, 265] on span "8" at bounding box center [414, 264] width 4 height 7
type input "[DATE]"
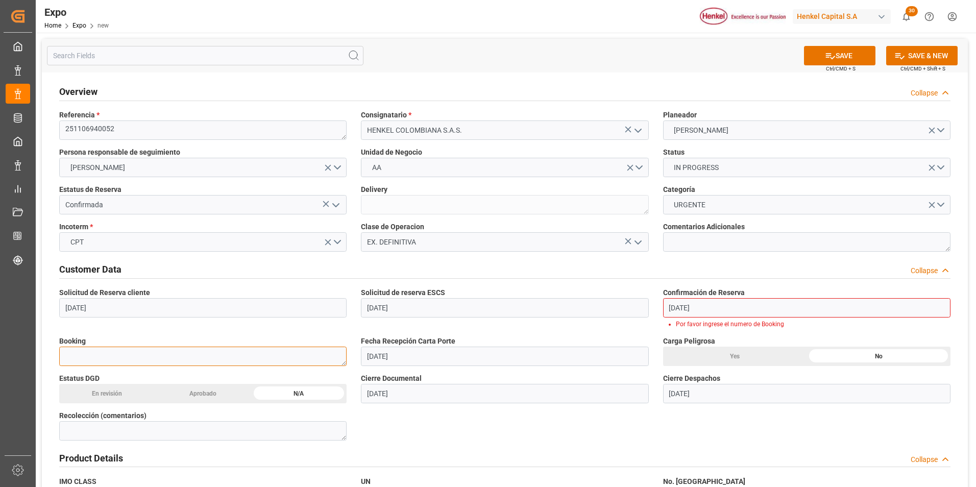
click at [199, 360] on textarea at bounding box center [202, 356] width 287 height 19
paste textarea "3170446"
type textarea "31704464"
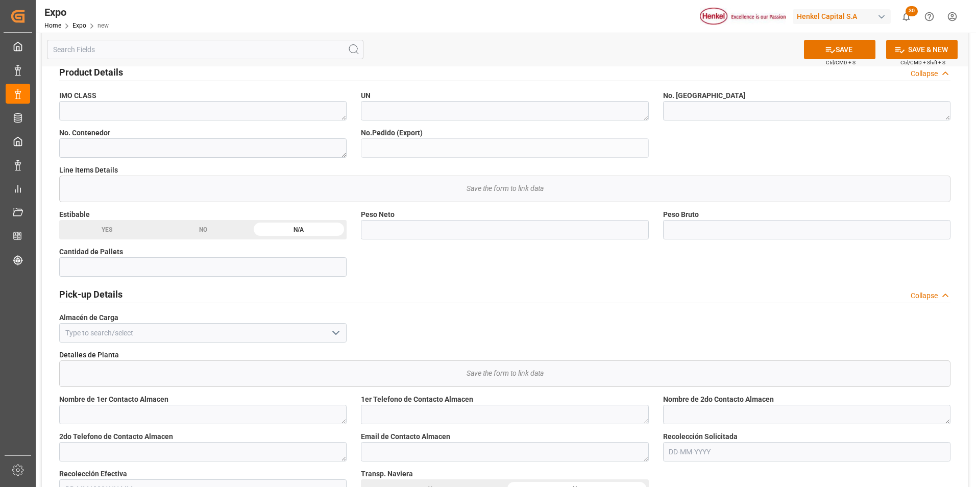
scroll to position [408, 0]
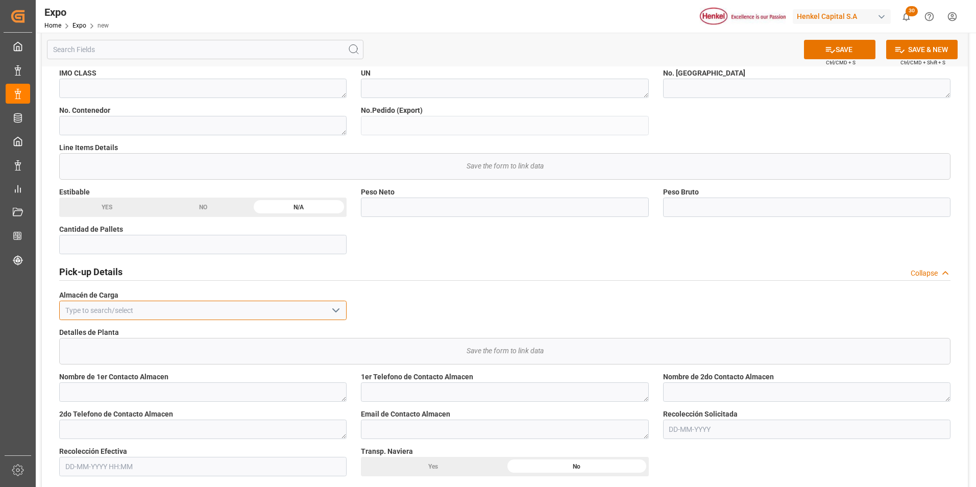
click at [288, 317] on input at bounding box center [202, 310] width 287 height 19
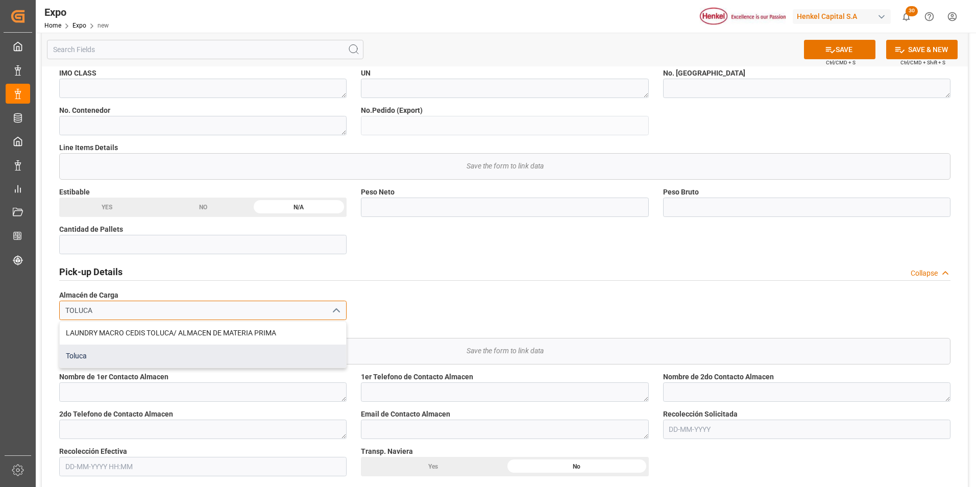
click at [166, 361] on div "Toluca" at bounding box center [203, 355] width 286 height 23
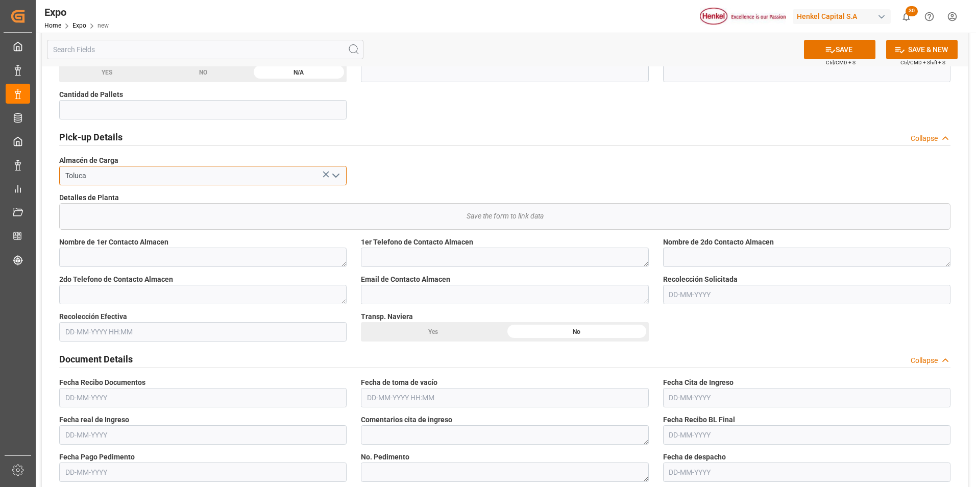
scroll to position [561, 0]
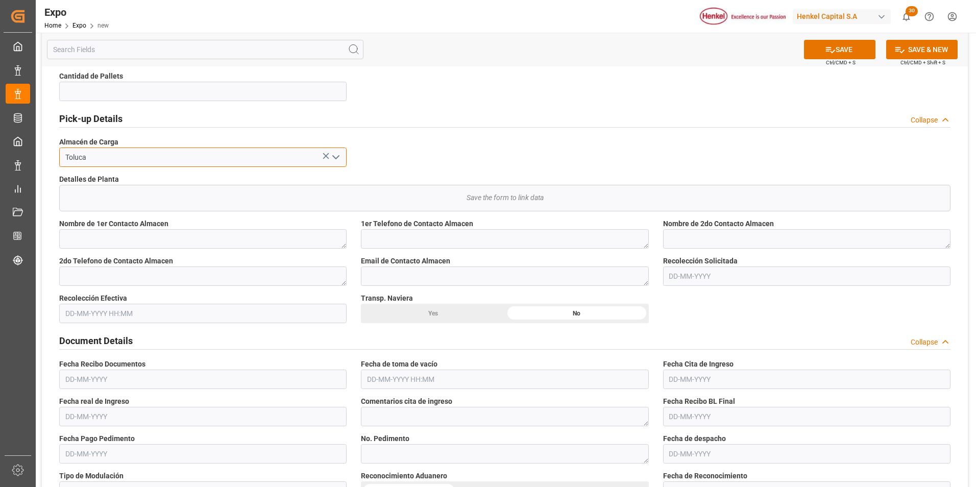
type input "Toluca"
click at [700, 279] on input "text" at bounding box center [806, 275] width 287 height 19
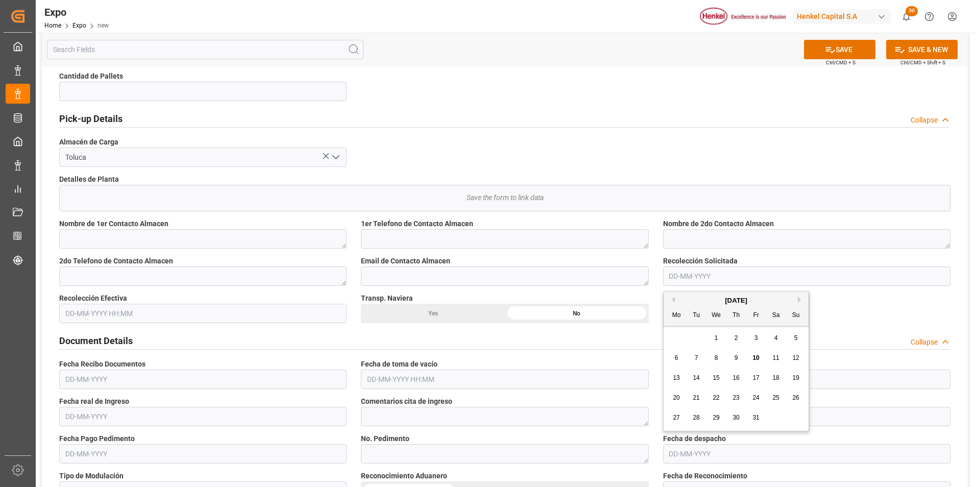
click at [677, 381] on span "13" at bounding box center [676, 377] width 7 height 7
type input "[DATE]"
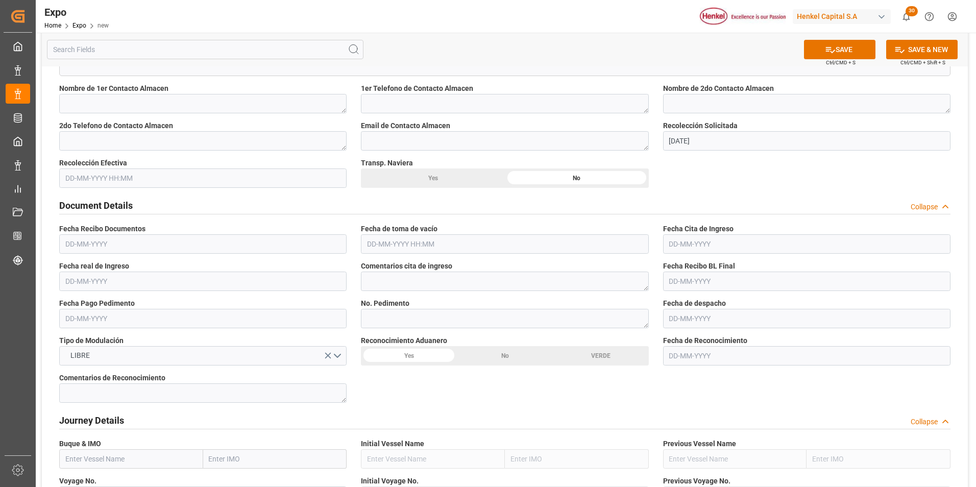
scroll to position [714, 0]
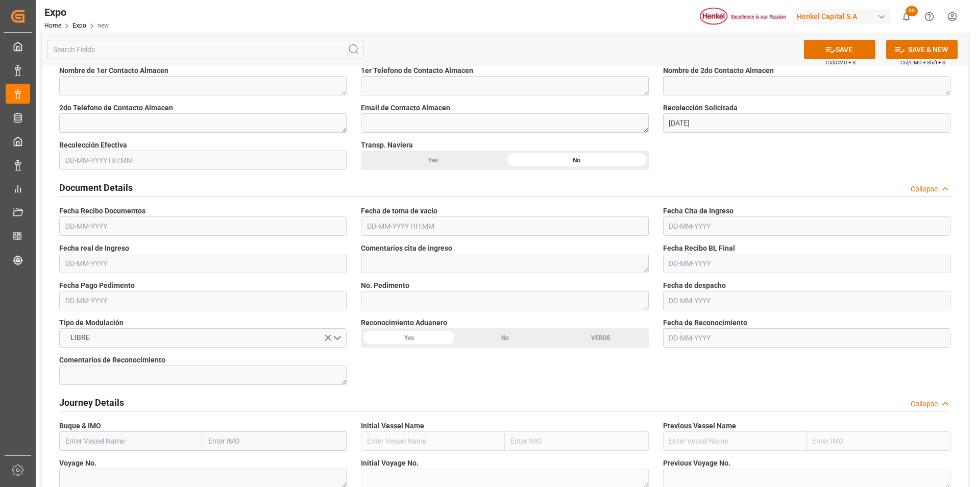
click at [419, 223] on input "text" at bounding box center [504, 225] width 287 height 19
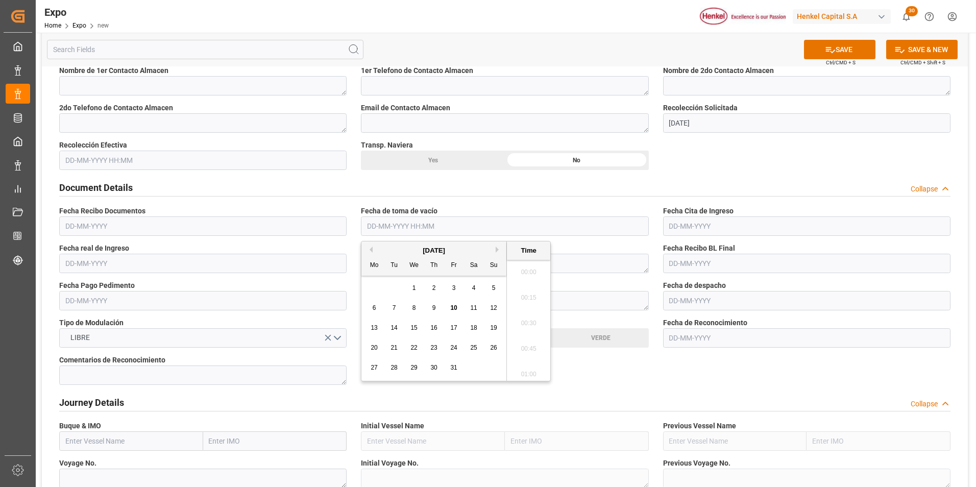
scroll to position [948, 0]
click at [475, 305] on span "11" at bounding box center [473, 307] width 7 height 7
type input "[DATE] 00:00"
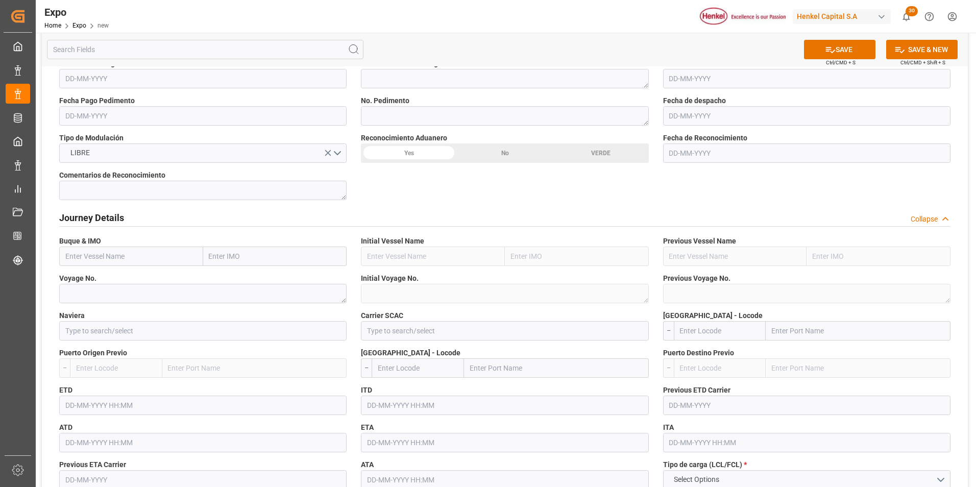
scroll to position [919, 0]
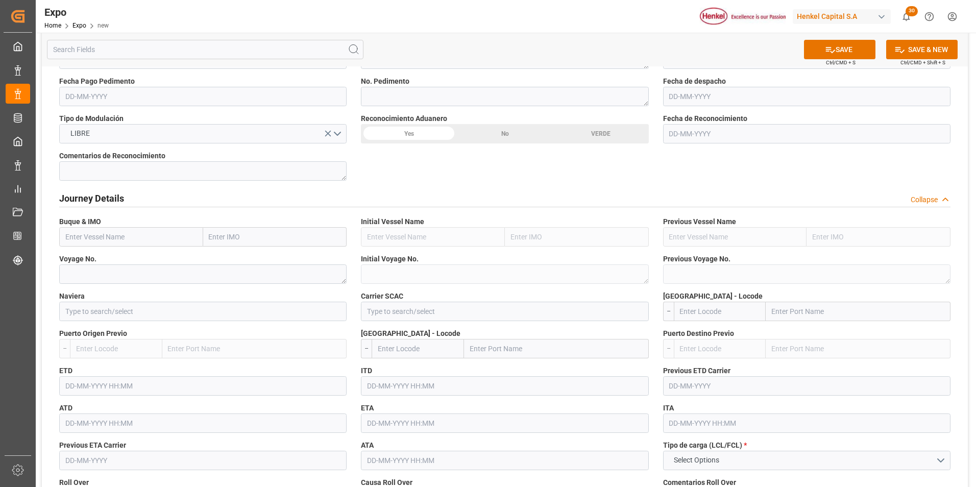
click at [121, 238] on input "text" at bounding box center [131, 236] width 144 height 19
paste input "Vessel ONE SPLENDOUR"
drag, startPoint x: 90, startPoint y: 238, endPoint x: 48, endPoint y: 233, distance: 42.2
type input "ONE SPLENDOUR"
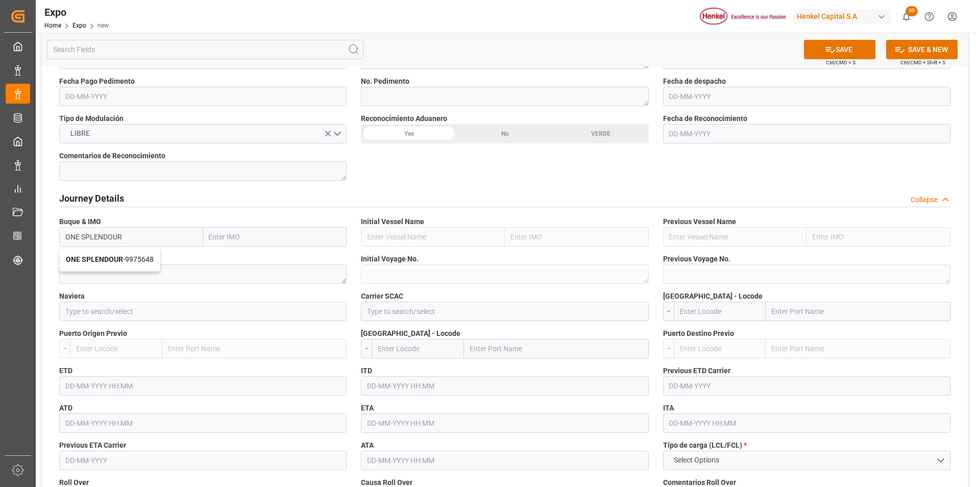
click at [103, 253] on div "ONE SPLENDOUR - 9975648" at bounding box center [110, 259] width 100 height 23
type input "9975648"
type input "ONE SPLENDOUR"
click at [108, 308] on input at bounding box center [202, 311] width 287 height 19
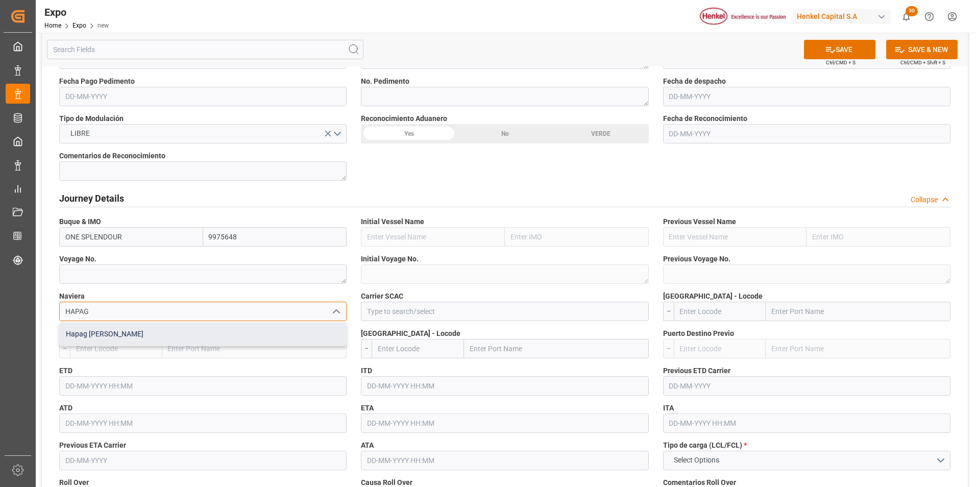
click at [119, 340] on div "Hapag [PERSON_NAME]" at bounding box center [203, 334] width 286 height 23
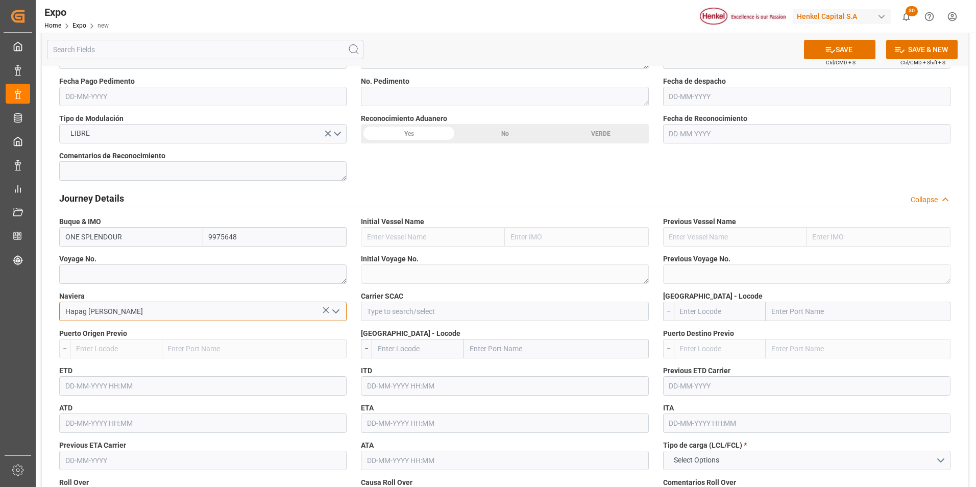
type input "Hapag [PERSON_NAME]"
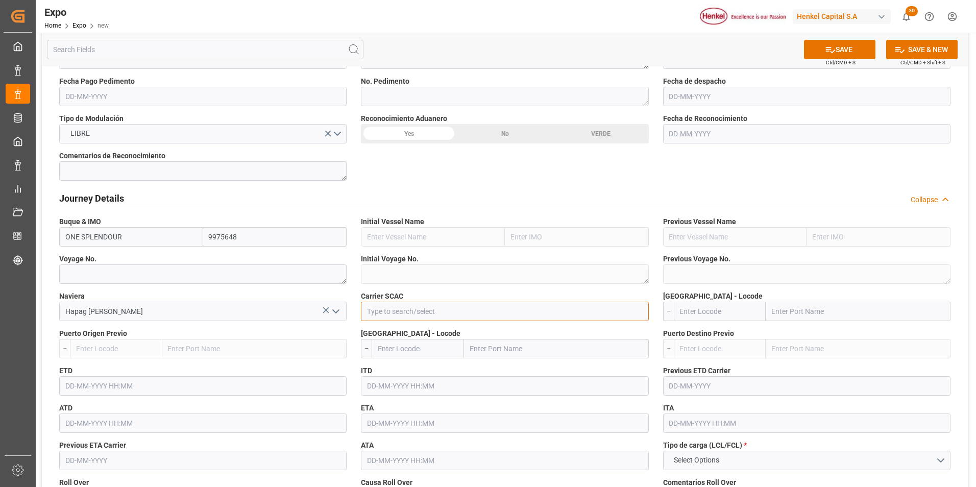
click at [393, 313] on input at bounding box center [504, 311] width 287 height 19
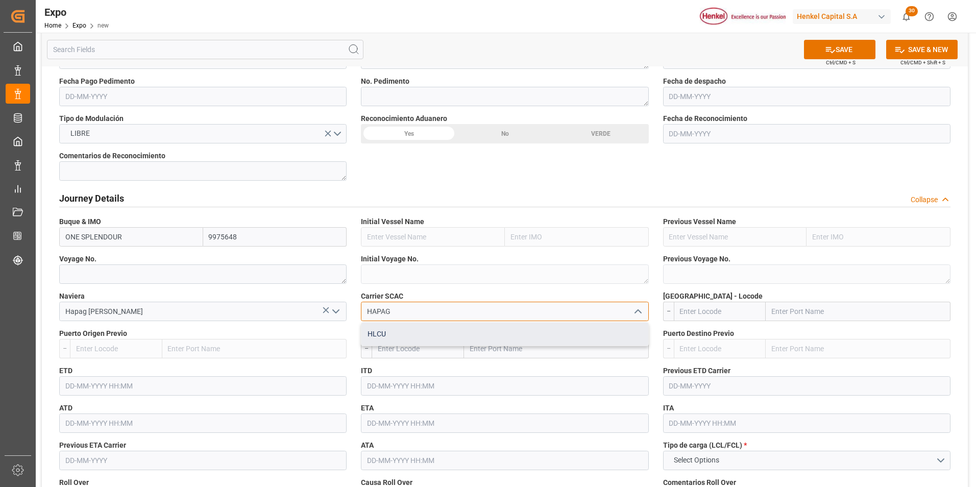
click at [399, 326] on div "HLCU" at bounding box center [504, 334] width 286 height 23
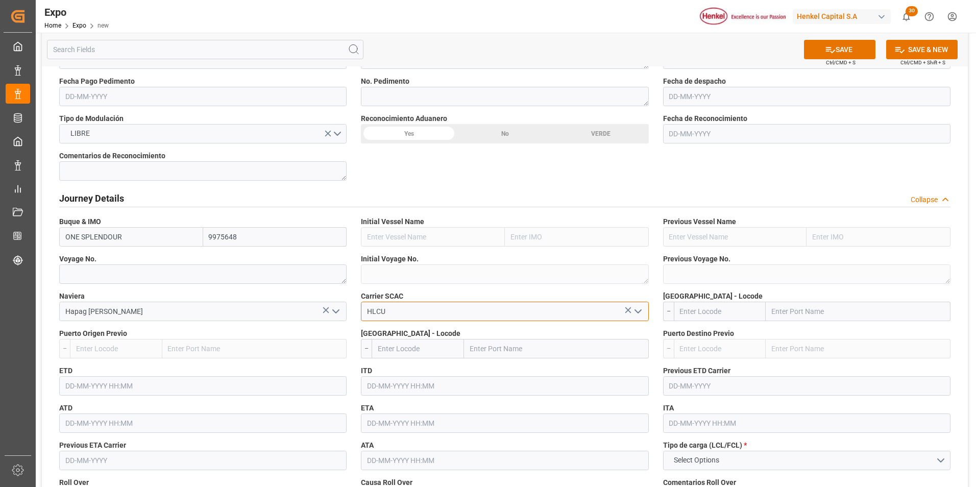
type input "HLCU"
click at [697, 317] on input "text" at bounding box center [720, 311] width 92 height 19
type input "MXZLO"
click at [701, 332] on b "MXZLO" at bounding box center [692, 334] width 24 height 8
type input "Manzanillo"
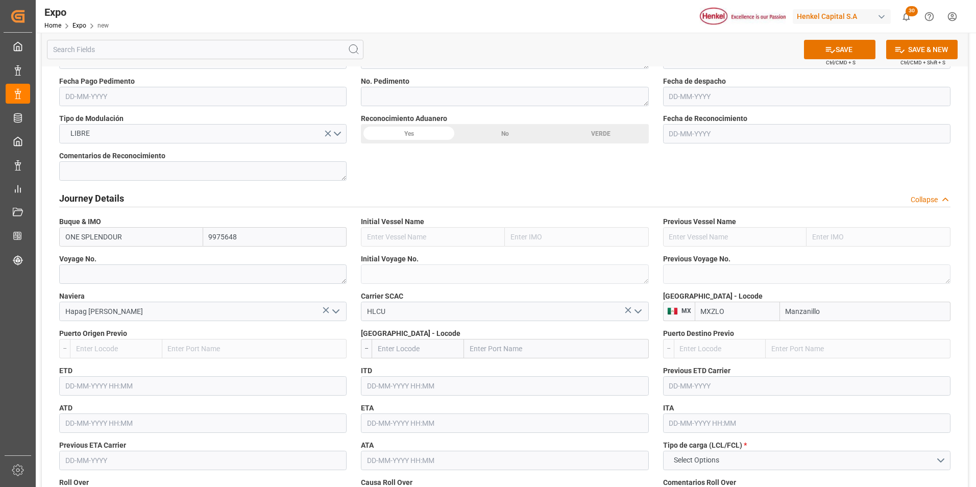
type input "MXZLO"
click at [448, 347] on input "text" at bounding box center [418, 348] width 92 height 19
type input "COBUN"
drag, startPoint x: 403, startPoint y: 372, endPoint x: 427, endPoint y: 373, distance: 24.0
click at [403, 373] on span "COBUN - Buenaventura" at bounding box center [405, 376] width 55 height 19
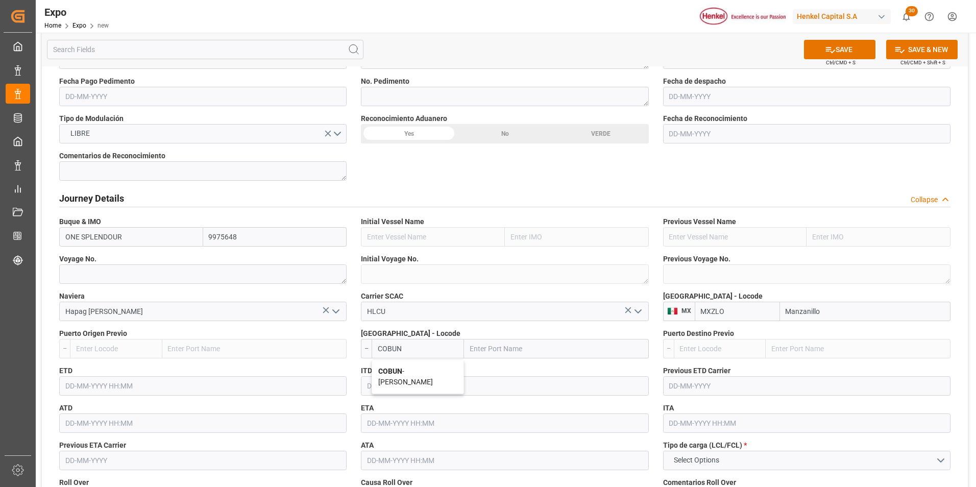
type input "[PERSON_NAME]"
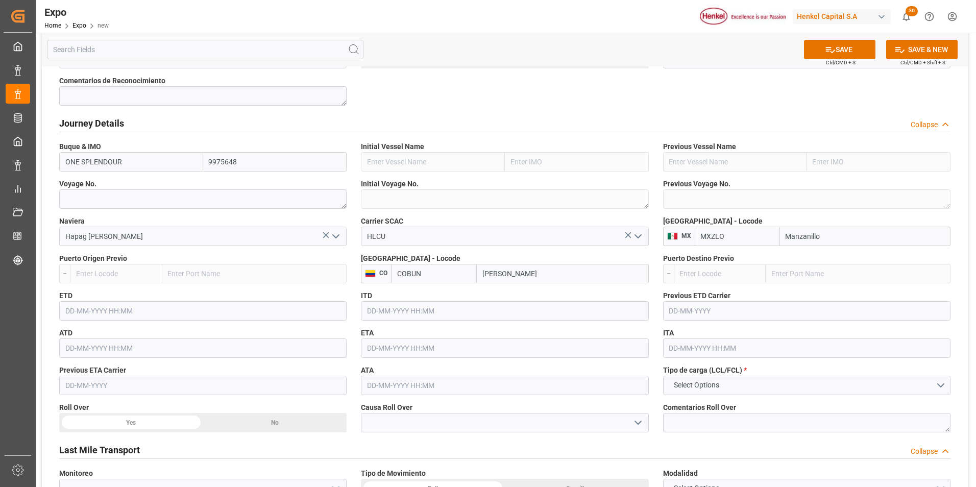
scroll to position [1021, 0]
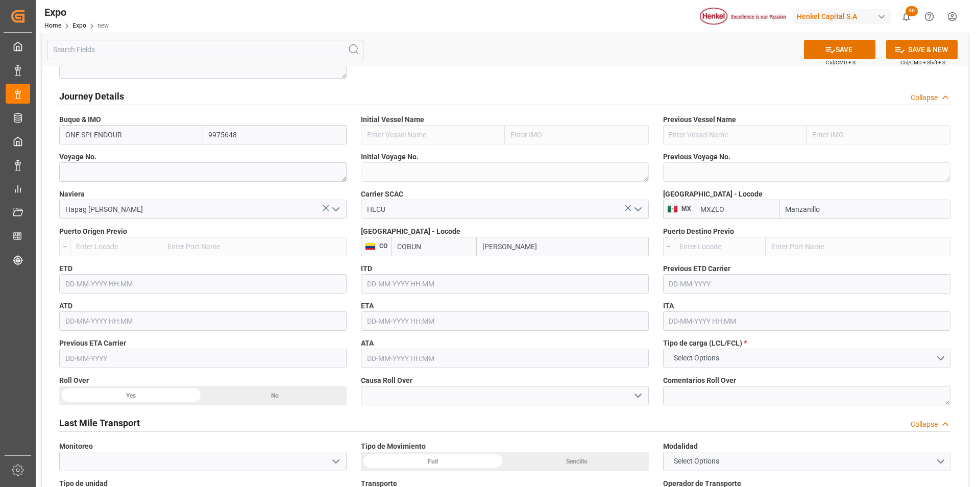
type input "COBUN"
click at [88, 280] on input "text" at bounding box center [202, 283] width 287 height 19
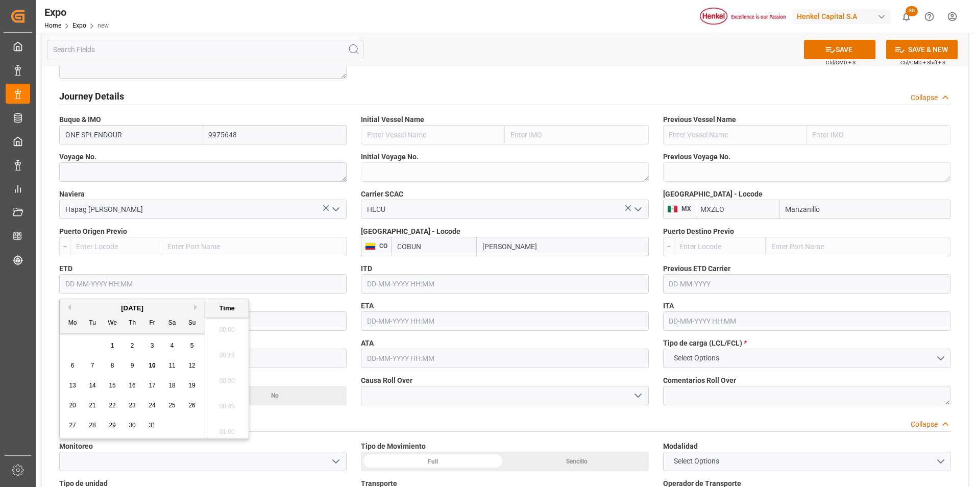
scroll to position [948, 0]
click at [88, 404] on div "21" at bounding box center [92, 406] width 13 height 12
type input "[DATE] 00:00"
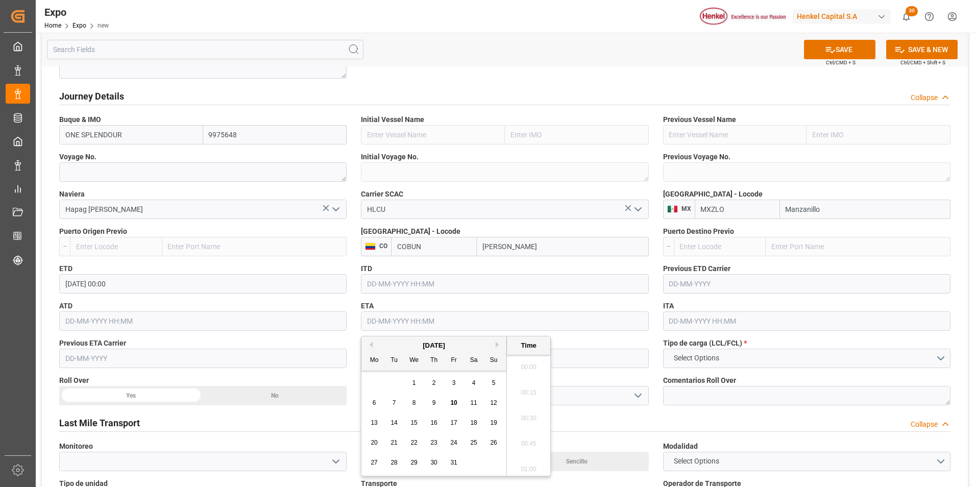
click at [384, 326] on input "text" at bounding box center [504, 320] width 287 height 19
click at [396, 463] on span "28" at bounding box center [393, 462] width 7 height 7
type input "[DATE] 00:00"
click at [738, 358] on button "Select Options" at bounding box center [806, 358] width 287 height 19
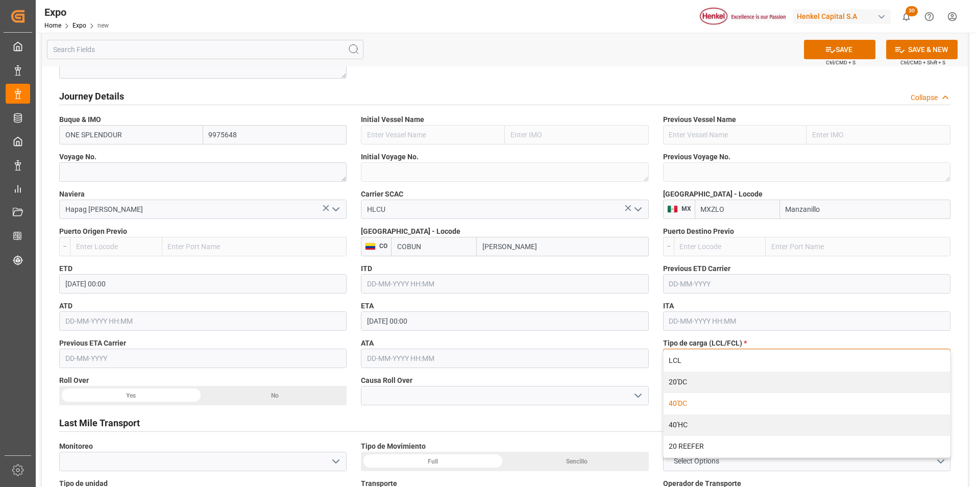
click at [687, 404] on div "40'DC" at bounding box center [806, 403] width 286 height 21
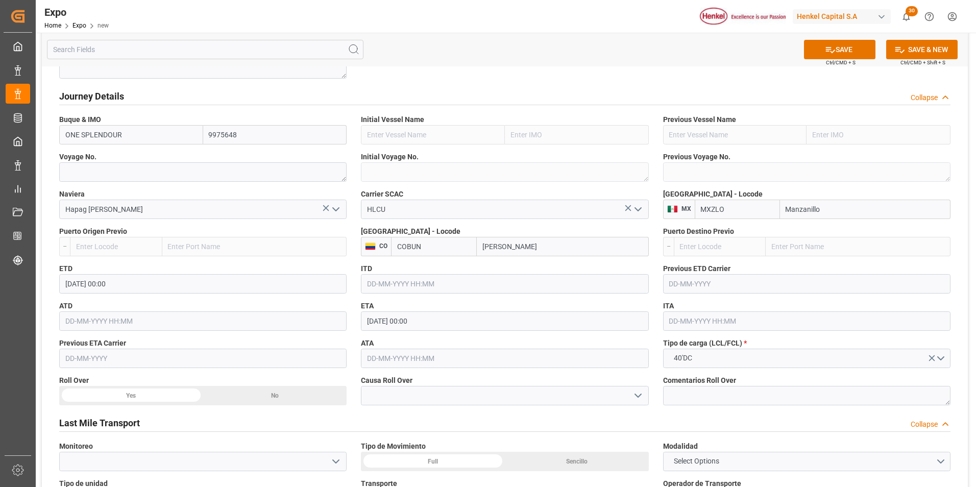
click at [277, 391] on div "No" at bounding box center [275, 395] width 144 height 19
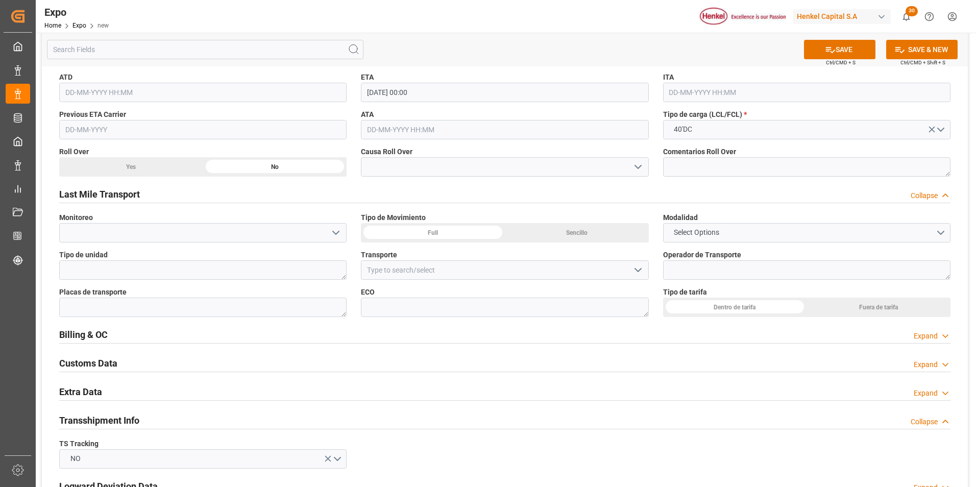
scroll to position [1276, 0]
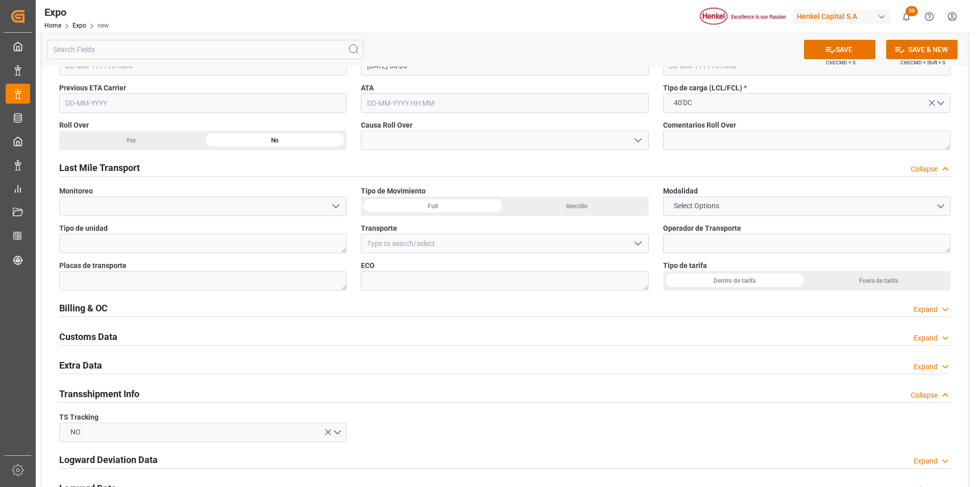
click at [573, 209] on div "Sencillo" at bounding box center [577, 205] width 144 height 19
click at [684, 214] on button "Select Options" at bounding box center [806, 205] width 287 height 19
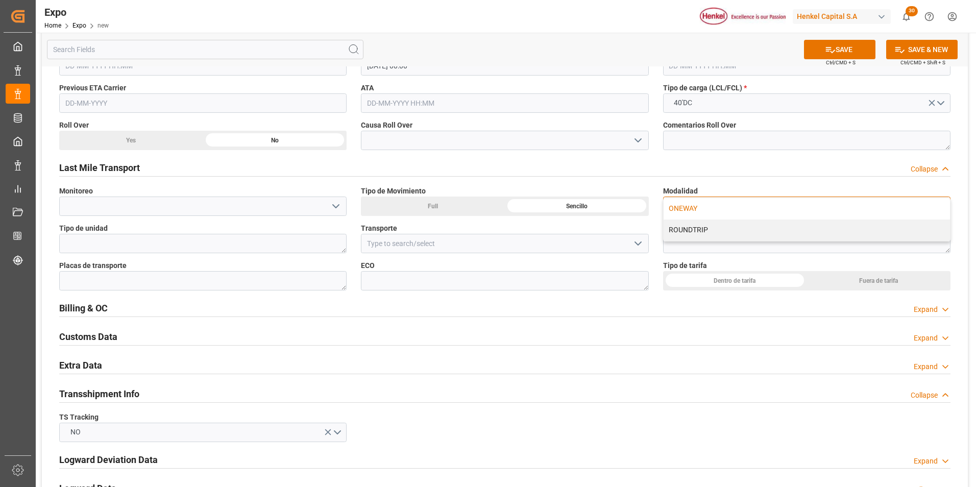
click at [688, 208] on div "ONEWAY" at bounding box center [806, 208] width 286 height 21
click at [591, 246] on input at bounding box center [504, 243] width 287 height 19
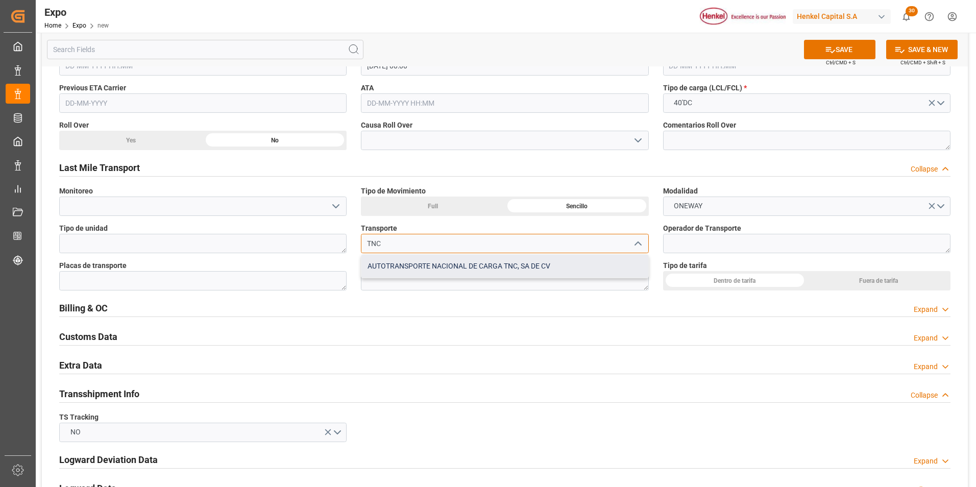
click at [572, 264] on div "AUTOTRANSPORTE NACIONAL DE CARGA TNC, SA DE CV" at bounding box center [504, 266] width 286 height 23
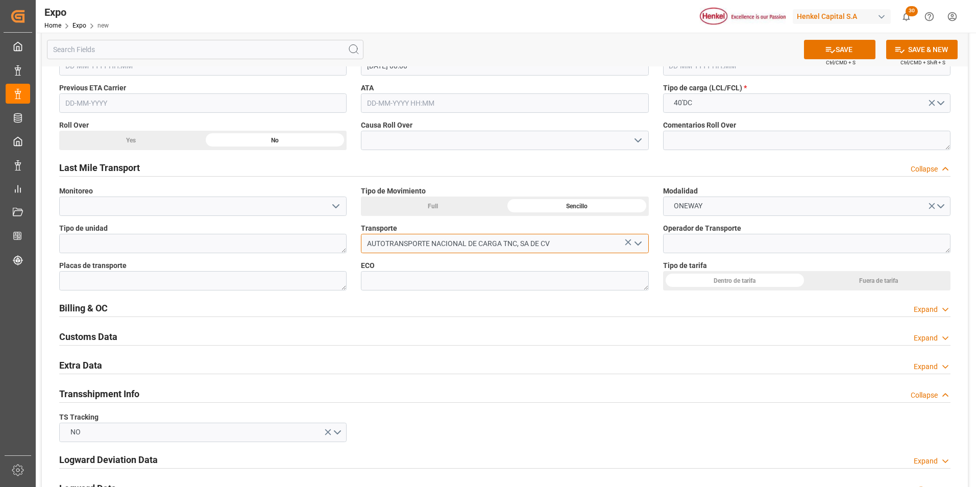
type input "AUTOTRANSPORTE NACIONAL DE CARGA TNC, SA DE CV"
click at [693, 283] on div "Dentro de tarifa" at bounding box center [735, 280] width 144 height 19
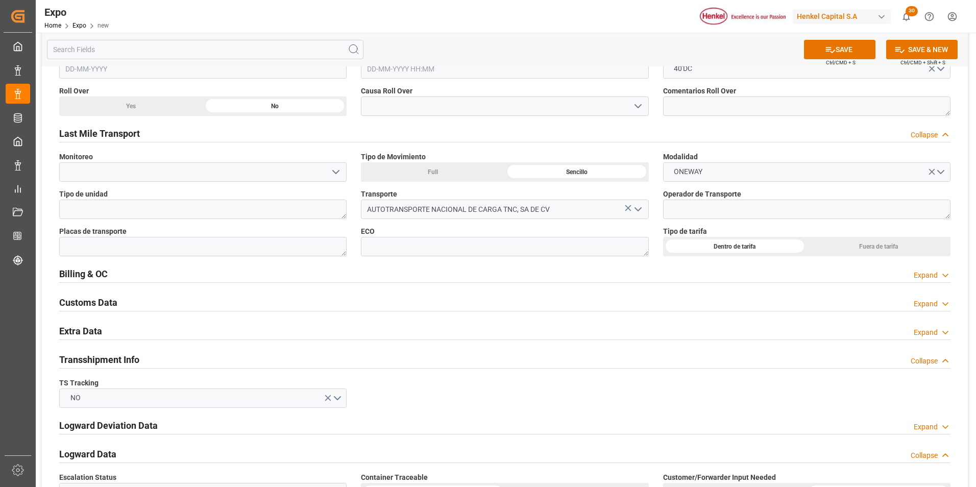
scroll to position [1327, 0]
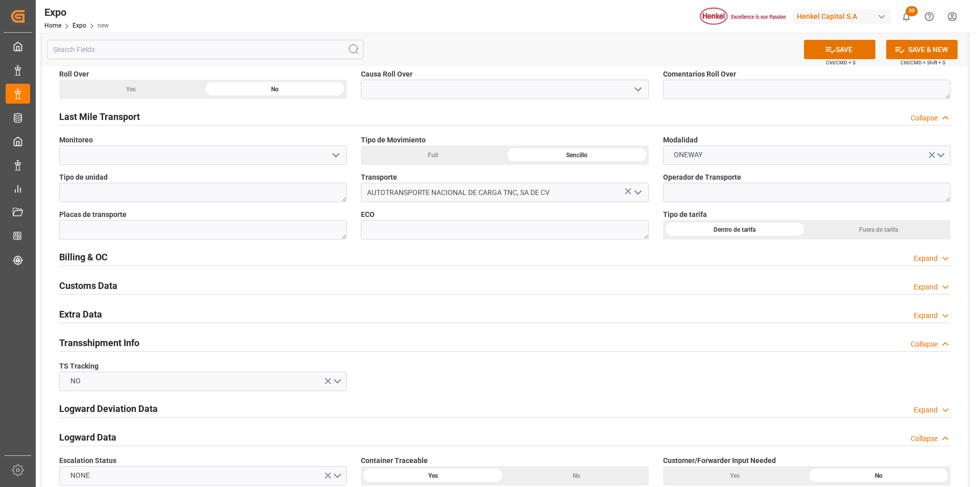
click at [919, 316] on div "Expand" at bounding box center [925, 315] width 24 height 11
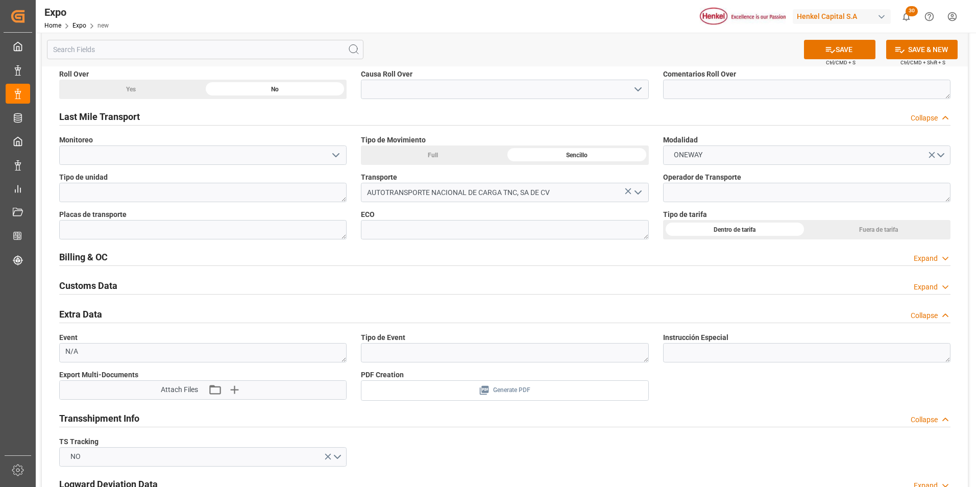
scroll to position [1429, 0]
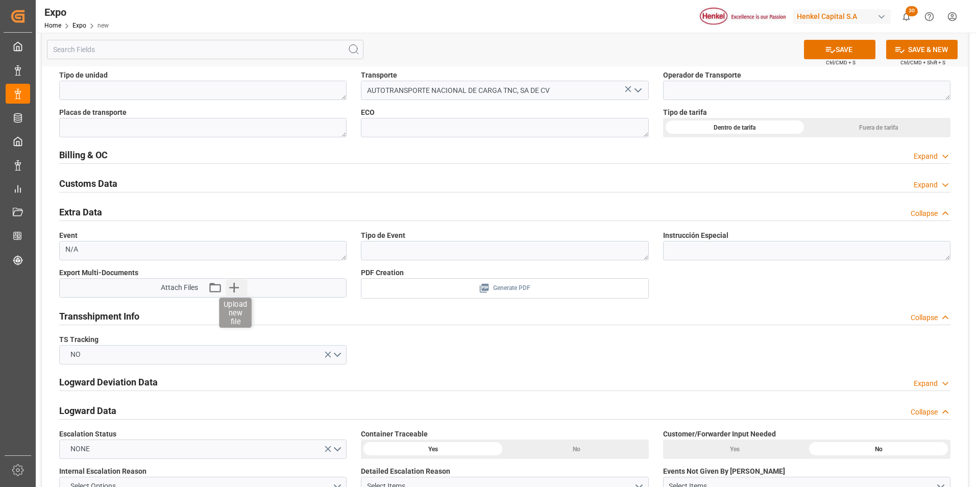
click at [239, 284] on icon "button" at bounding box center [234, 287] width 16 height 16
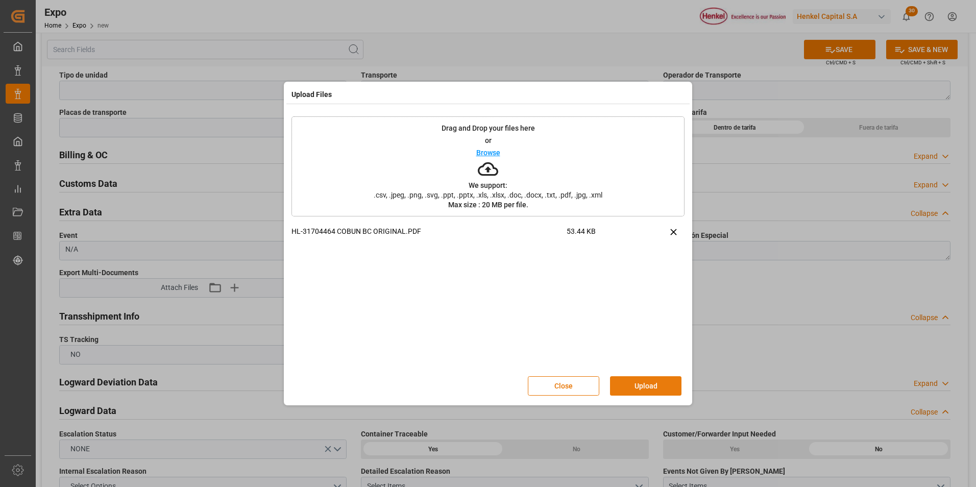
click at [629, 389] on button "Upload" at bounding box center [645, 385] width 71 height 19
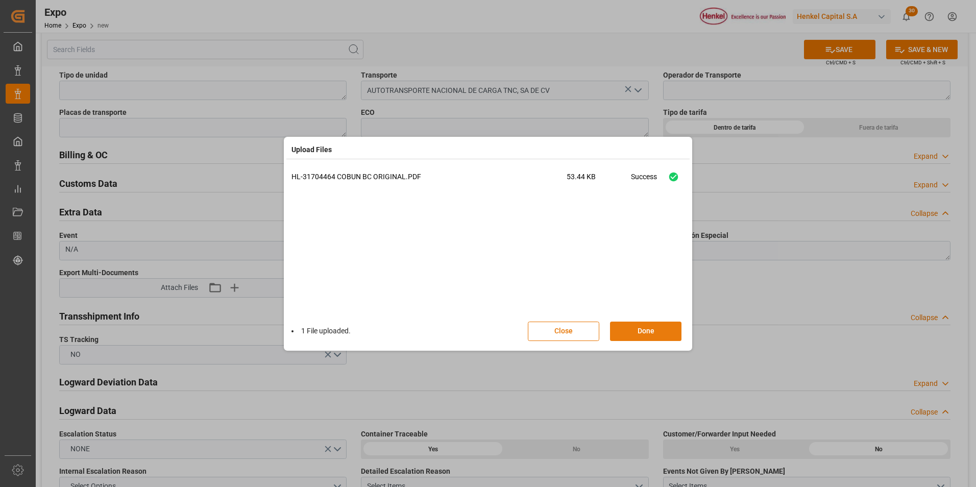
click at [655, 325] on button "Done" at bounding box center [645, 331] width 71 height 19
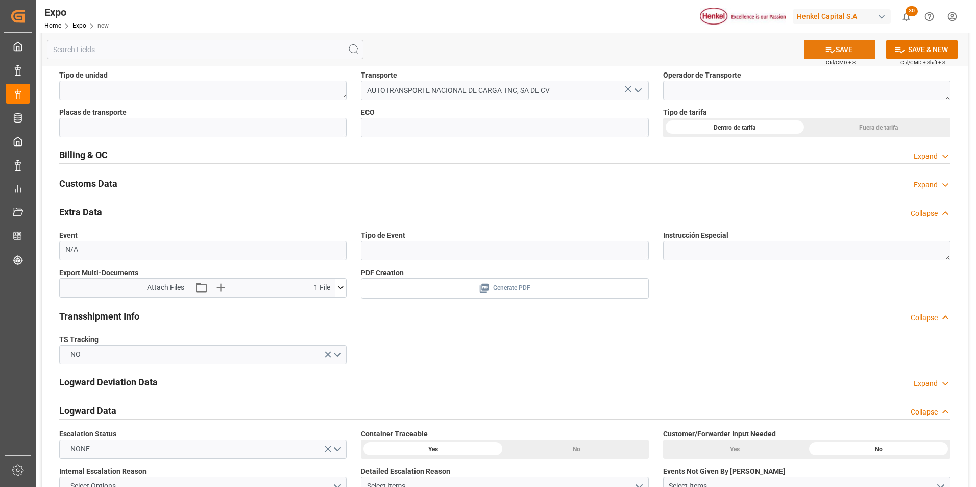
click at [836, 57] on button "SAVE" at bounding box center [839, 49] width 71 height 19
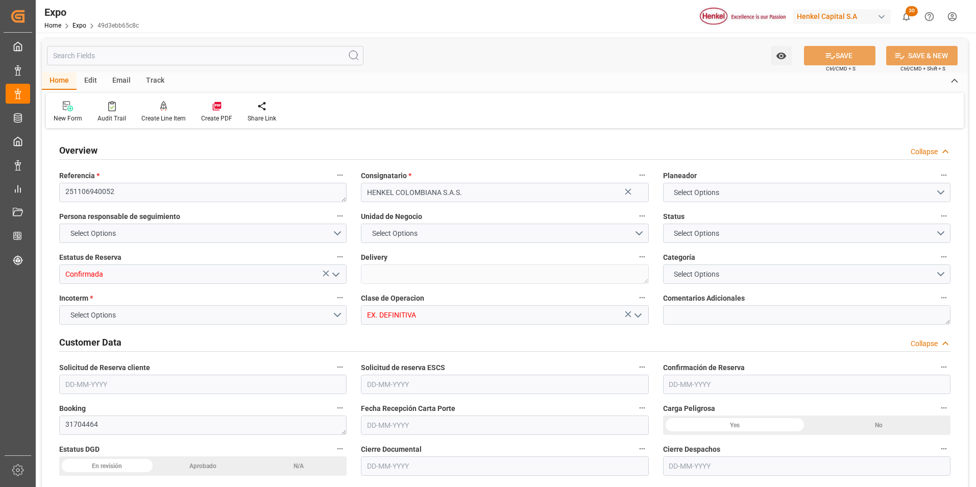
type input "9975648"
type input "MXZLO"
type input "COBUN"
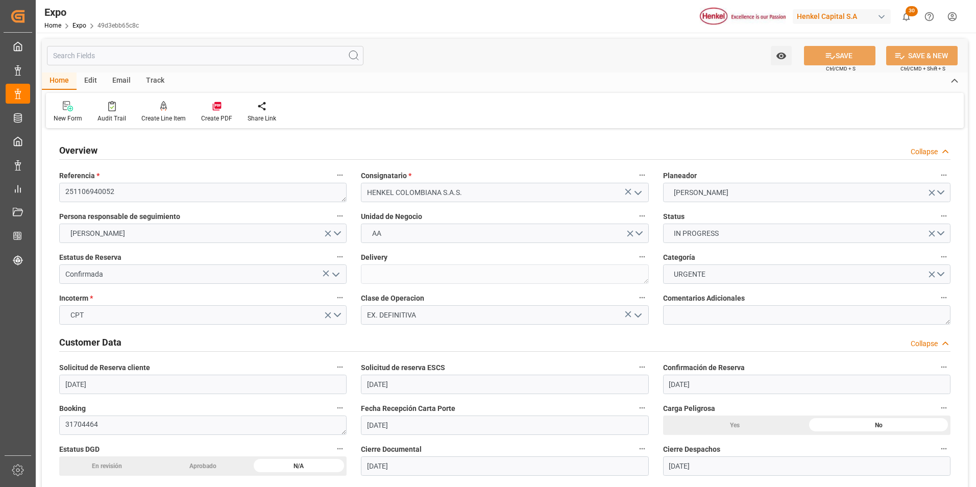
type input "[DATE]"
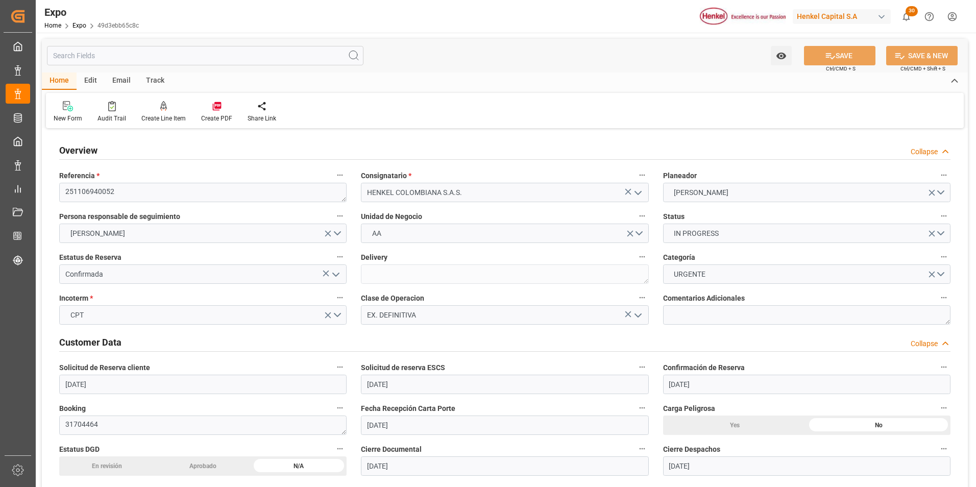
type input "[DATE]"
type input "[DATE] 00:00"
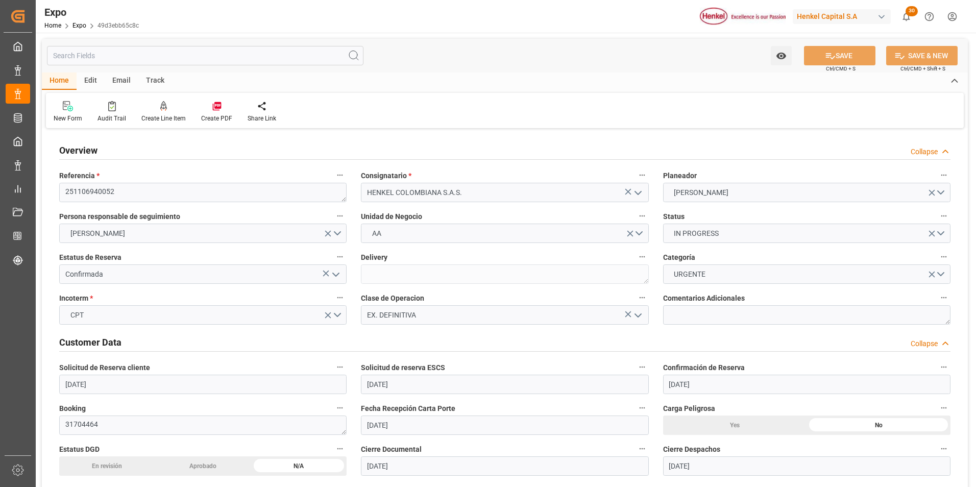
type input "[DATE] 00:00"
type input "10-10-2025 15:55"
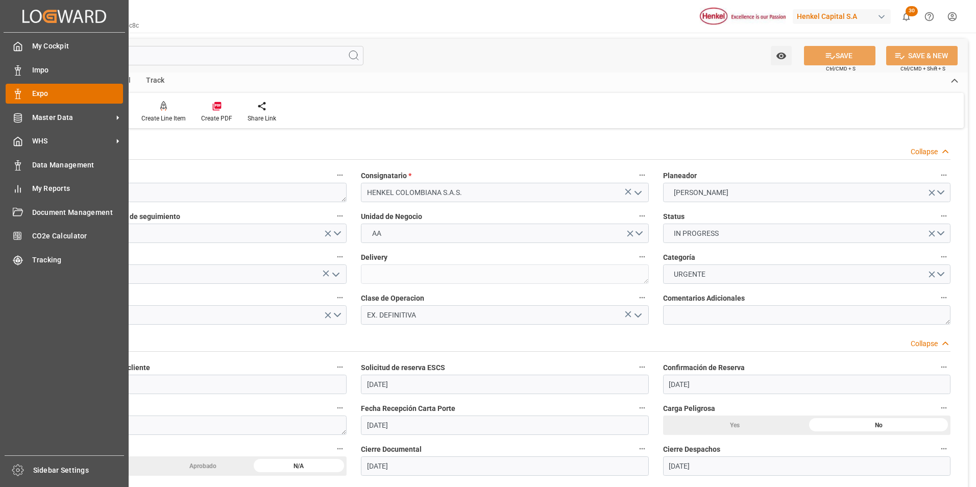
click at [26, 90] on div "Expo Expo" at bounding box center [64, 94] width 117 height 20
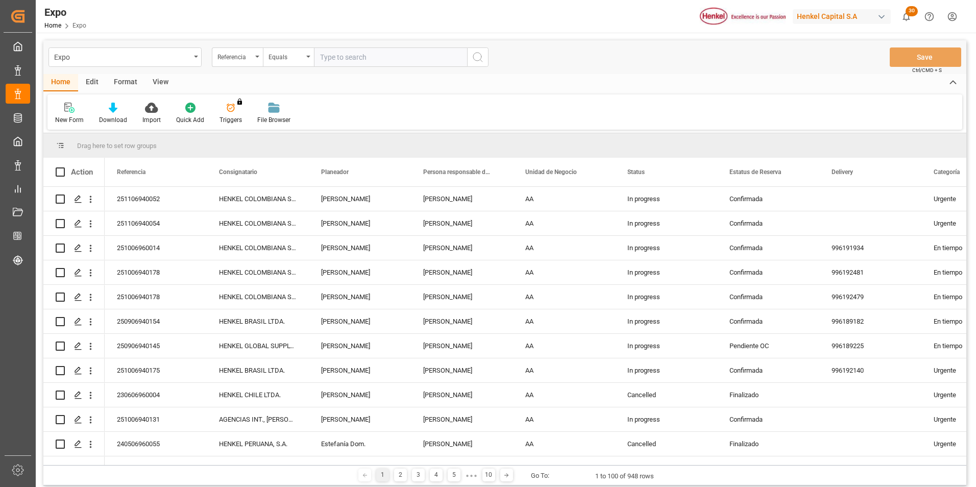
paste input "251006940131"
type input "251006940131"
drag, startPoint x: 484, startPoint y: 61, endPoint x: 488, endPoint y: 66, distance: 6.5
click at [484, 61] on button "search button" at bounding box center [477, 56] width 21 height 19
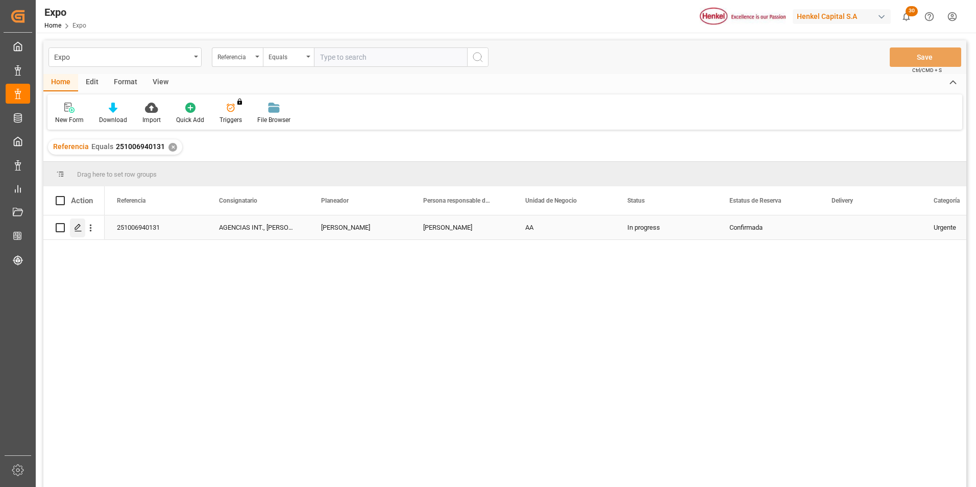
click at [78, 229] on icon "Press SPACE to select this row." at bounding box center [78, 228] width 8 height 8
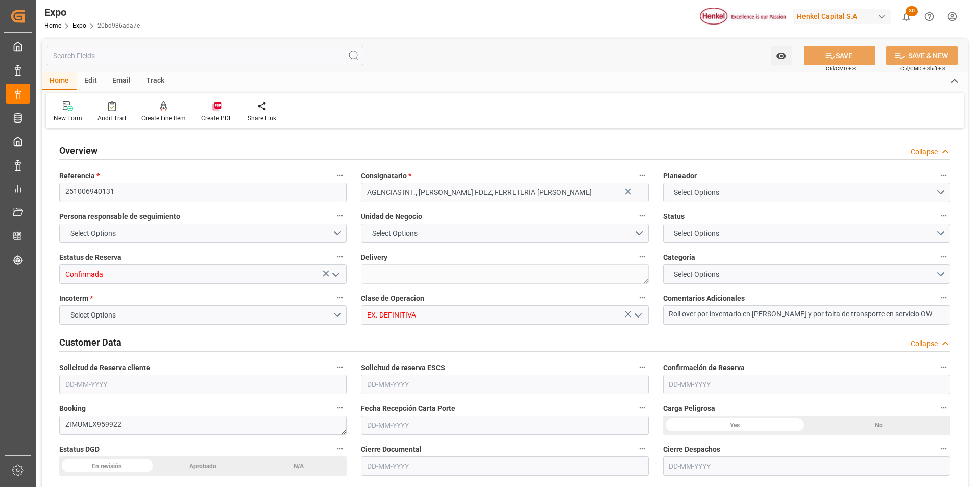
type input "9406922"
type input "MXVER"
type input "DOHAI"
type input "19-09-2025"
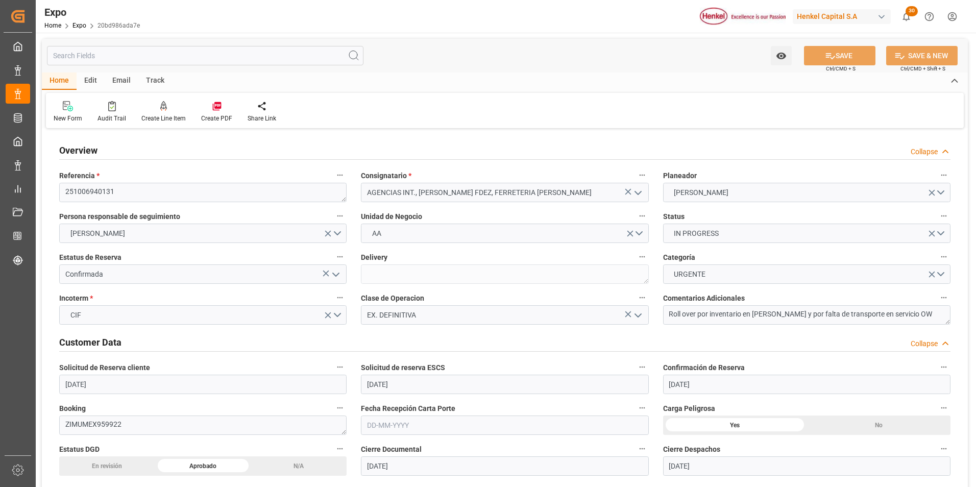
type input "19-09-2025"
type input "03-10-2025"
type input "23-10-2025"
type input "25-10-2025"
type input "26-09-2025"
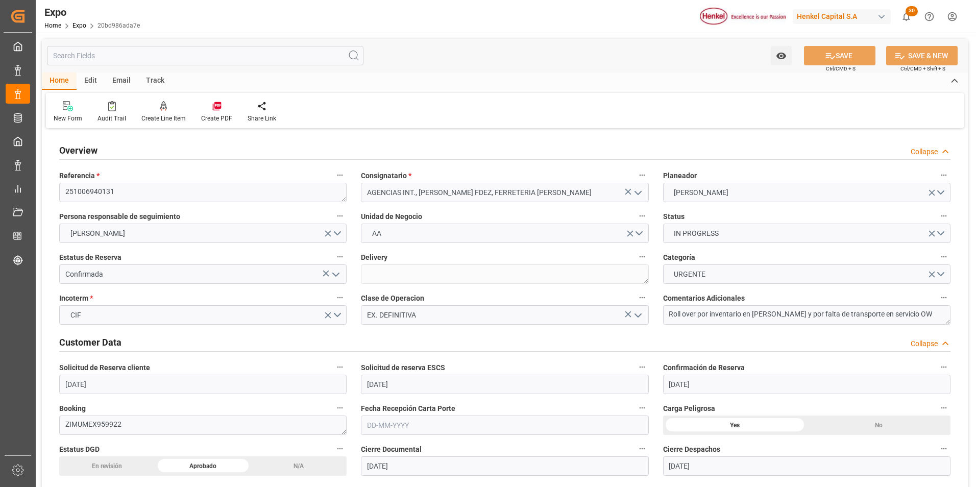
type input "29-10-2025 00:00"
type input "04-10-2025 00:00"
type input "05-11-2025 00:00"
type input "09-10-2025 00:00"
type input "10-10-2025 10:05"
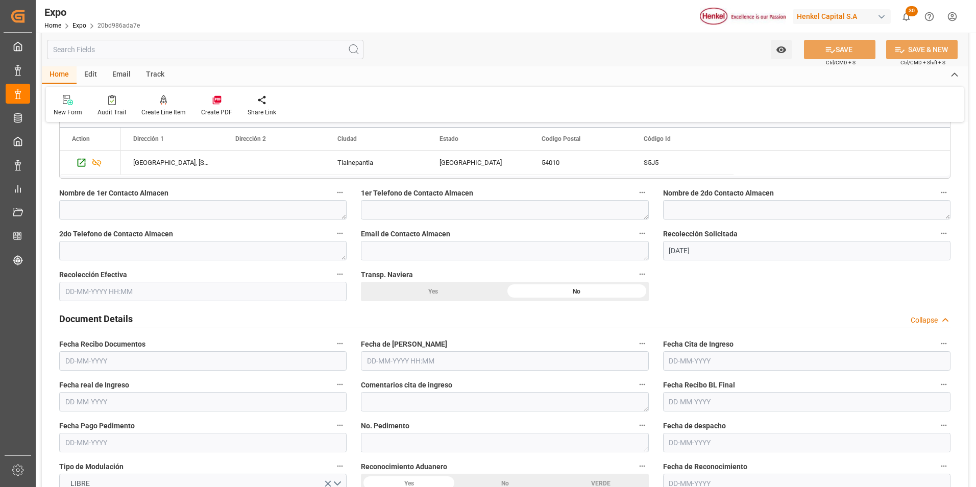
scroll to position [868, 0]
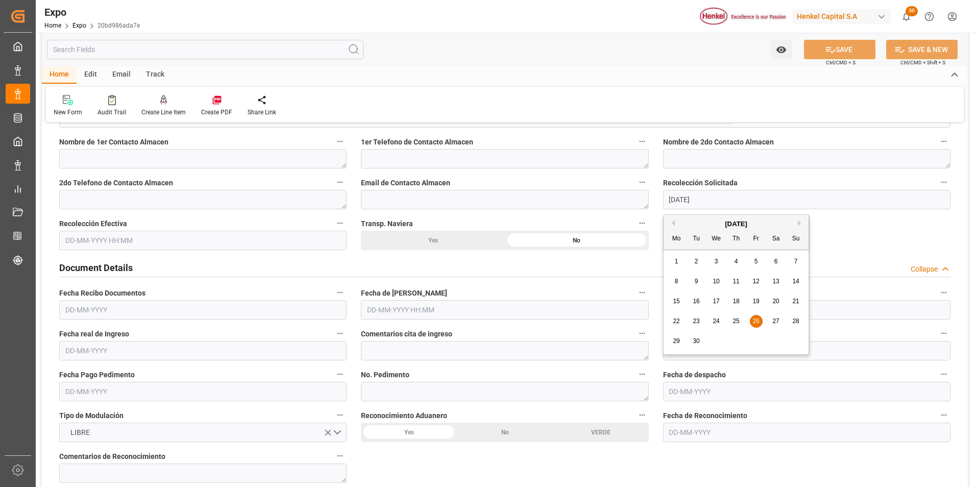
click at [705, 199] on input "26-09-2025" at bounding box center [806, 199] width 287 height 19
click at [799, 220] on button "Next Month" at bounding box center [801, 223] width 6 height 6
click at [699, 321] on span "21" at bounding box center [696, 320] width 7 height 7
type input "21-10-2025"
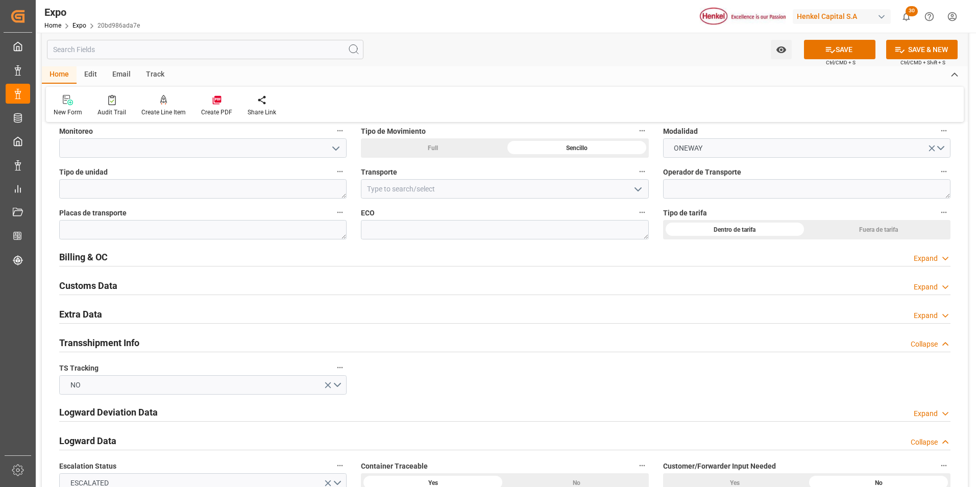
scroll to position [1633, 0]
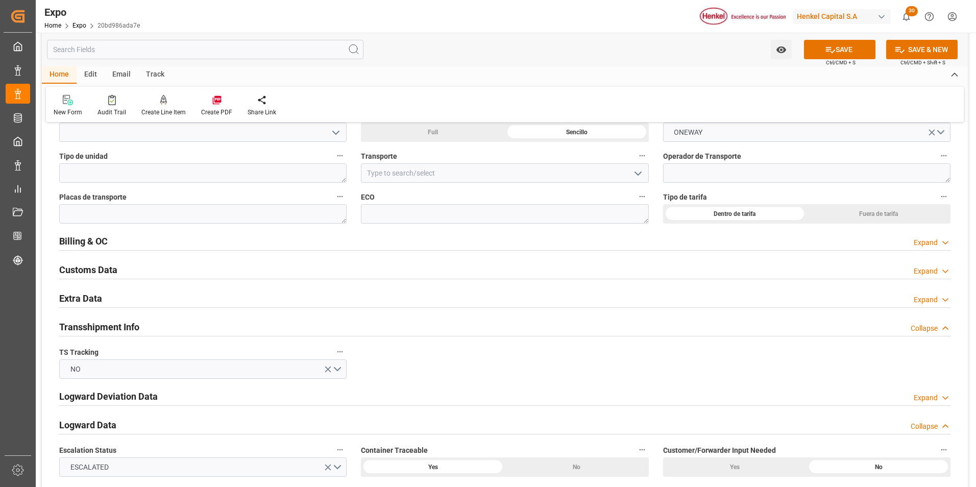
click at [934, 297] on div "Expand" at bounding box center [925, 299] width 24 height 11
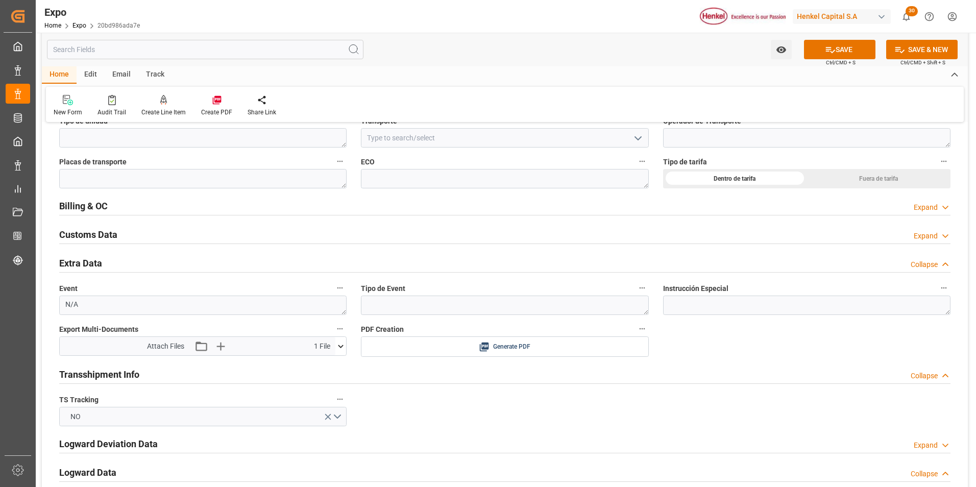
scroll to position [1684, 0]
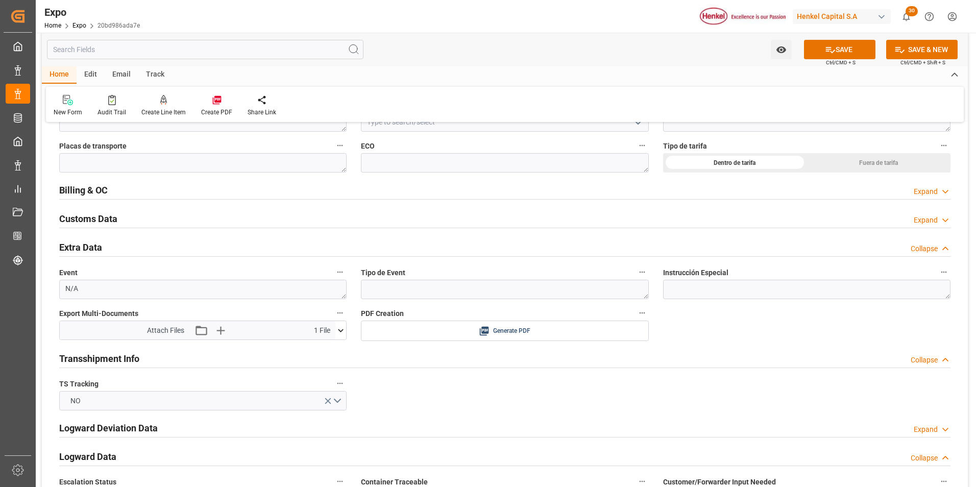
click at [338, 331] on icon at bounding box center [340, 330] width 11 height 11
click at [336, 349] on icon at bounding box center [335, 349] width 10 height 7
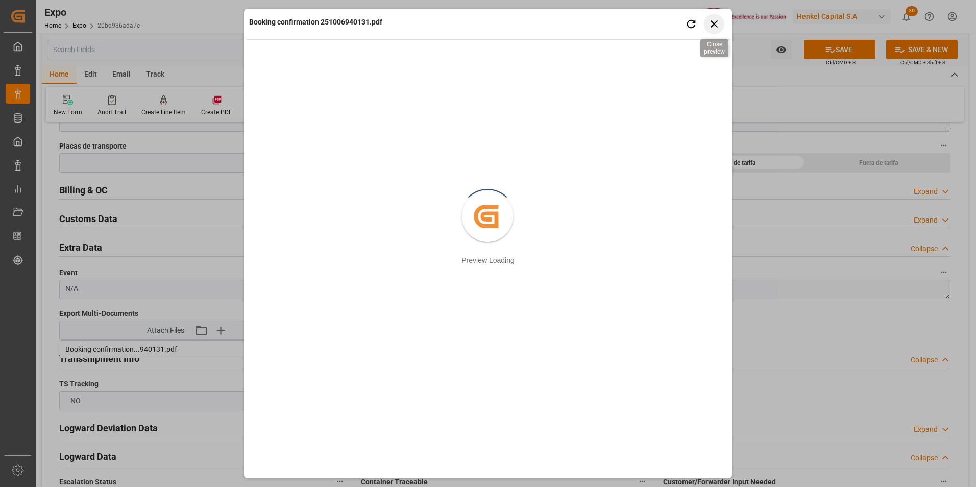
click at [715, 24] on icon "button" at bounding box center [713, 23] width 7 height 7
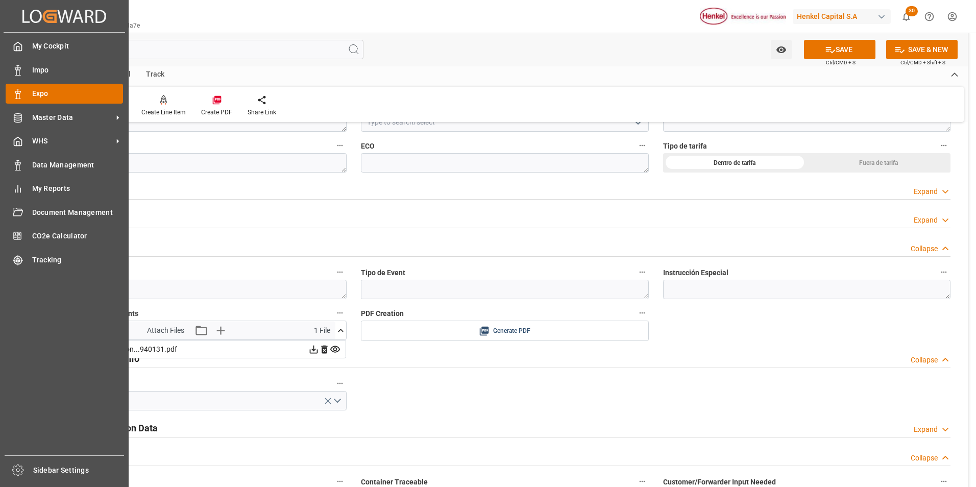
click at [25, 95] on div "Expo Expo" at bounding box center [64, 94] width 117 height 20
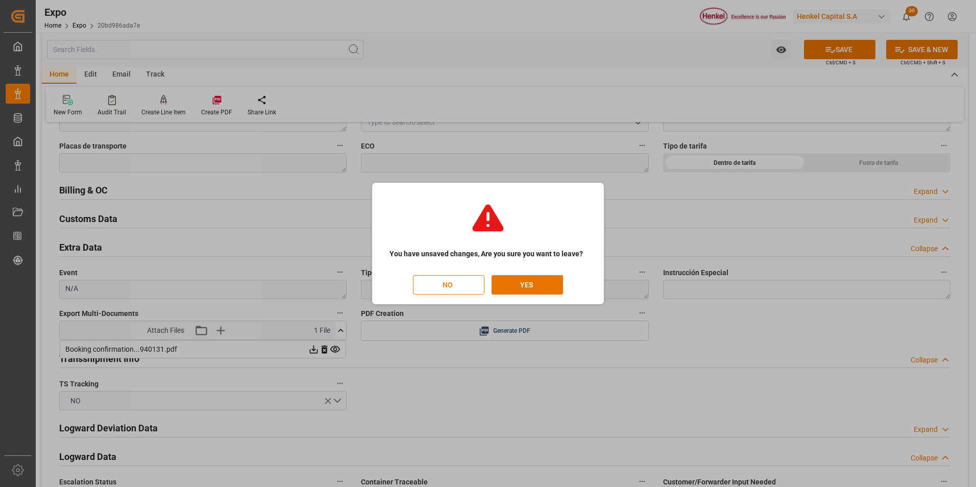
click at [465, 281] on button "NO" at bounding box center [448, 284] width 71 height 19
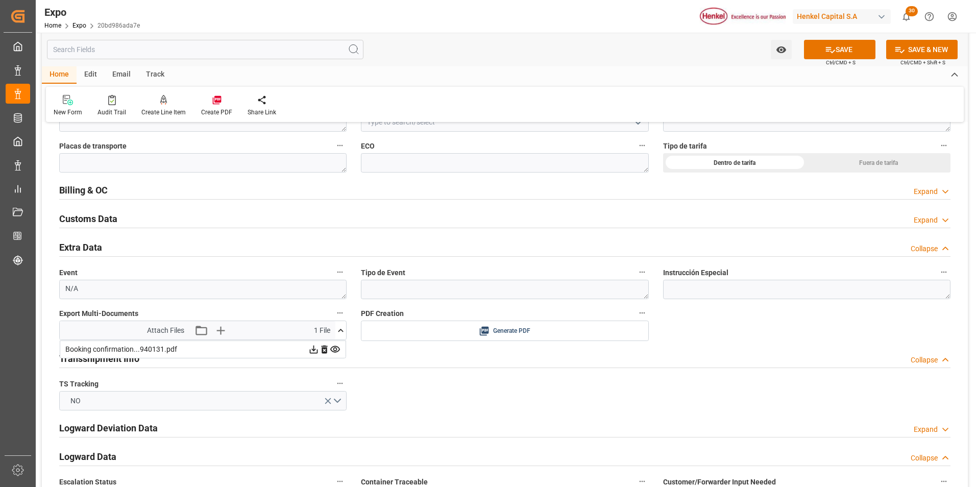
drag, startPoint x: 848, startPoint y: 48, endPoint x: 855, endPoint y: 113, distance: 65.7
click at [846, 48] on button "SAVE" at bounding box center [839, 49] width 71 height 19
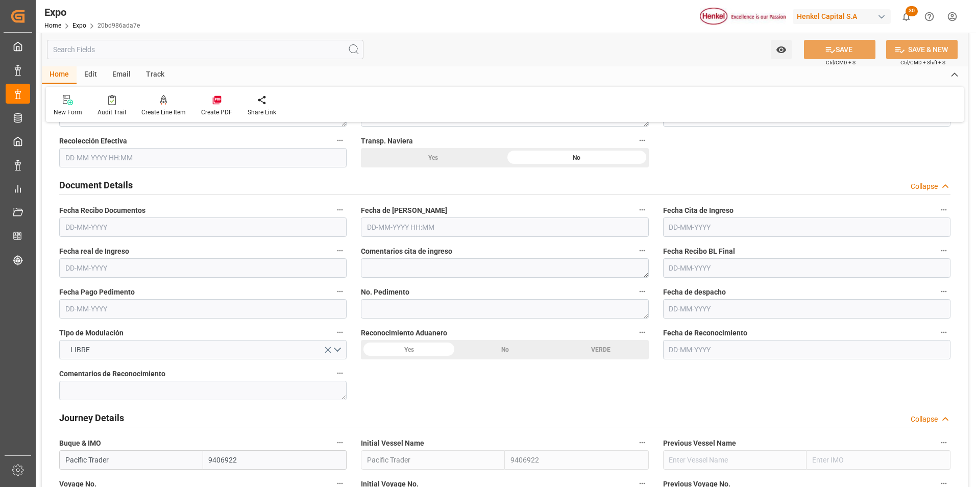
scroll to position [868, 0]
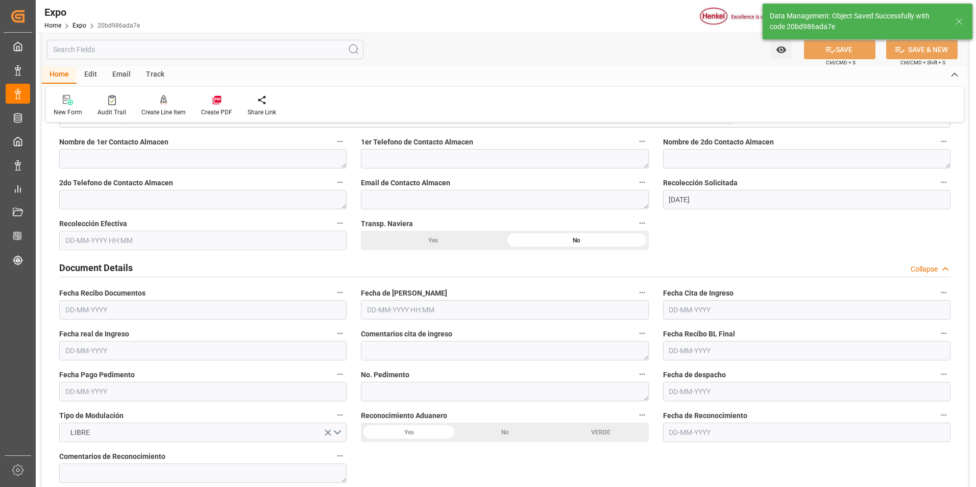
type textarea "[PERSON_NAME]"
type input "10-10-2025 16:09"
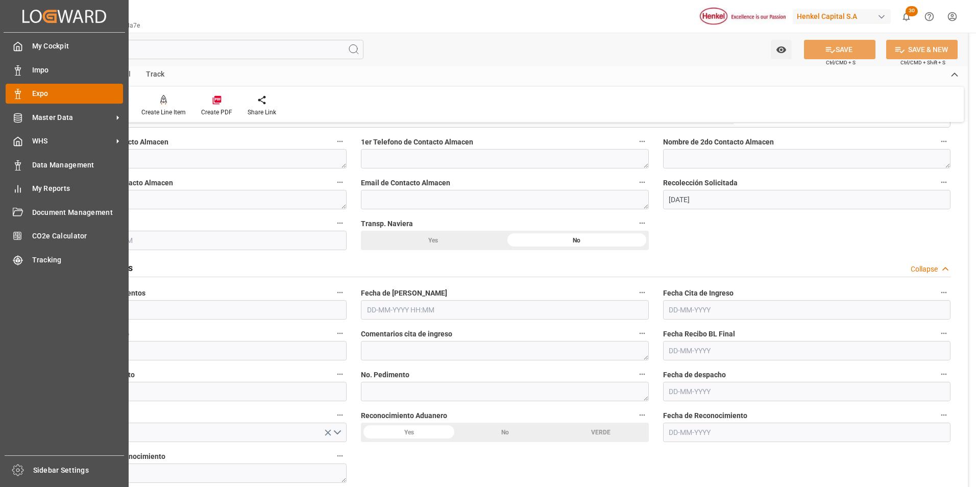
click at [30, 91] on div "Expo Expo" at bounding box center [64, 94] width 117 height 20
